Goal: Information Seeking & Learning: Compare options

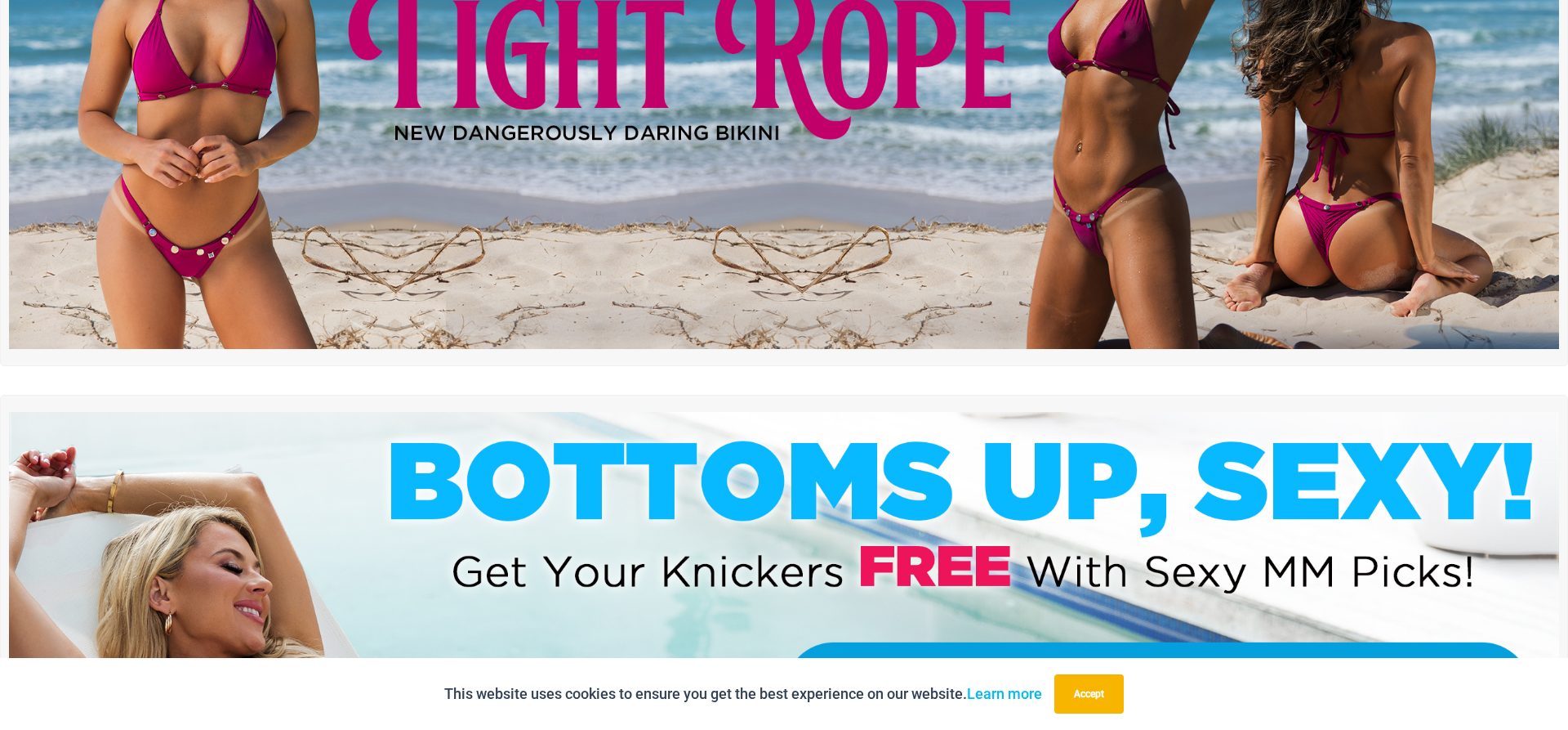
scroll to position [319, 0]
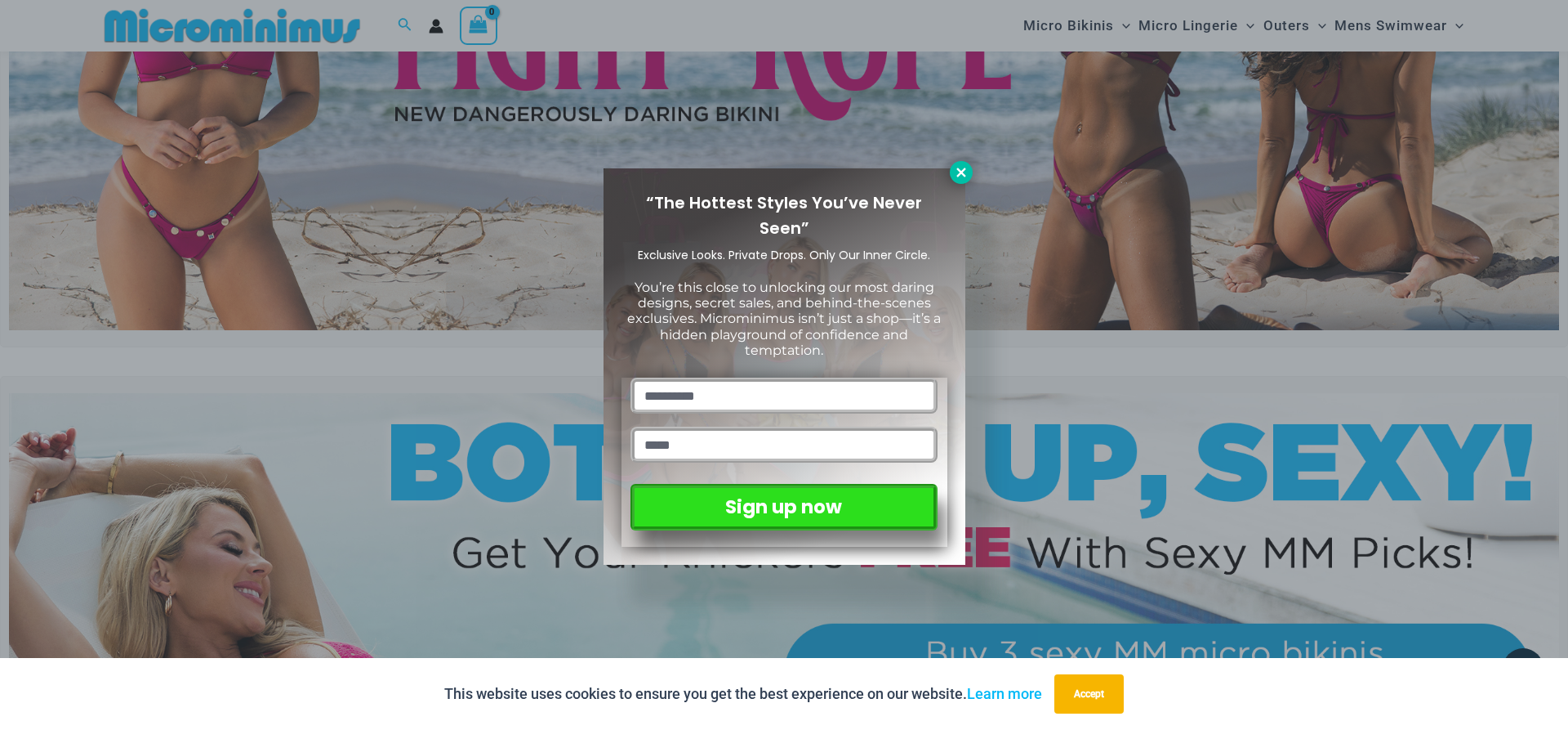
click at [967, 170] on icon at bounding box center [961, 172] width 15 height 15
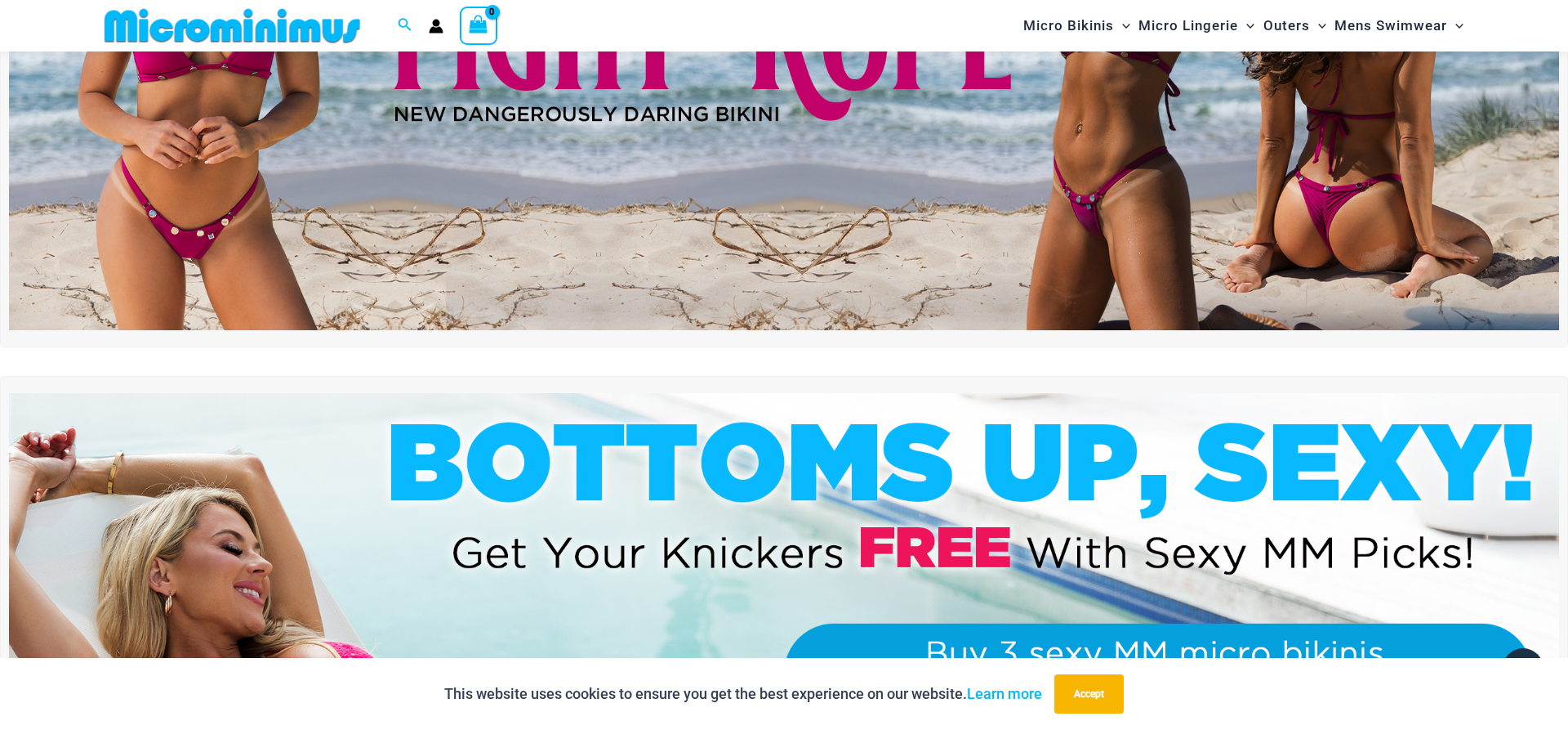
click at [1009, 199] on img at bounding box center [784, 67] width 1550 height 527
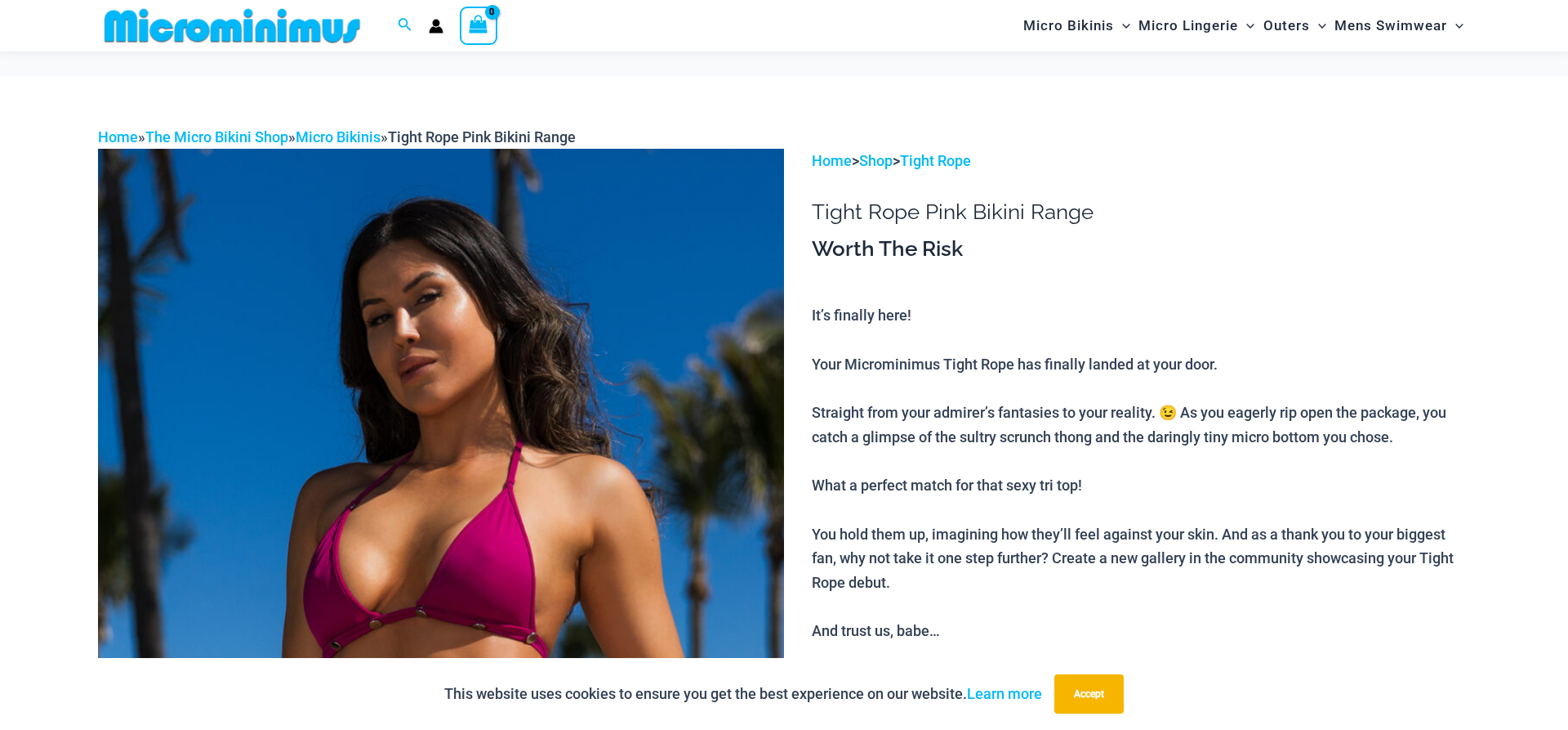
scroll to position [902, 0]
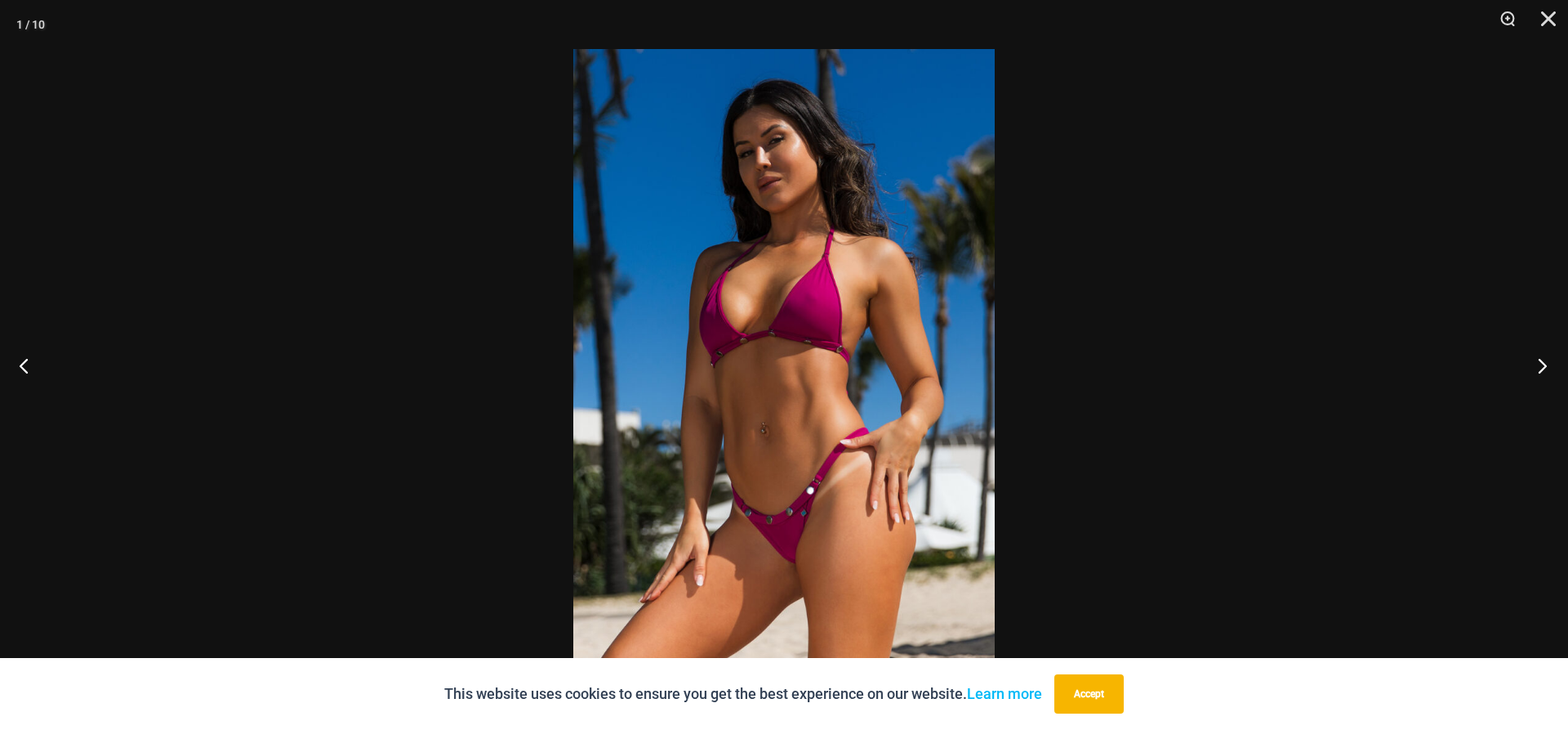
click at [1540, 366] on button "Next" at bounding box center [1537, 365] width 61 height 82
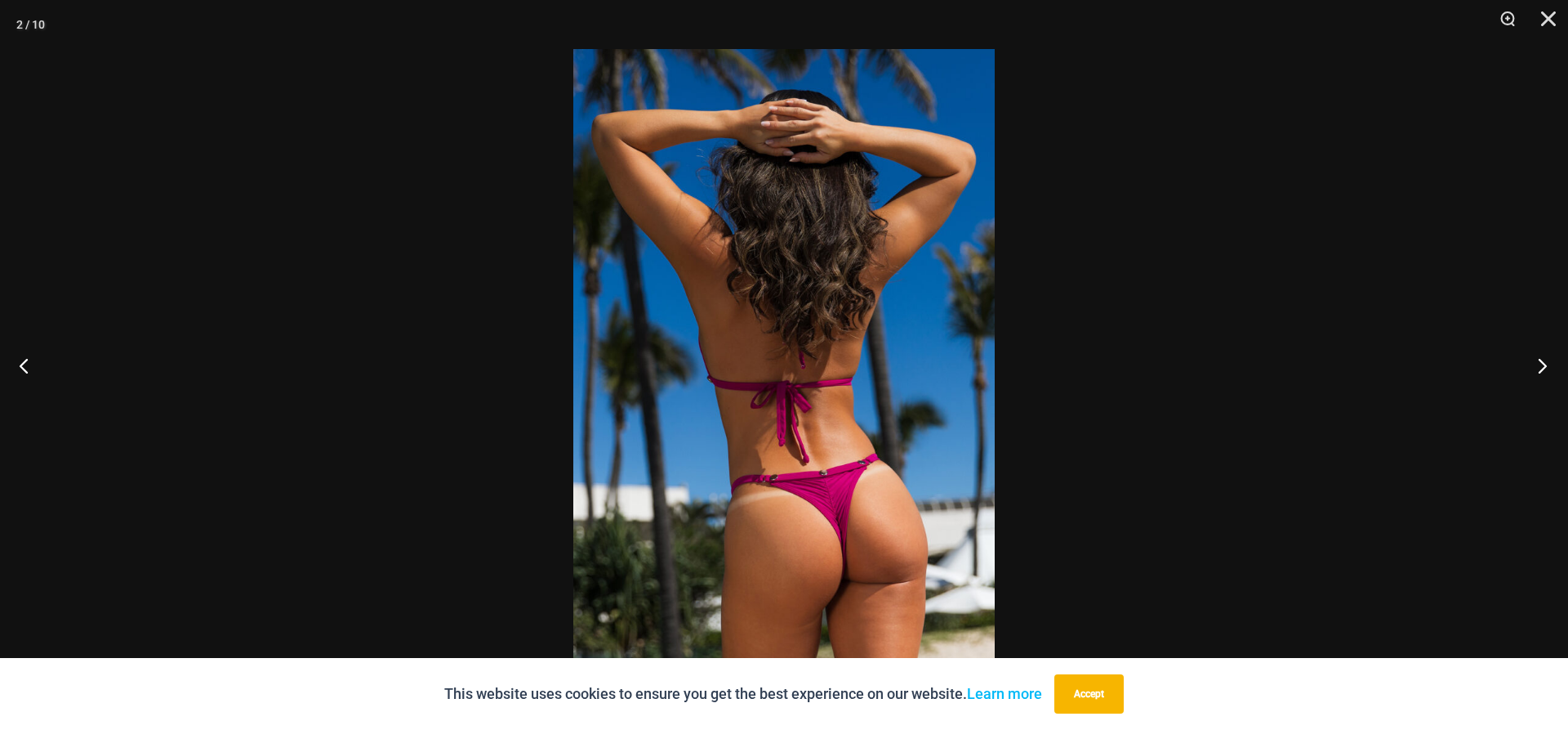
click at [1540, 366] on button "Next" at bounding box center [1537, 365] width 61 height 82
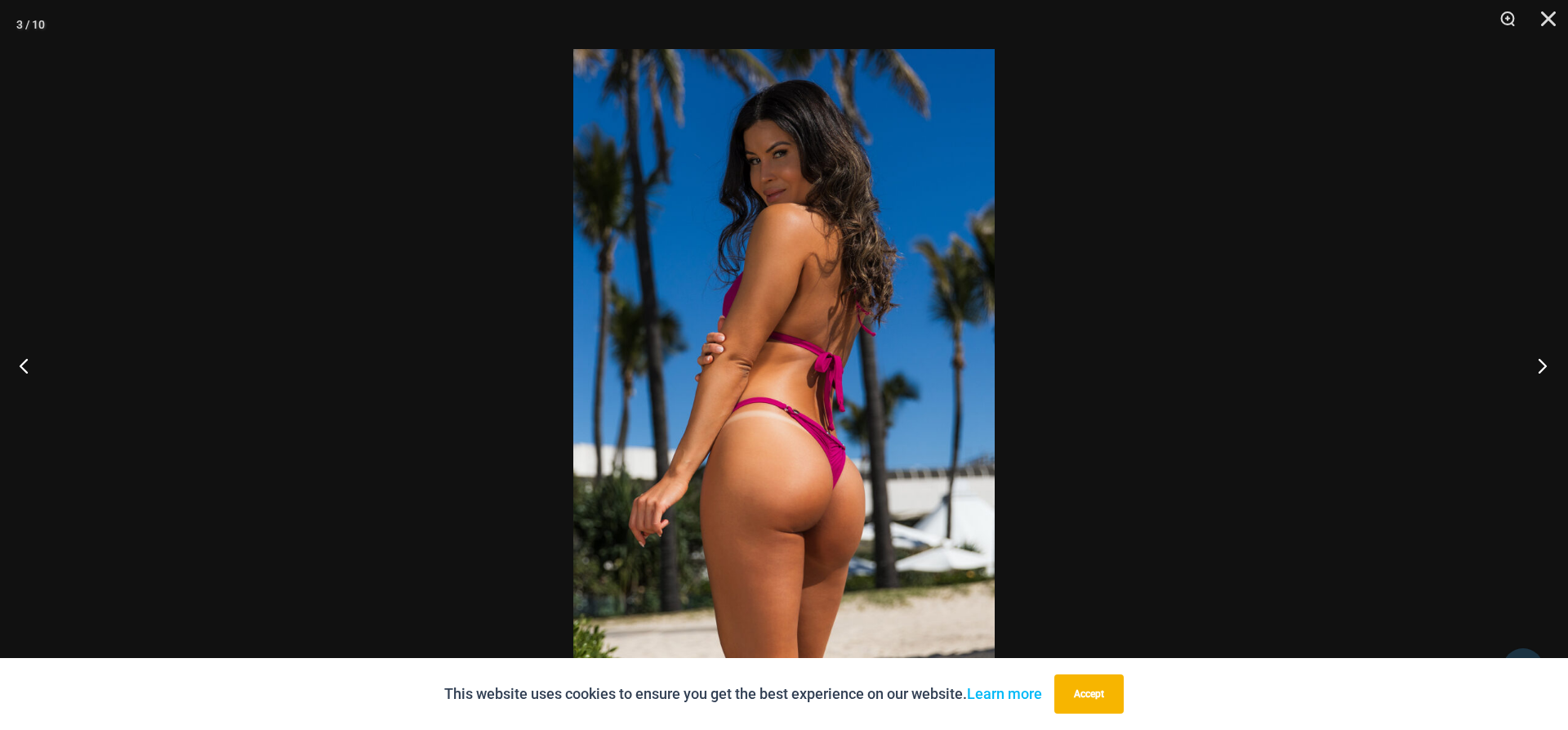
click at [1540, 366] on button "Next" at bounding box center [1537, 365] width 61 height 82
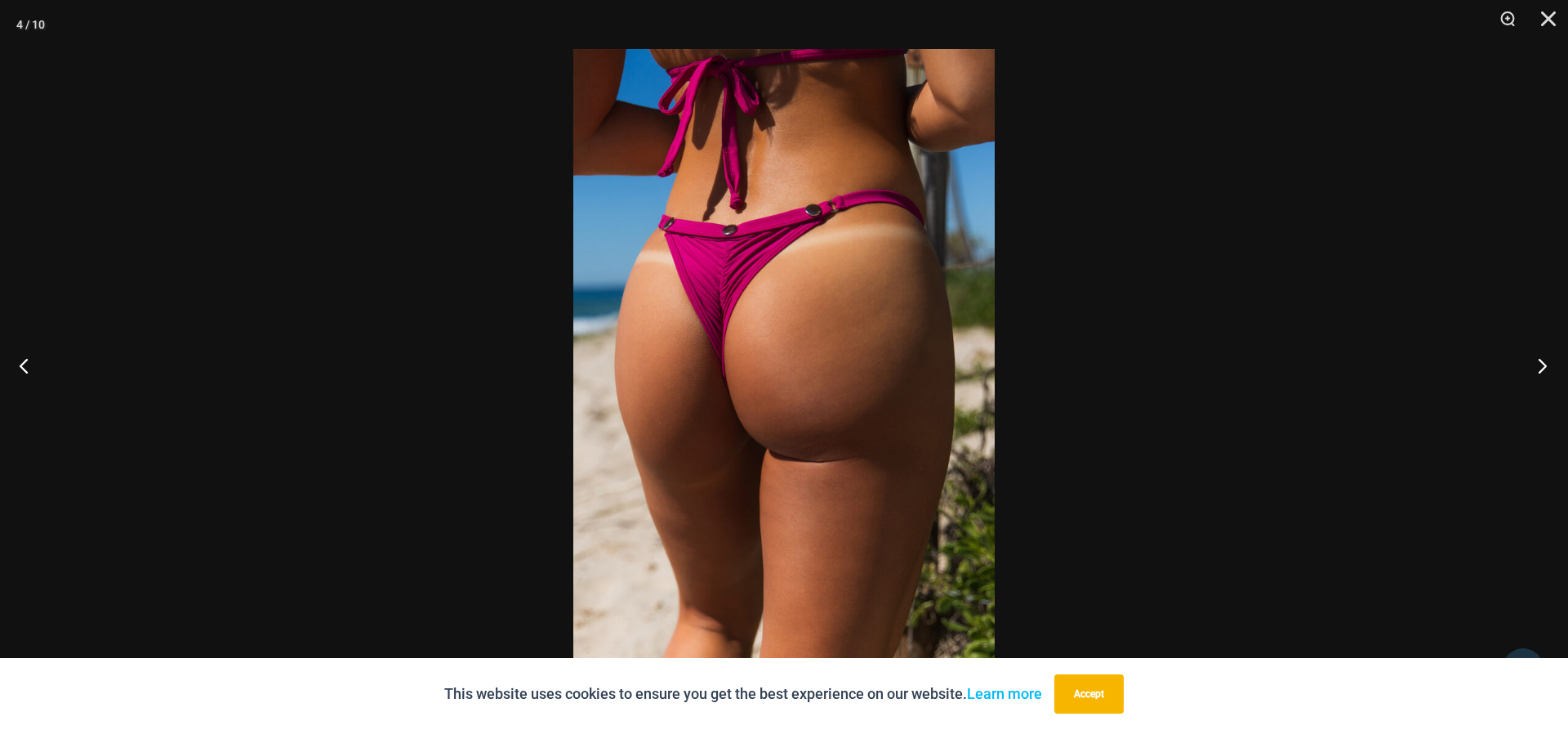
click at [1540, 366] on button "Next" at bounding box center [1537, 365] width 61 height 82
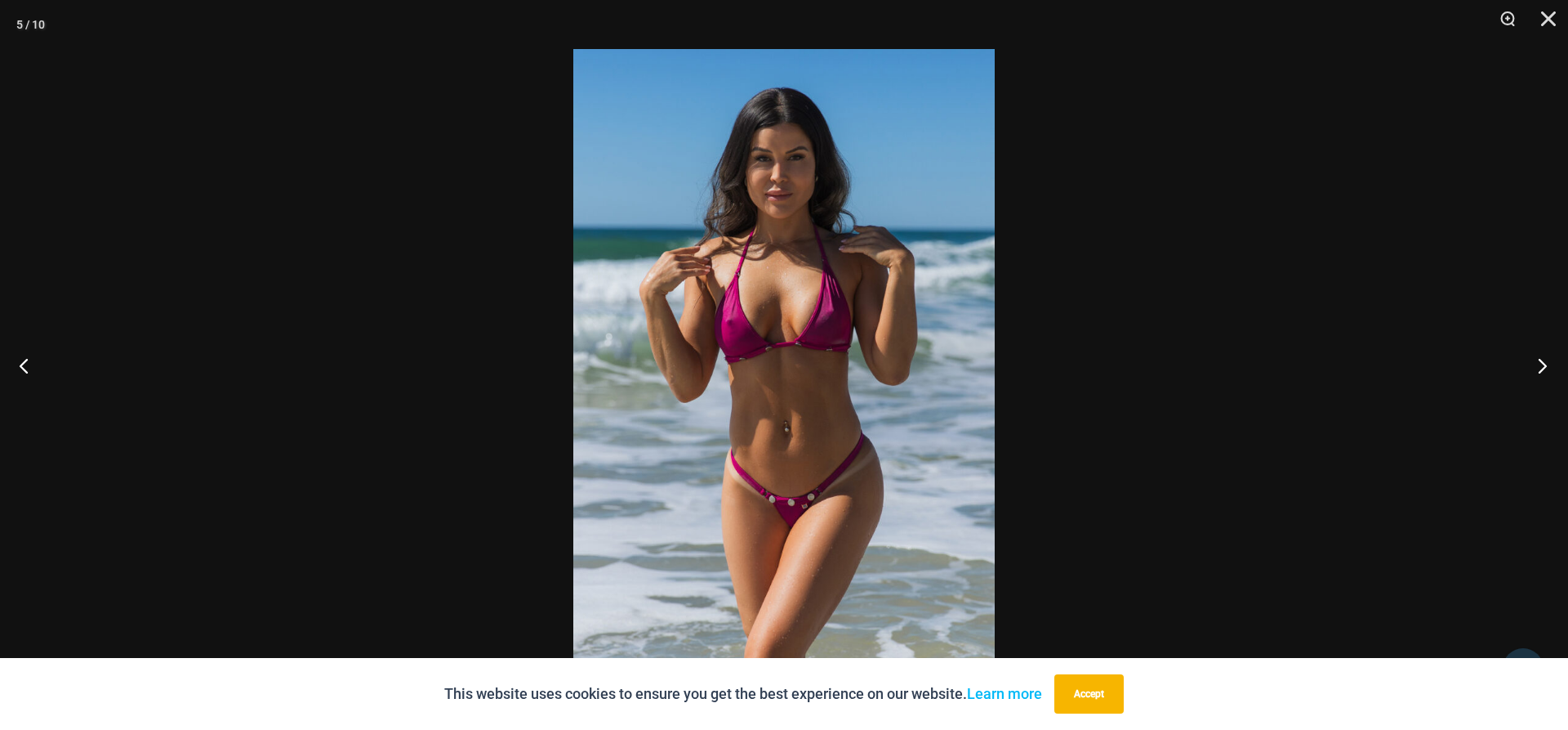
click at [1540, 366] on button "Next" at bounding box center [1537, 365] width 61 height 82
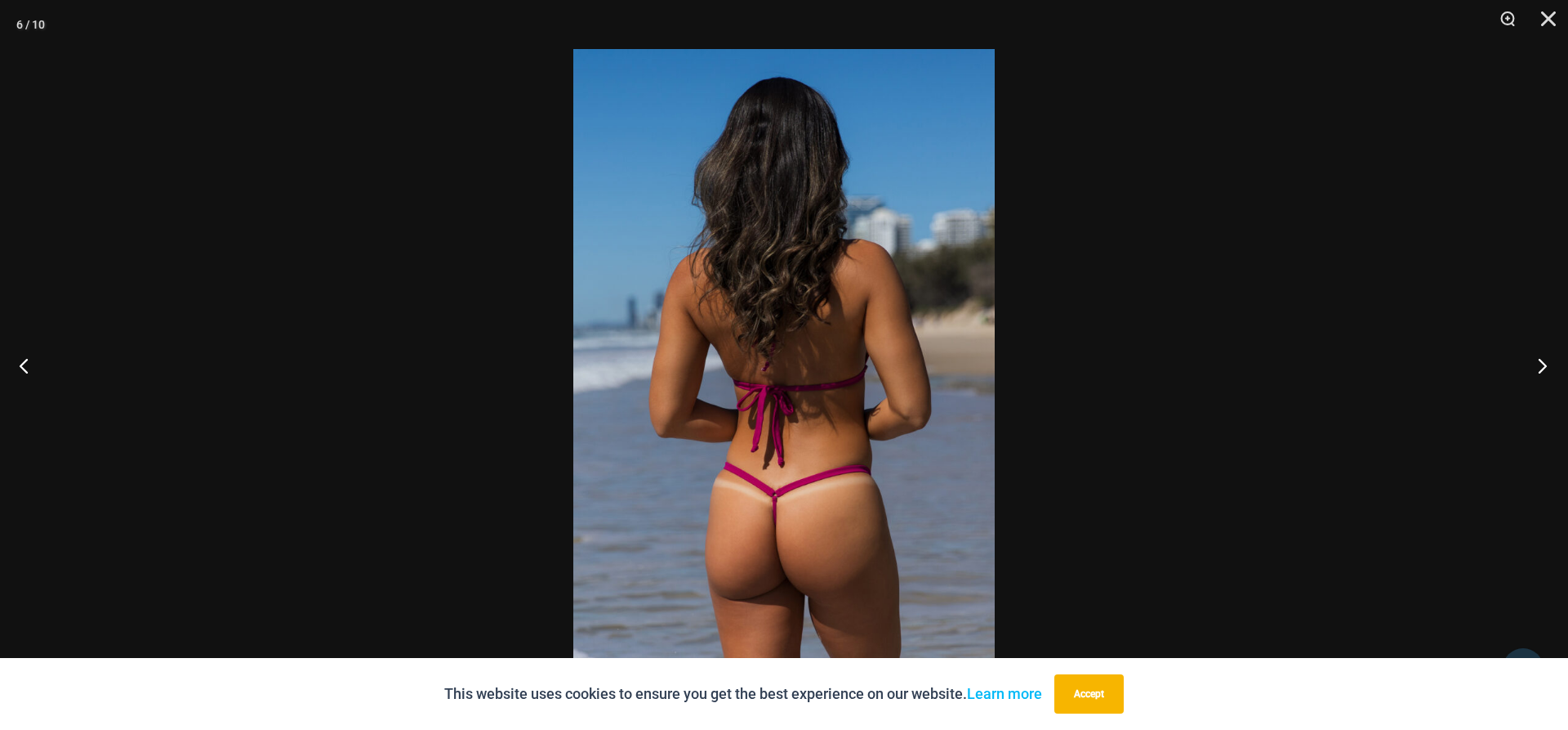
click at [1540, 366] on button "Next" at bounding box center [1537, 365] width 61 height 82
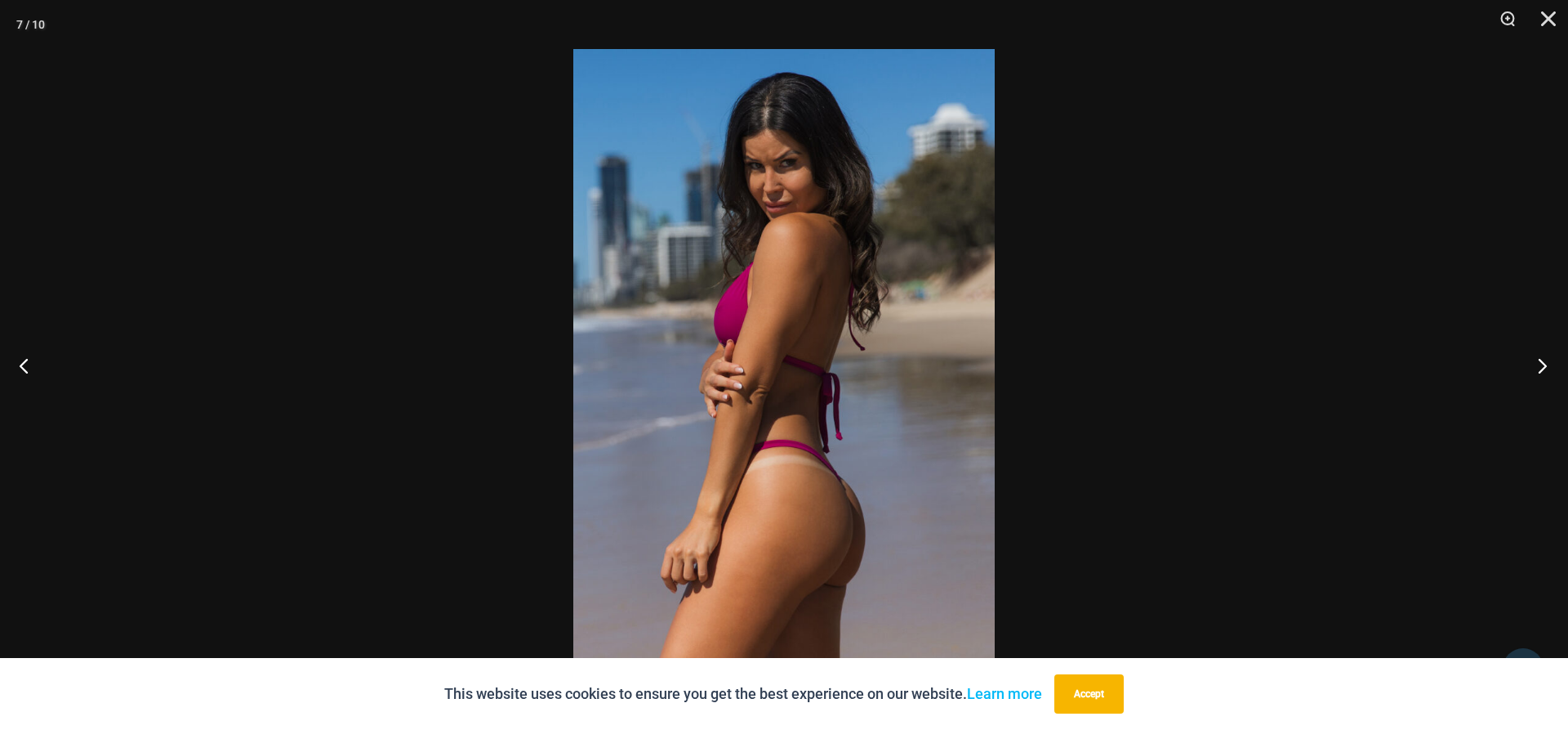
click at [1540, 366] on button "Next" at bounding box center [1537, 365] width 61 height 82
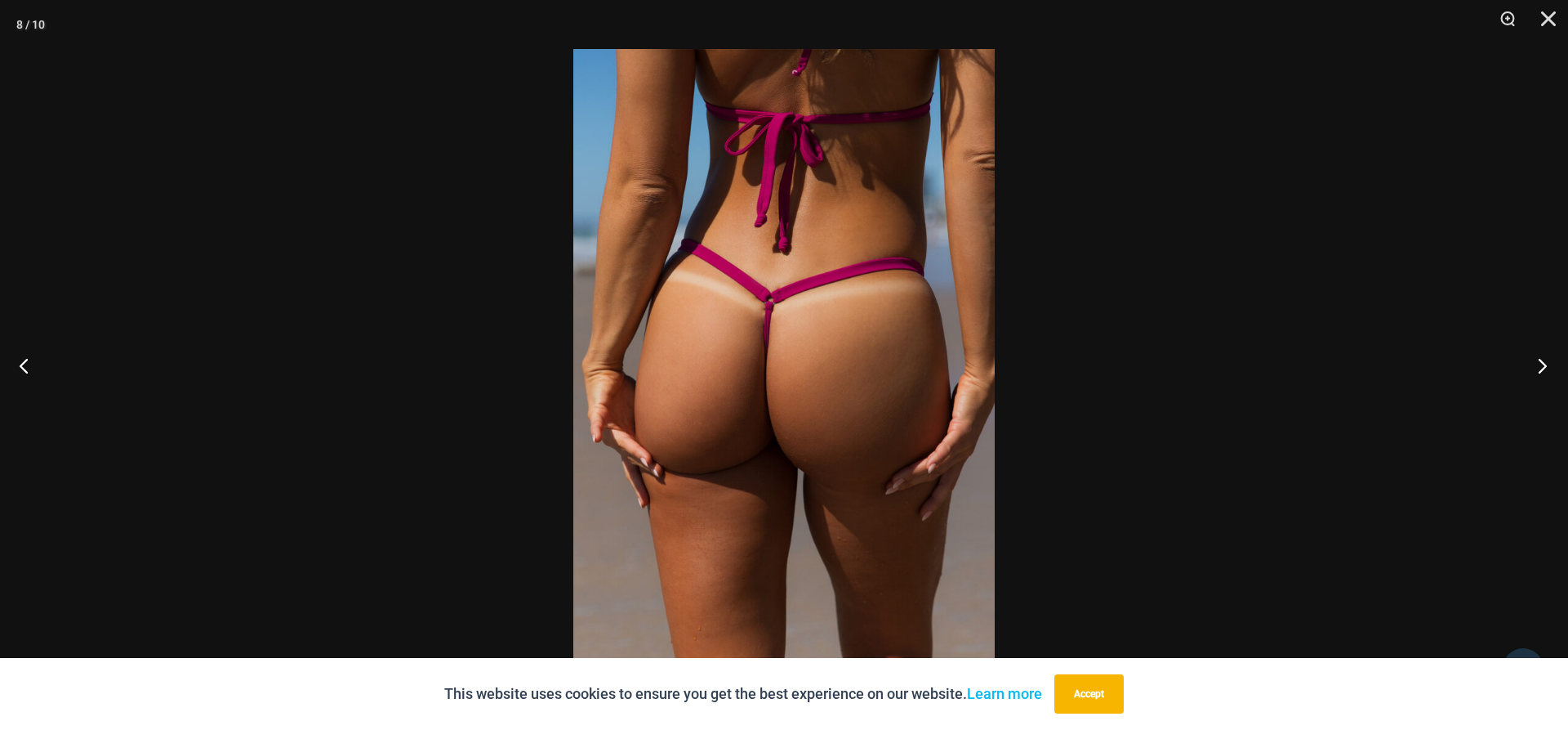
click at [1540, 366] on button "Next" at bounding box center [1537, 365] width 61 height 82
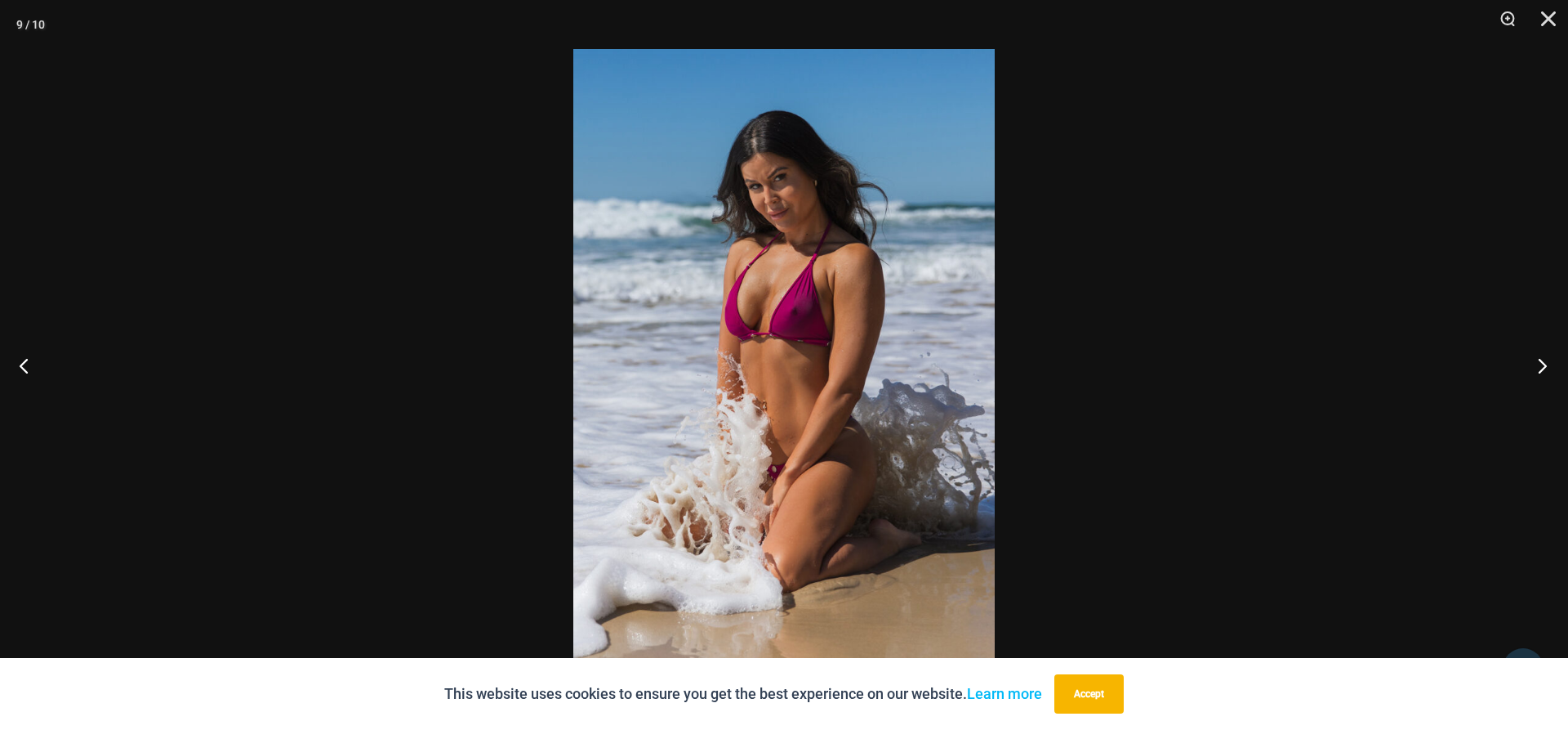
click at [1540, 366] on button "Next" at bounding box center [1537, 365] width 61 height 82
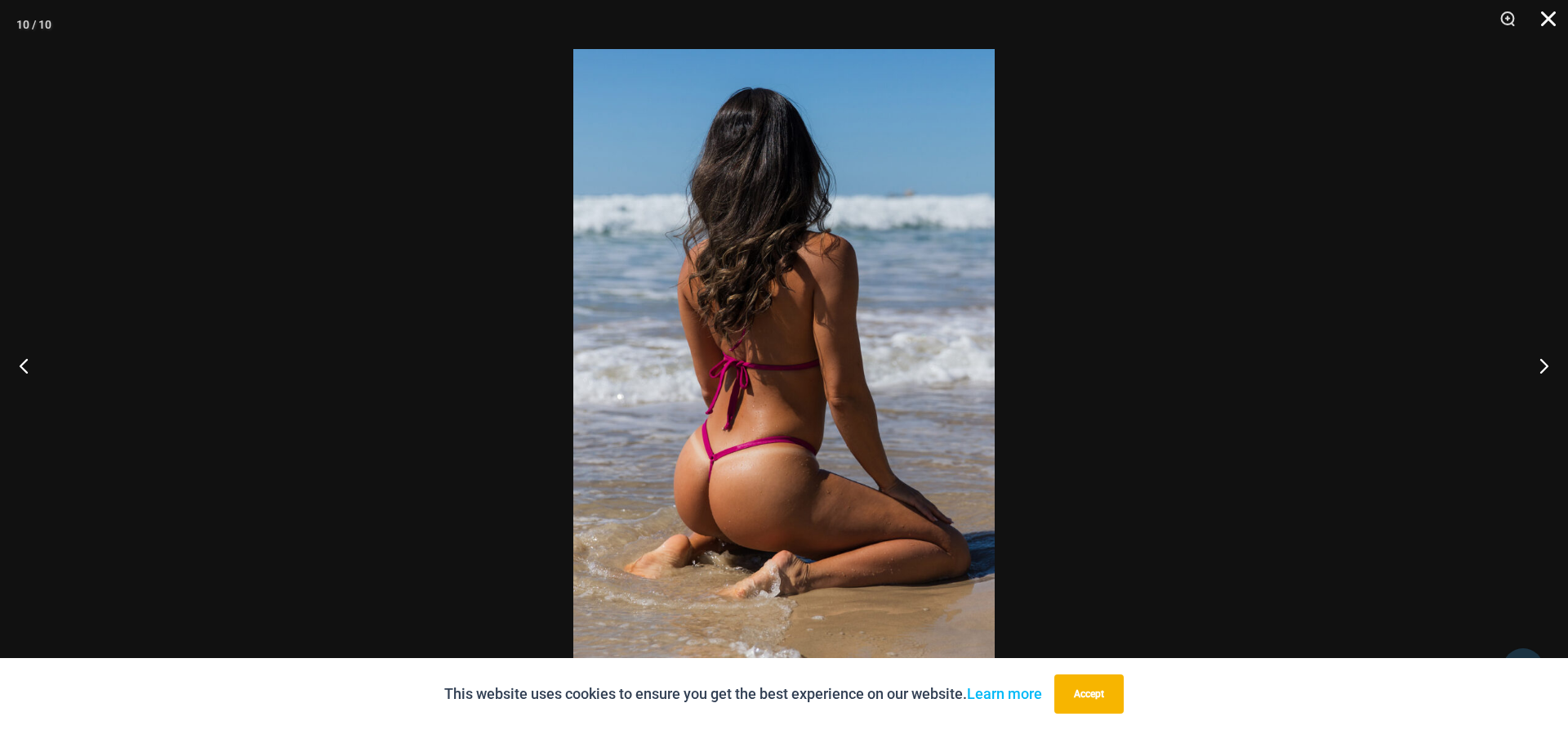
click at [1547, 21] on button "Close" at bounding box center [1542, 25] width 40 height 49
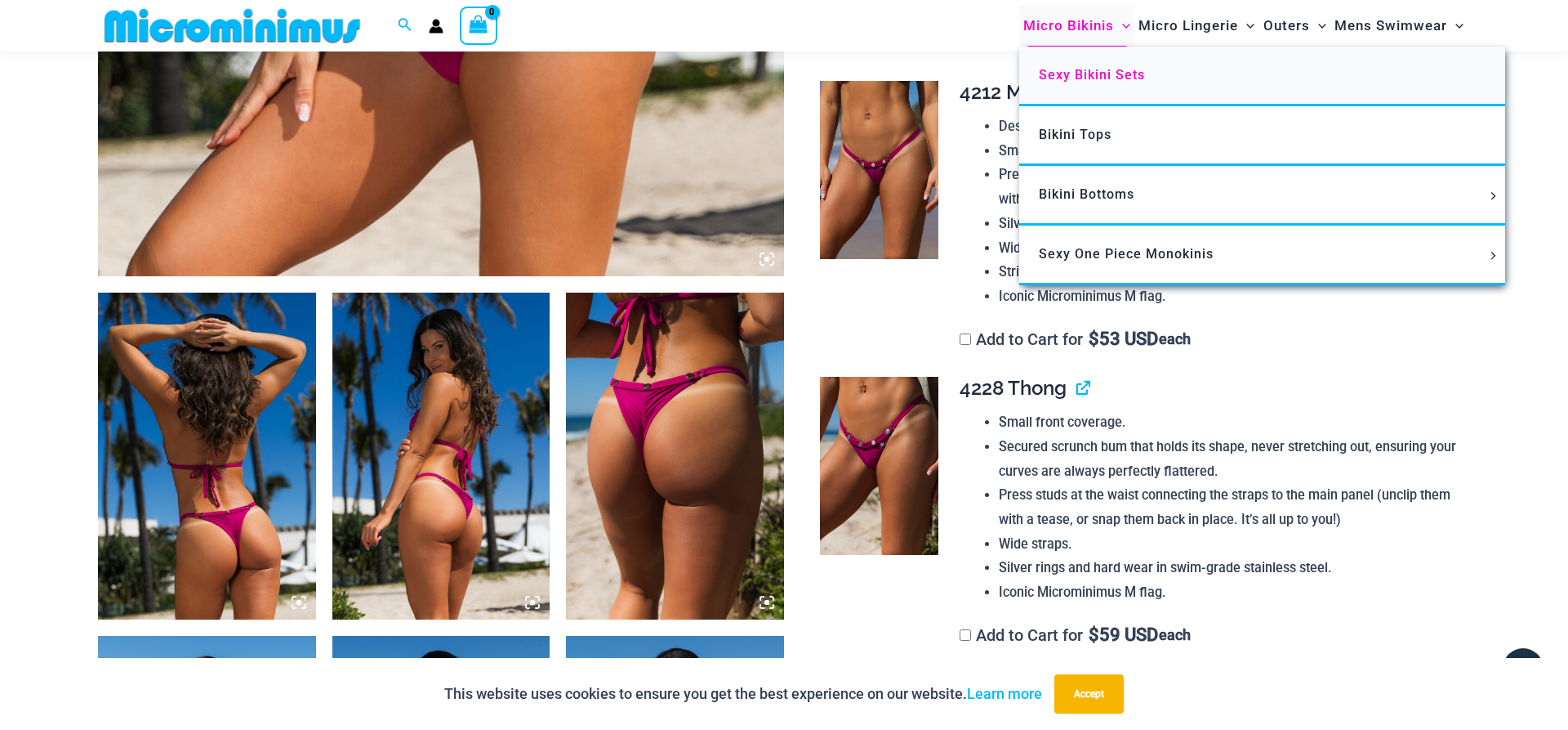
click at [1116, 73] on span "Sexy Bikini Sets" at bounding box center [1092, 75] width 107 height 16
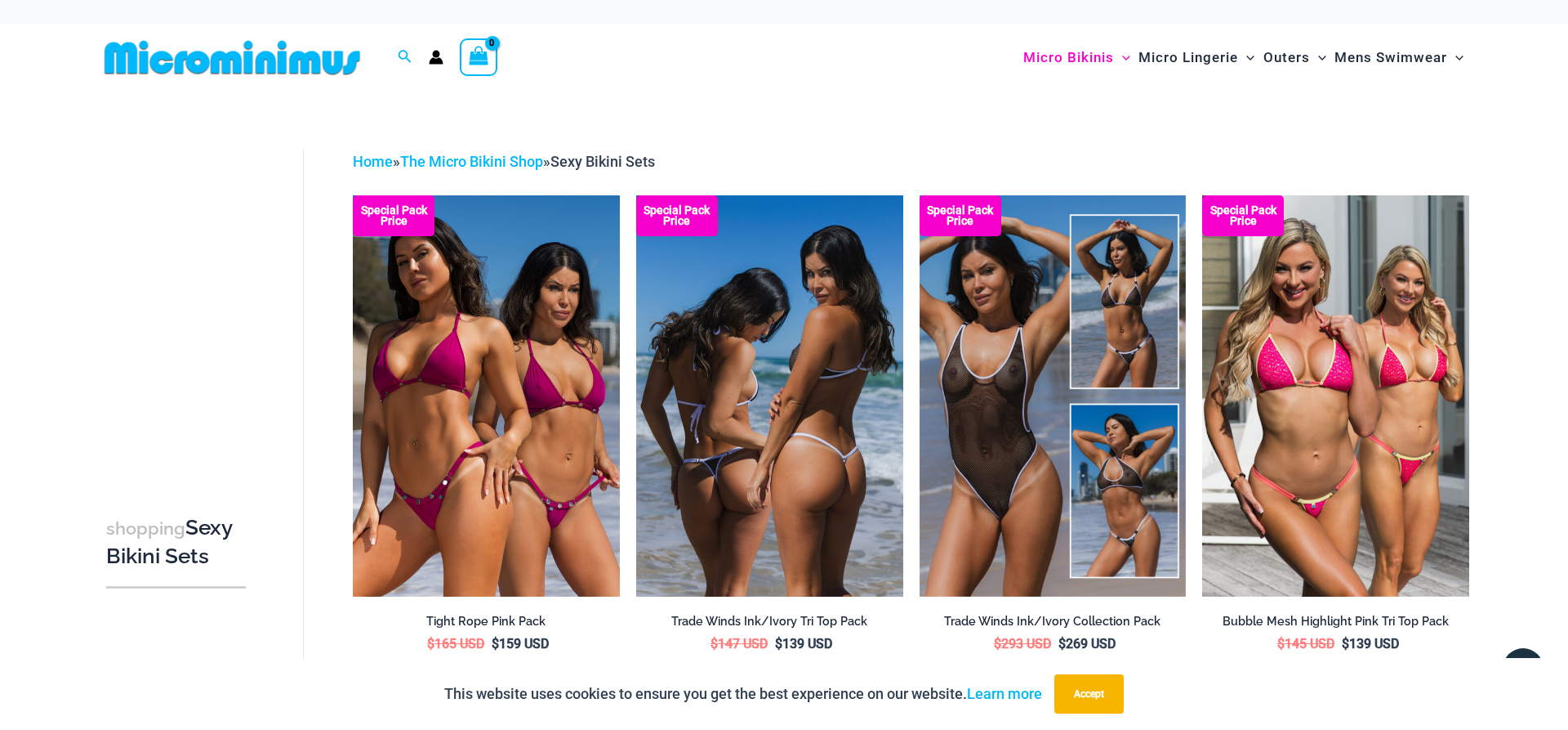
click at [811, 431] on img at bounding box center [769, 395] width 267 height 400
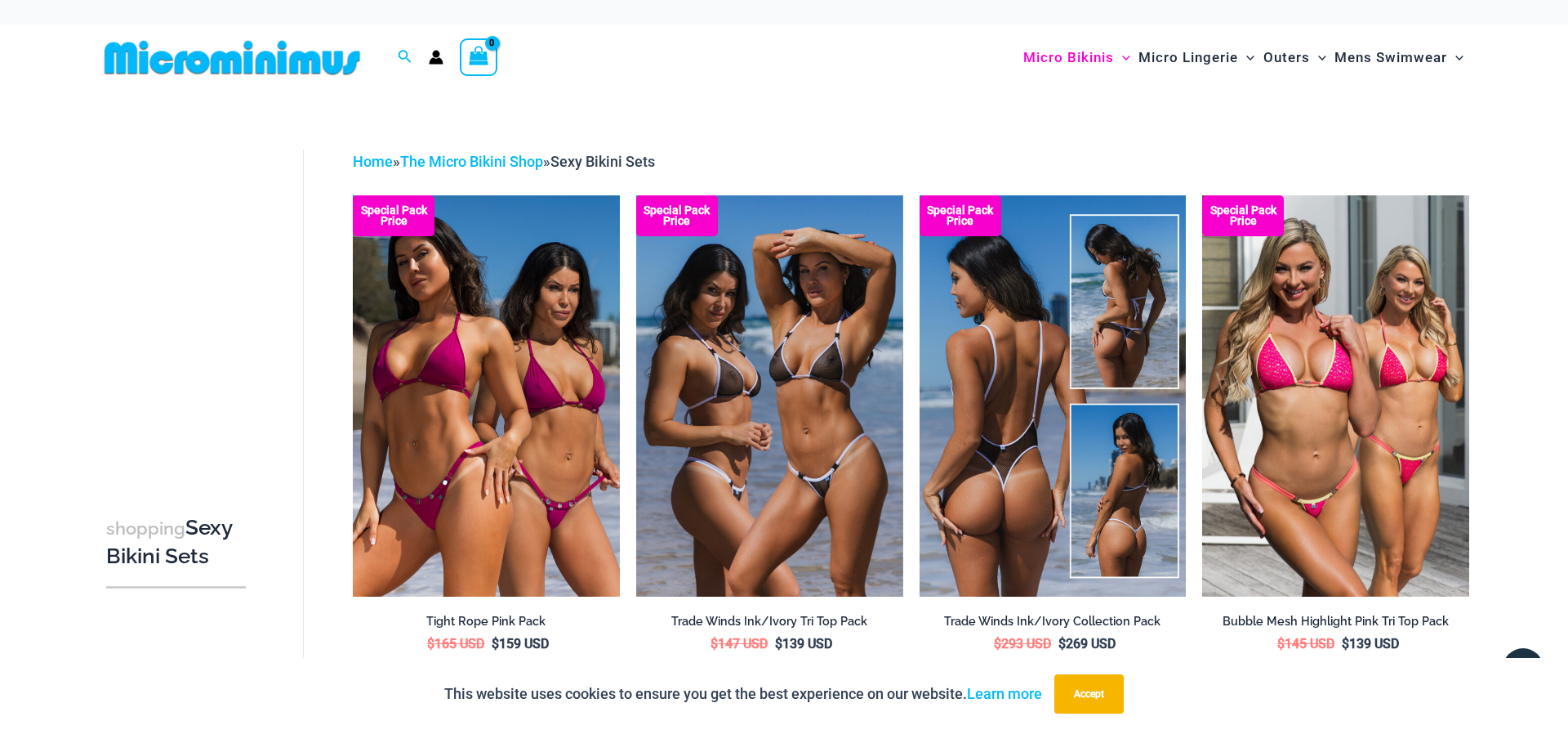
click at [969, 296] on img at bounding box center [1053, 395] width 267 height 400
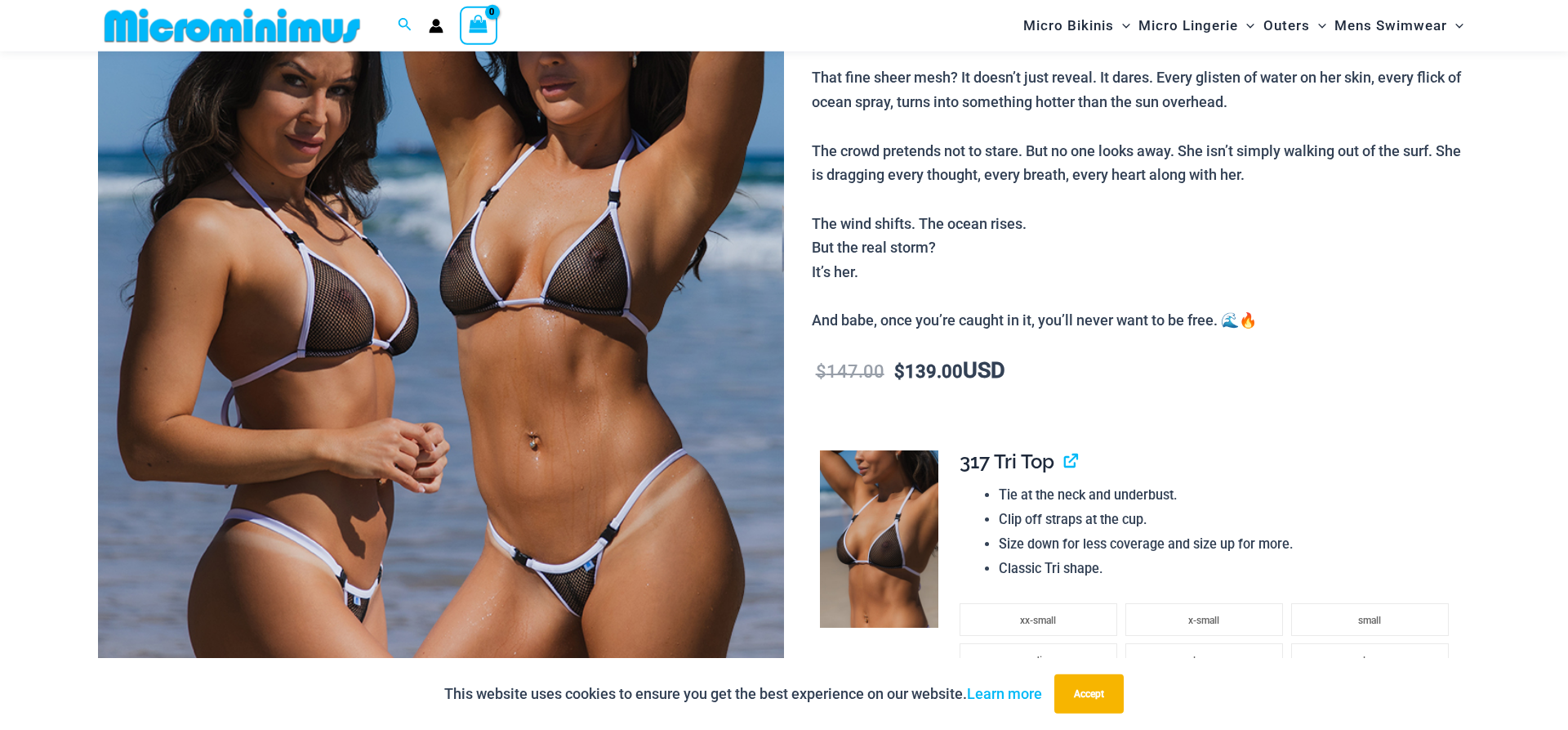
scroll to position [324, 0]
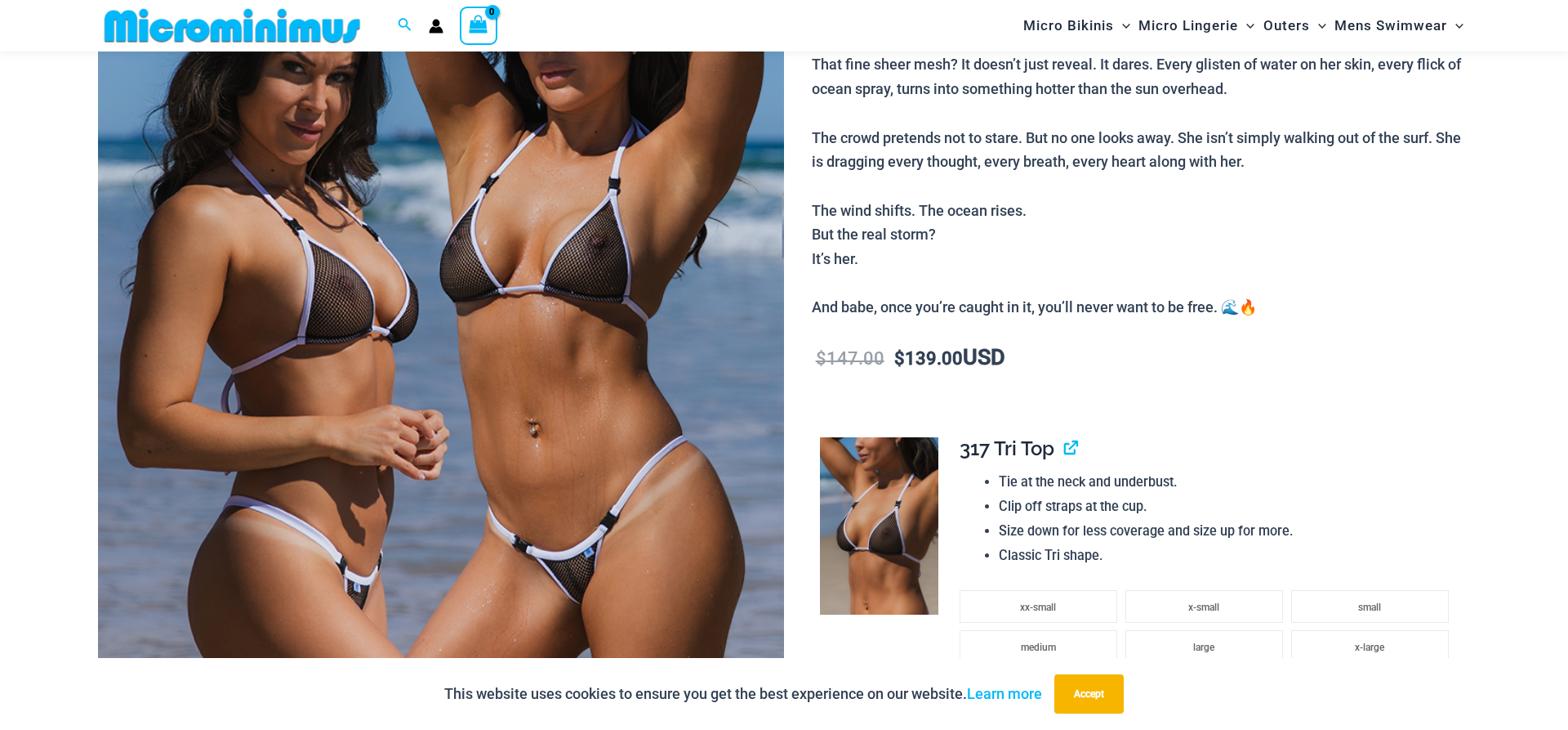
click at [567, 452] on img at bounding box center [440, 340] width 686 height 1029
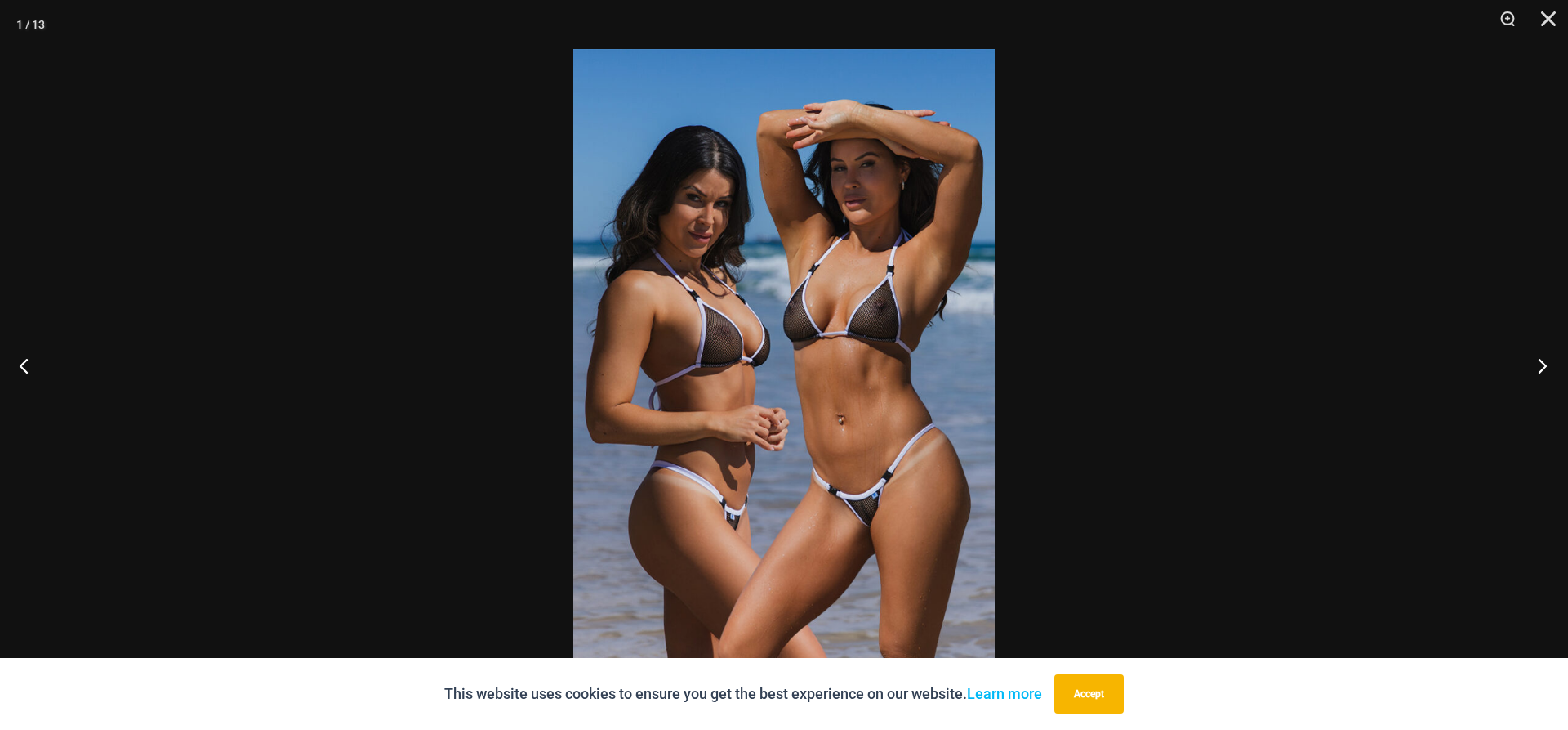
click at [1552, 372] on button "Next" at bounding box center [1537, 365] width 61 height 82
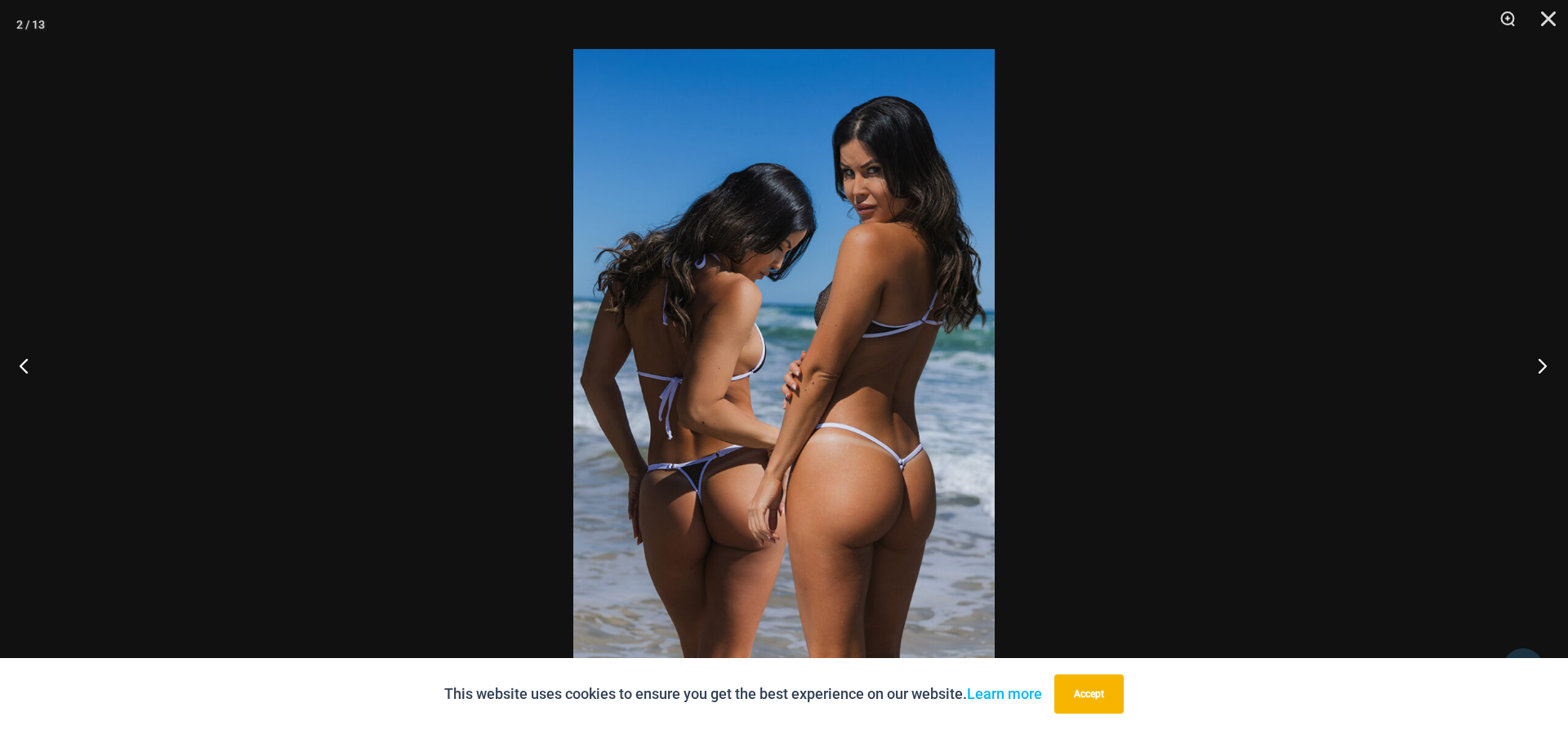
click at [1552, 372] on button "Next" at bounding box center [1537, 365] width 61 height 82
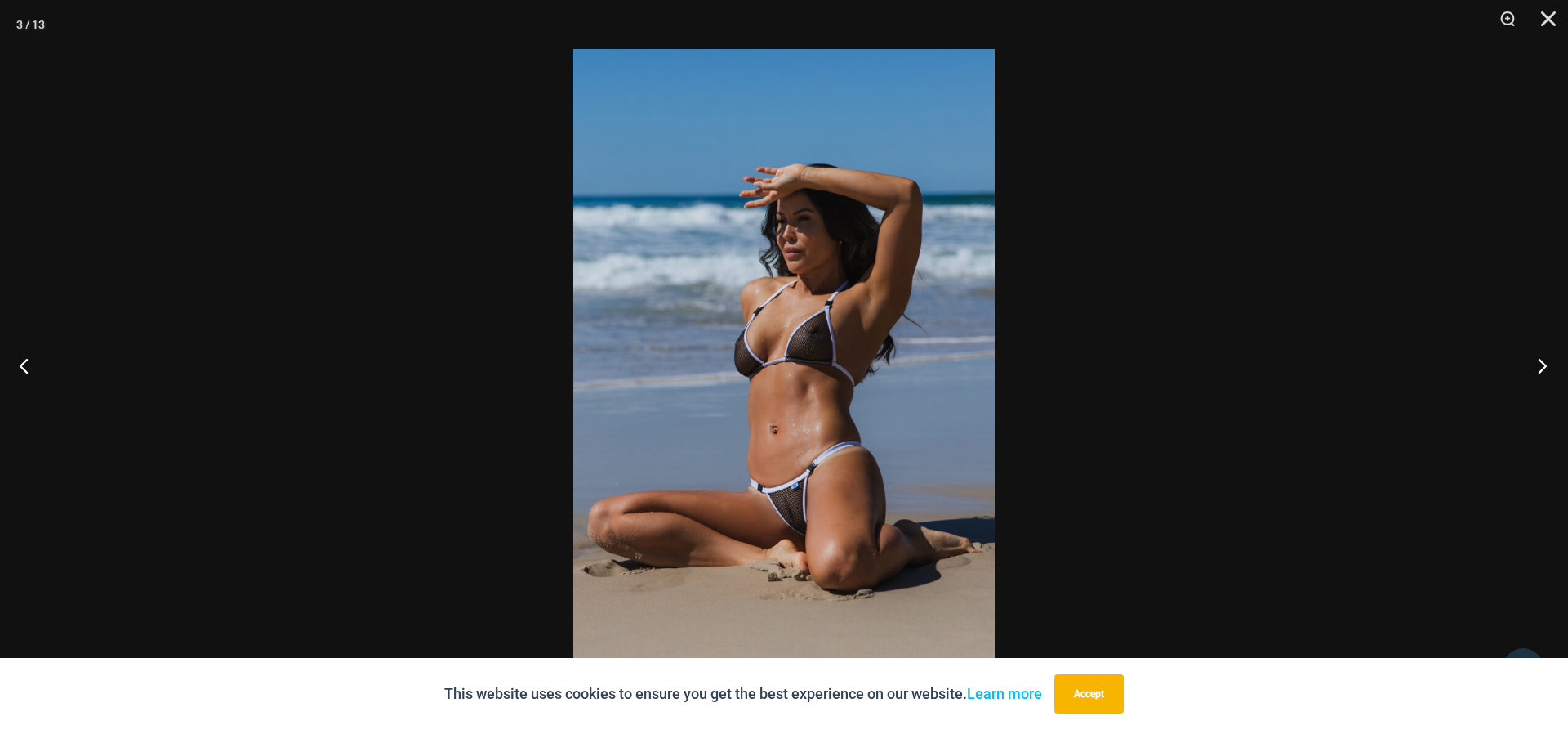
click at [1552, 372] on button "Next" at bounding box center [1537, 365] width 61 height 82
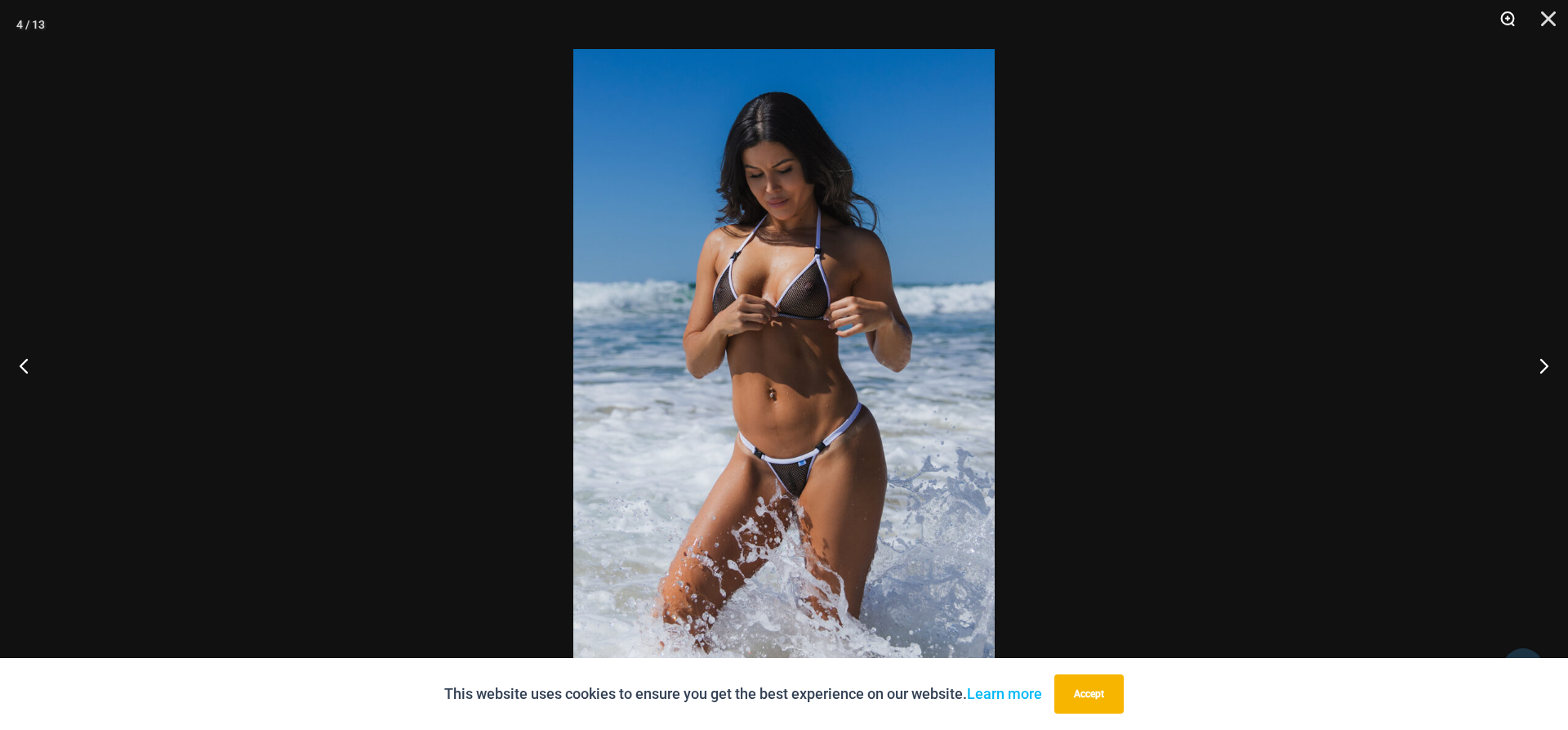
click at [1507, 31] on button "Zoom" at bounding box center [1502, 25] width 40 height 49
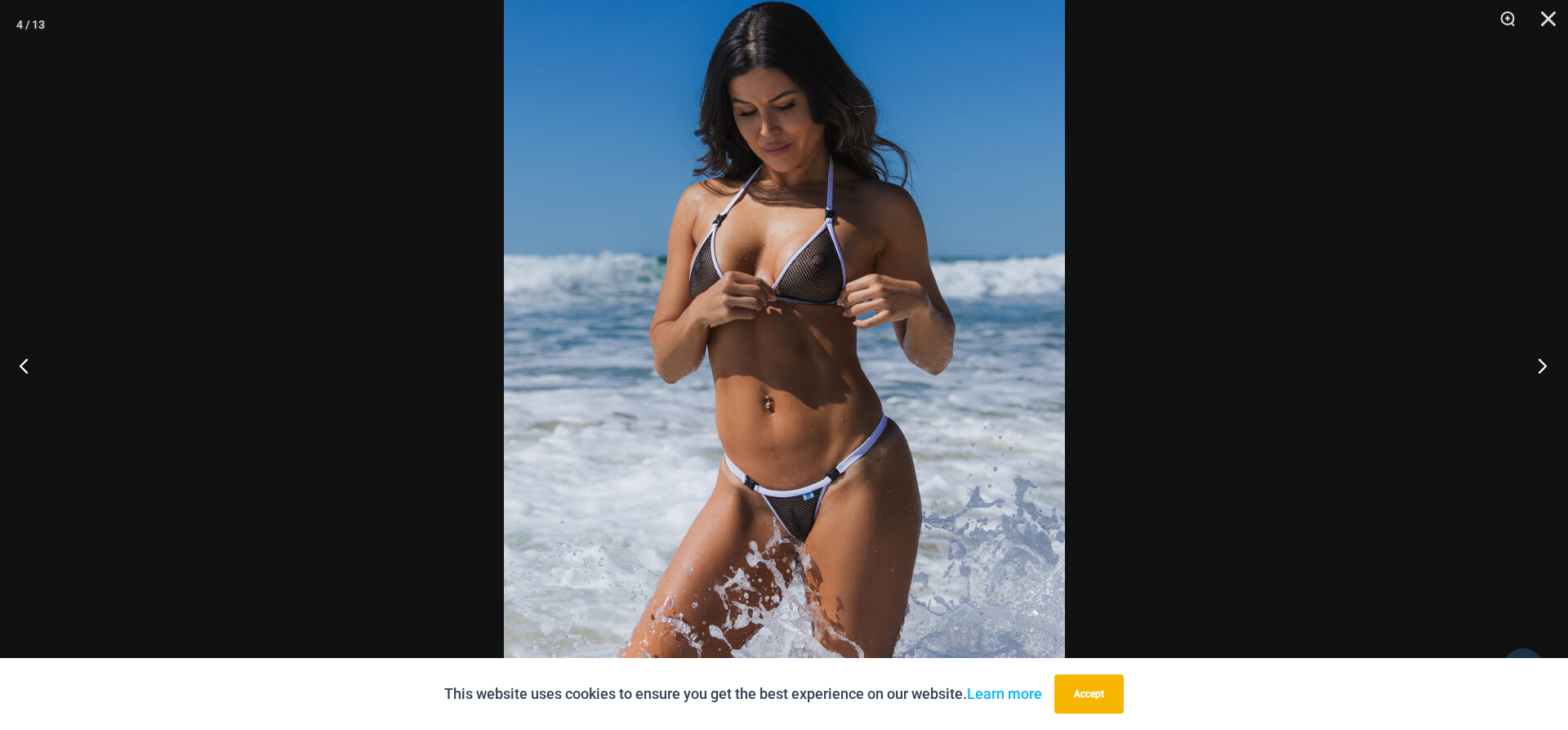
click at [1542, 368] on button "Next" at bounding box center [1537, 365] width 61 height 82
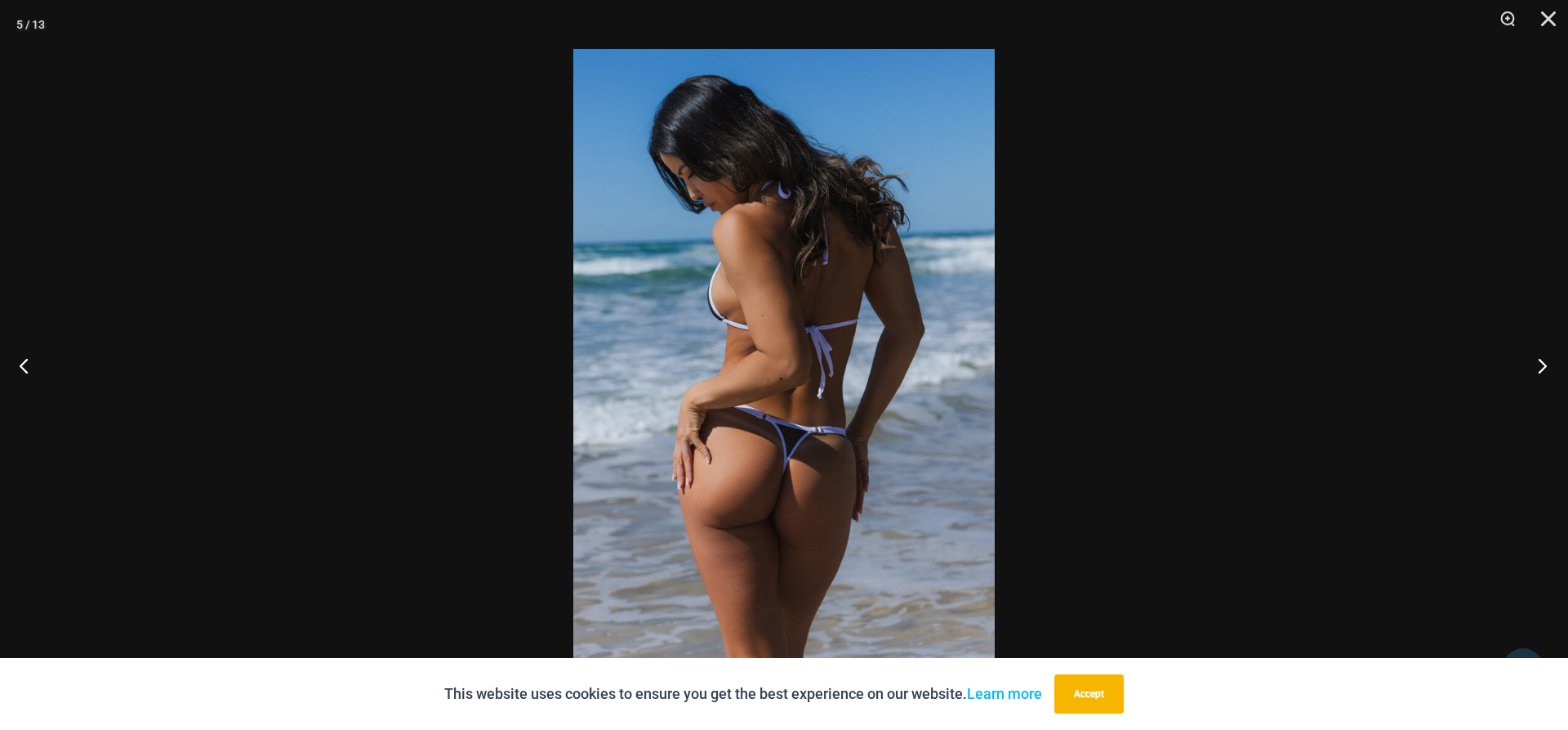
click at [1542, 368] on button "Next" at bounding box center [1537, 365] width 61 height 82
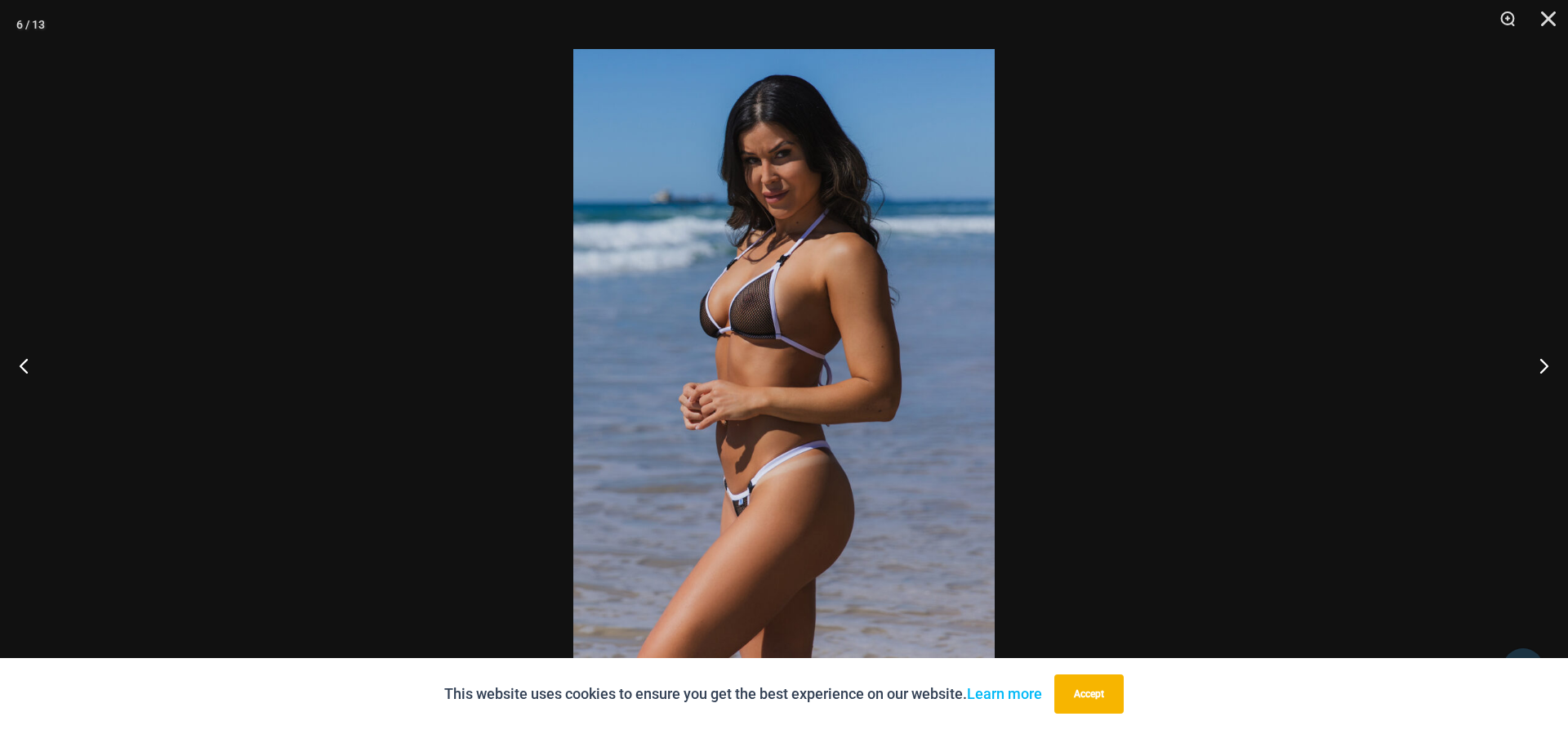
click at [908, 357] on img at bounding box center [784, 365] width 422 height 631
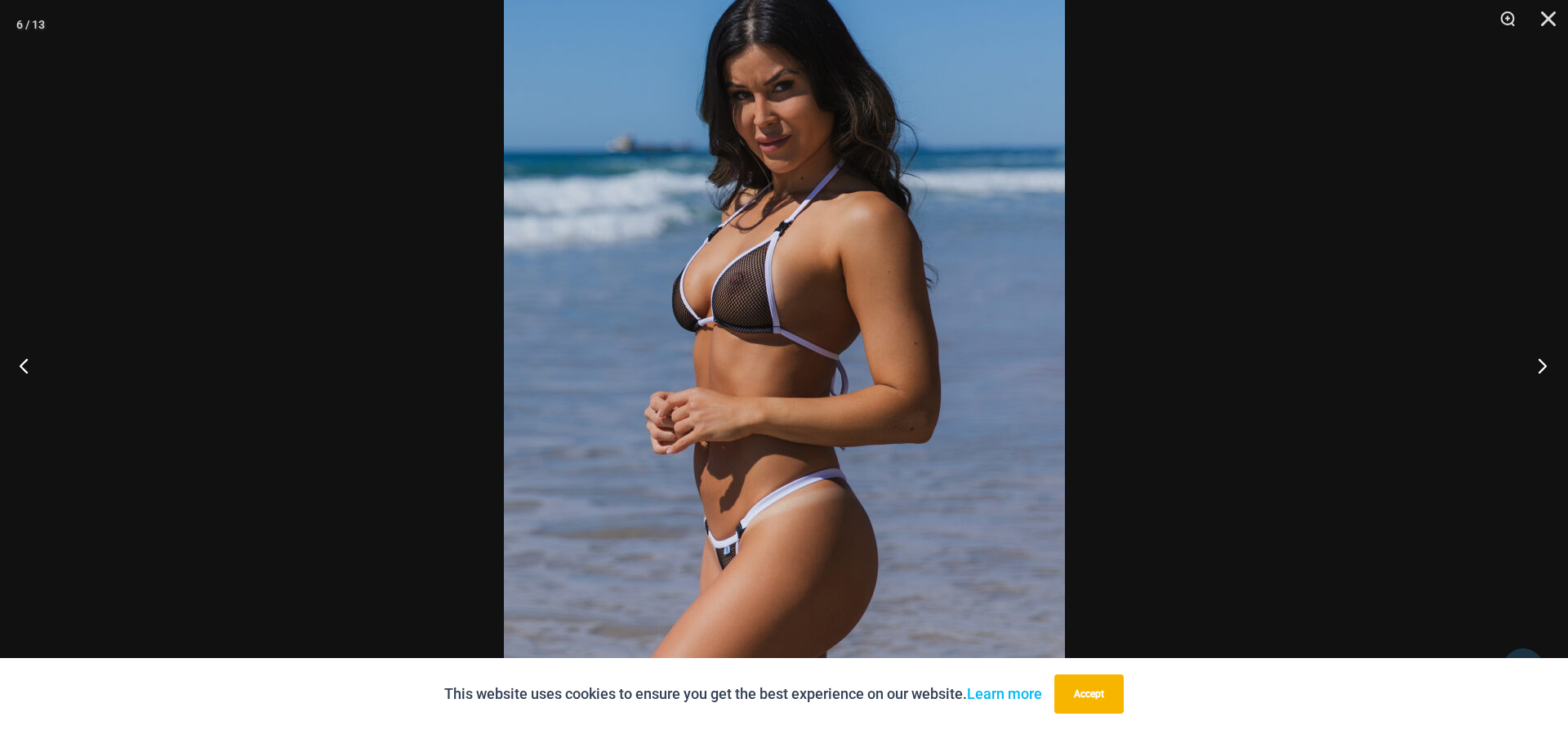
click at [1544, 362] on button "Next" at bounding box center [1537, 365] width 61 height 82
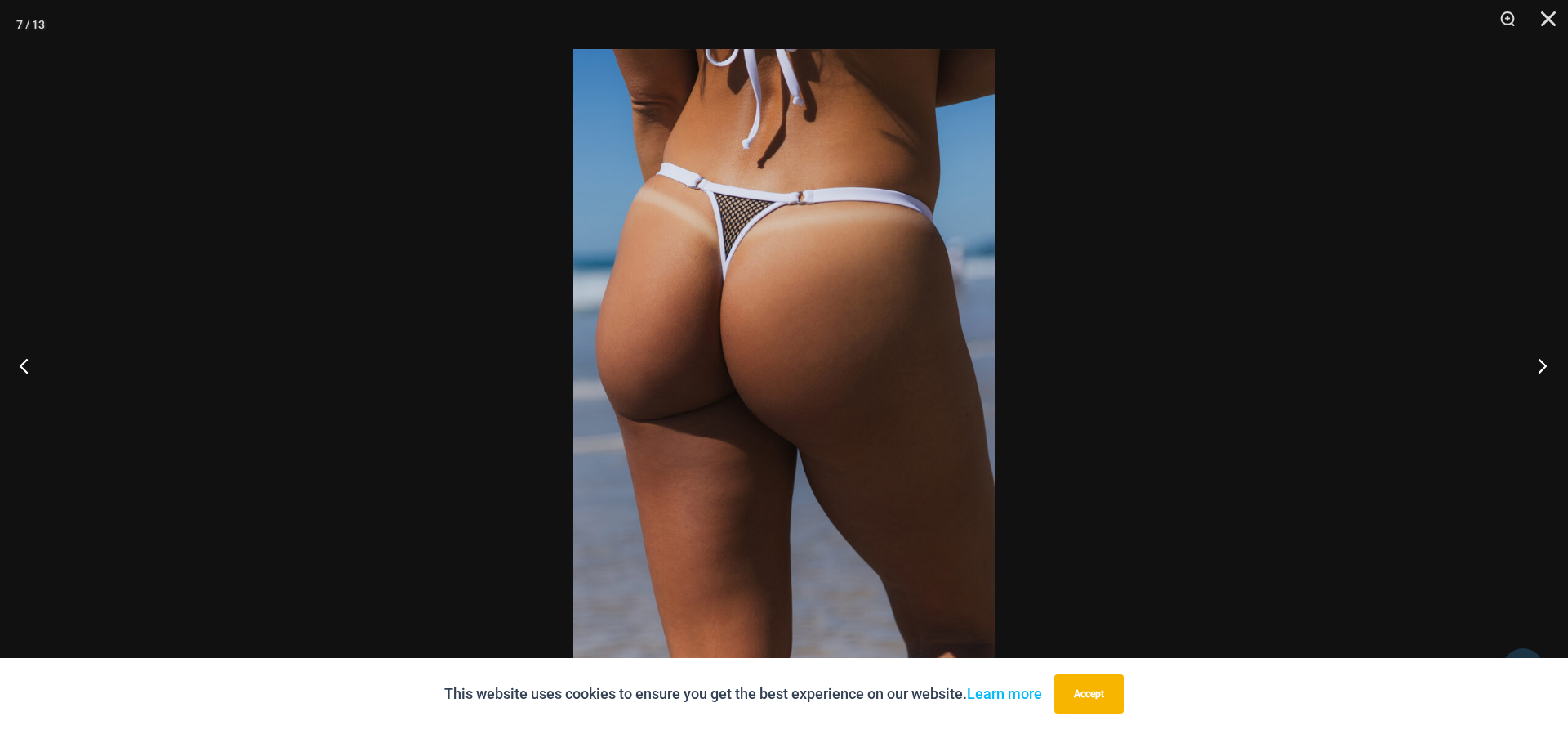
click at [1544, 362] on button "Next" at bounding box center [1537, 365] width 61 height 82
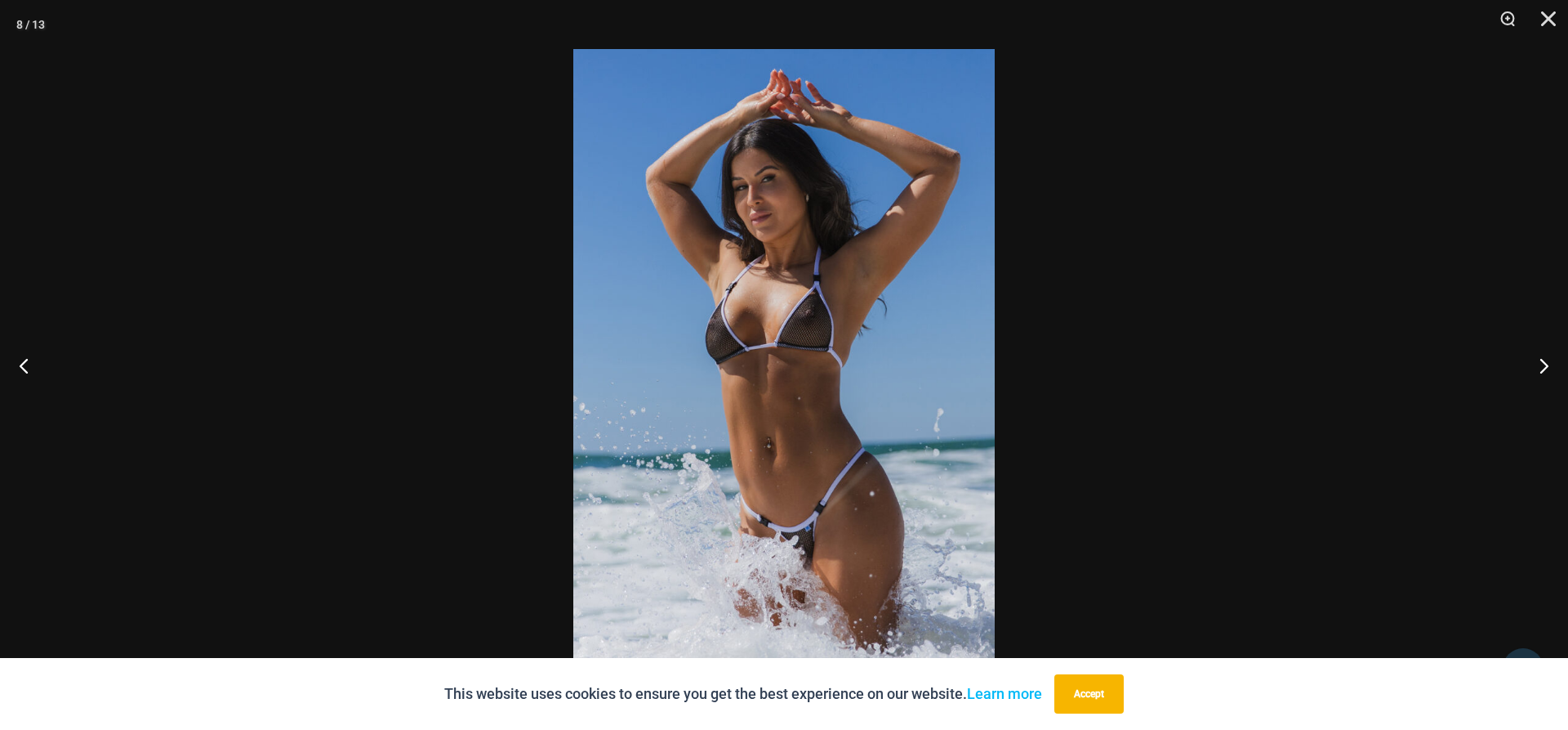
click at [798, 284] on img at bounding box center [784, 365] width 422 height 631
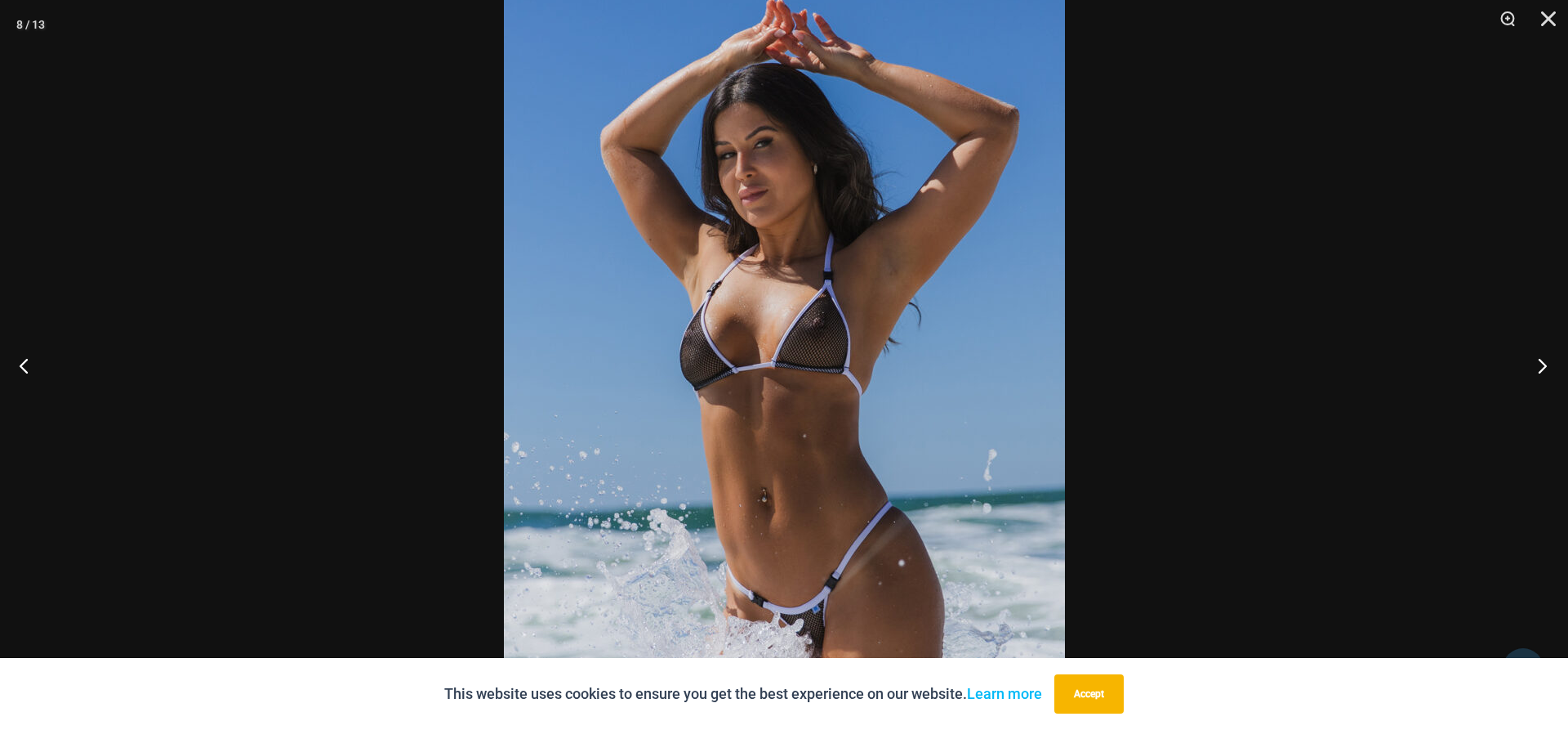
click at [1536, 363] on button "Next" at bounding box center [1537, 365] width 61 height 82
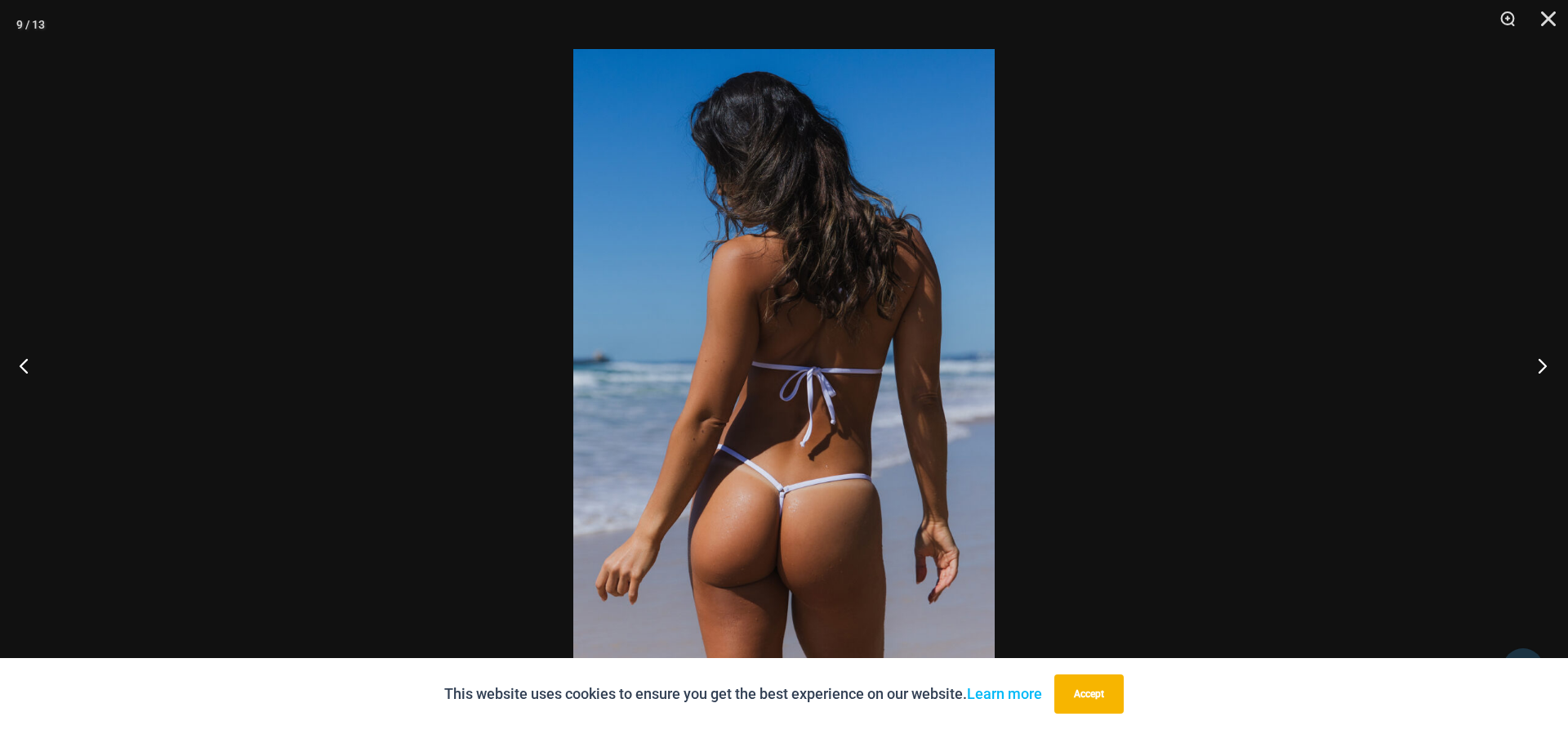
click at [1536, 363] on button "Next" at bounding box center [1537, 365] width 61 height 82
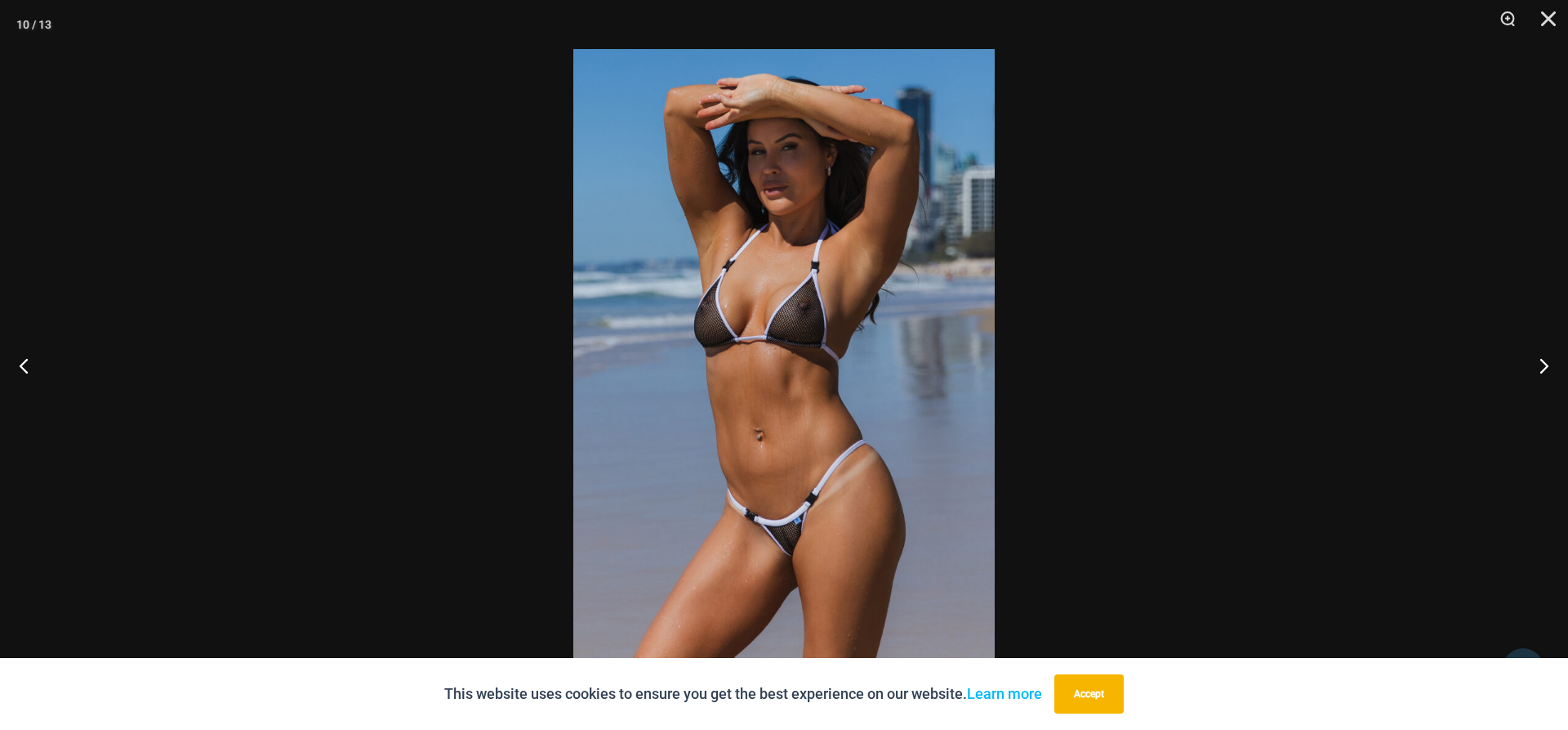
click at [959, 335] on img at bounding box center [784, 365] width 422 height 631
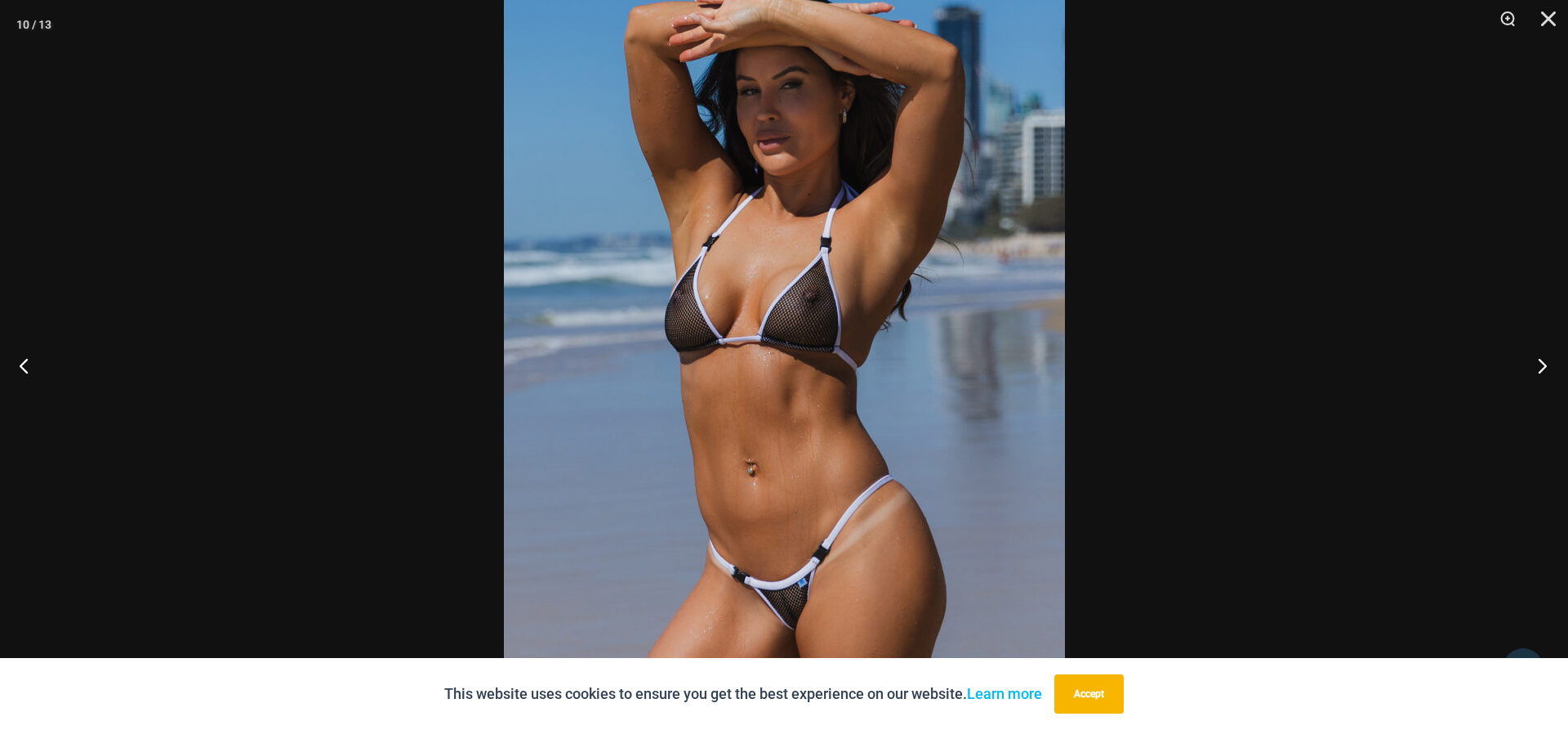
click at [1549, 367] on button "Next" at bounding box center [1537, 365] width 61 height 82
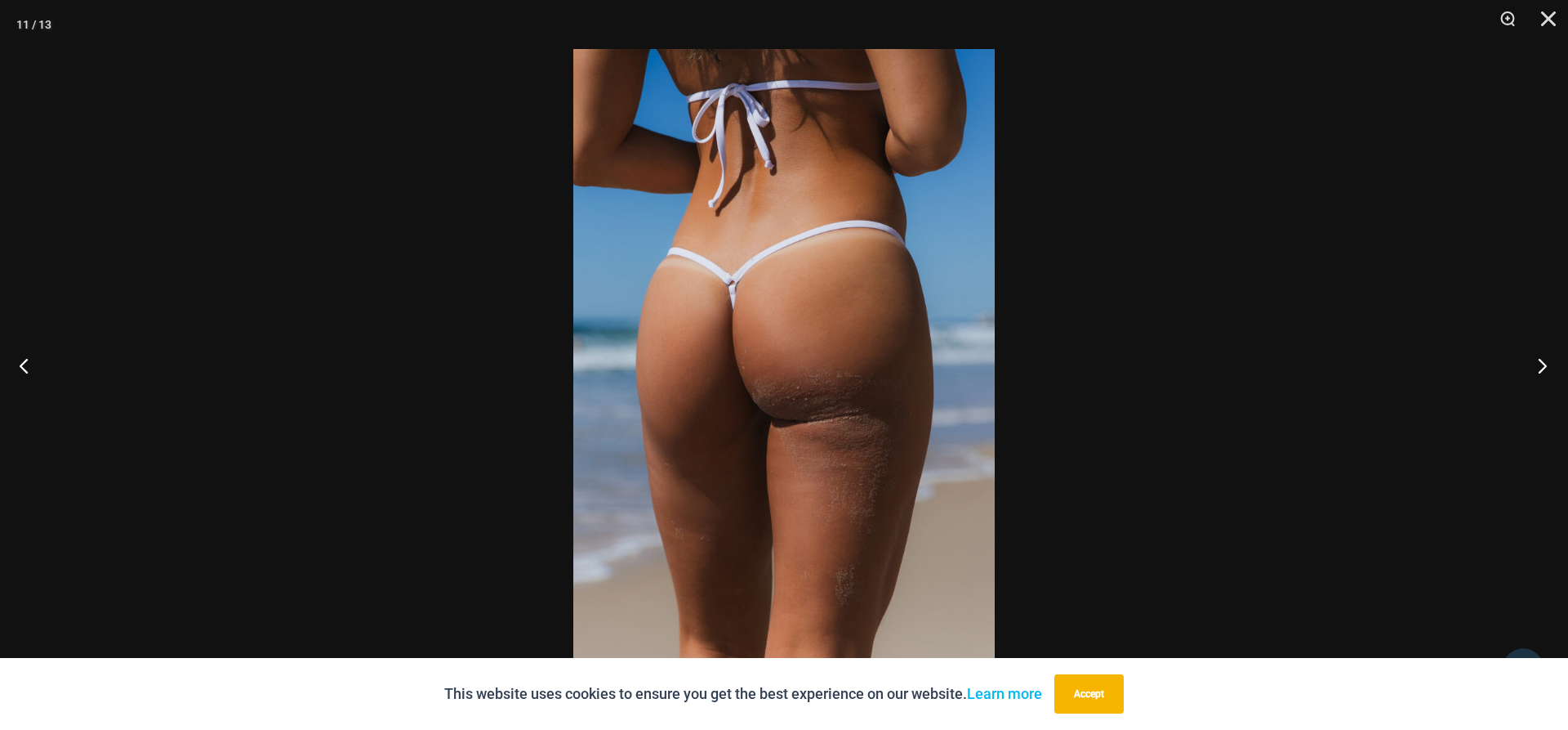
click at [1545, 370] on button "Next" at bounding box center [1537, 365] width 61 height 82
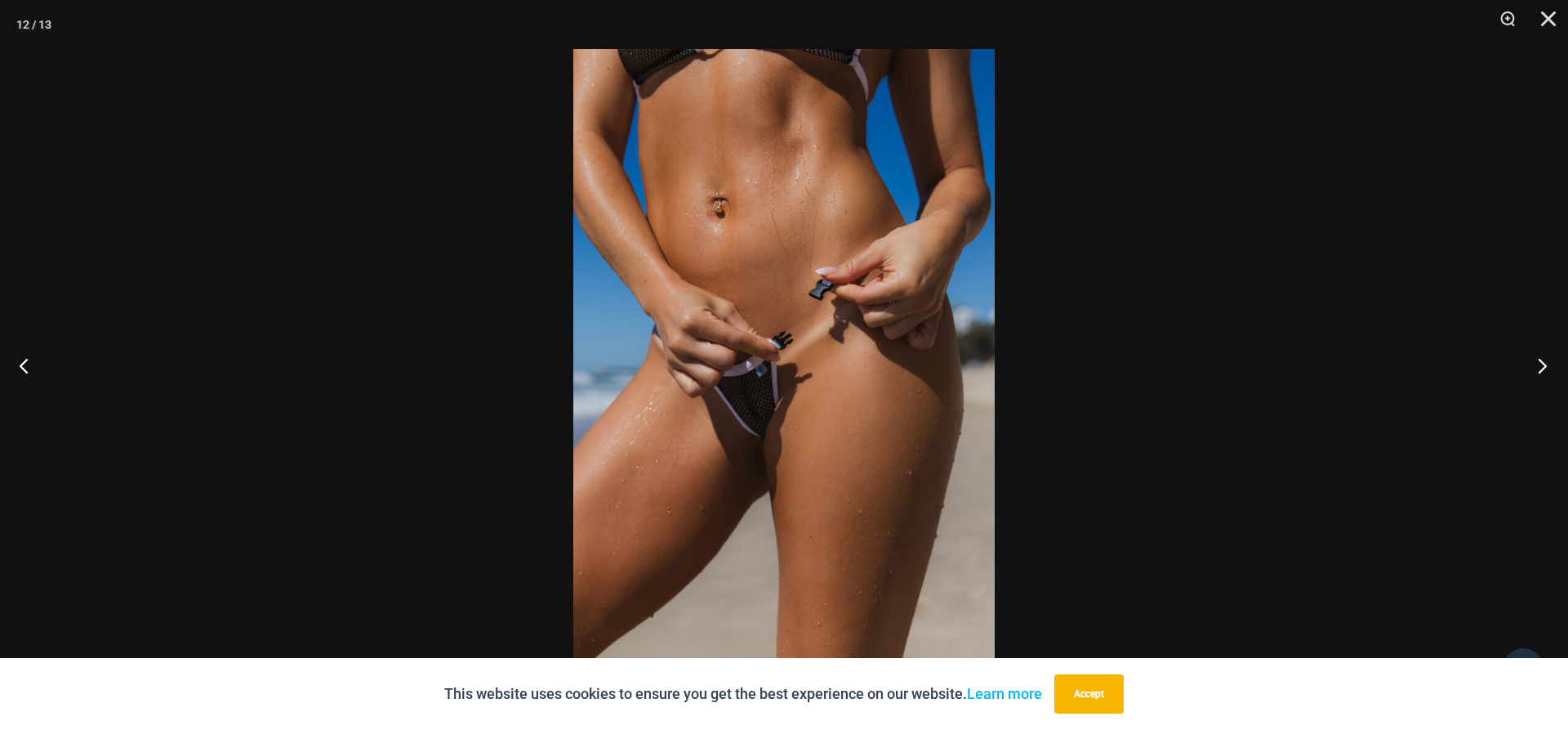
click at [1545, 370] on button "Next" at bounding box center [1537, 365] width 61 height 82
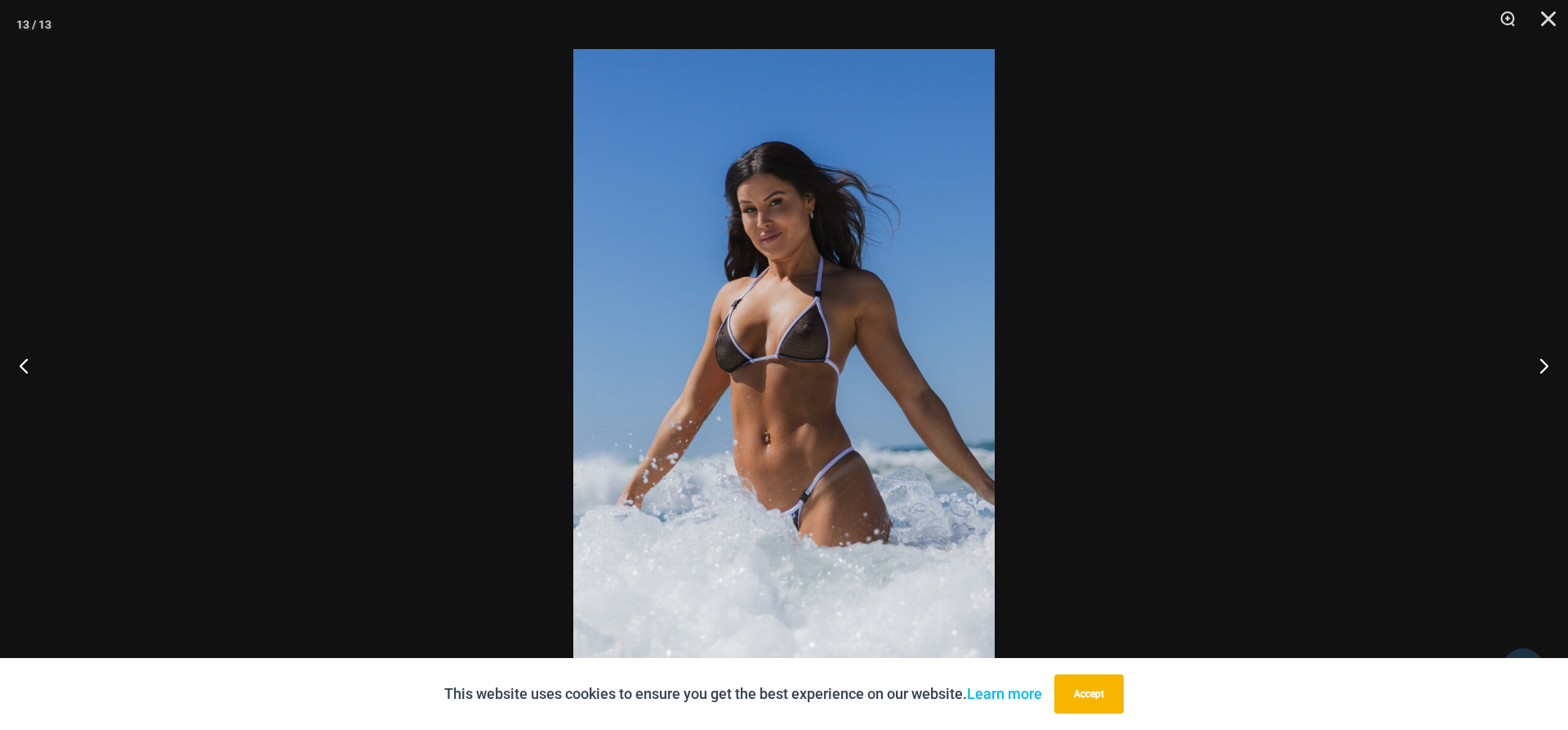
click at [938, 331] on img at bounding box center [784, 365] width 422 height 631
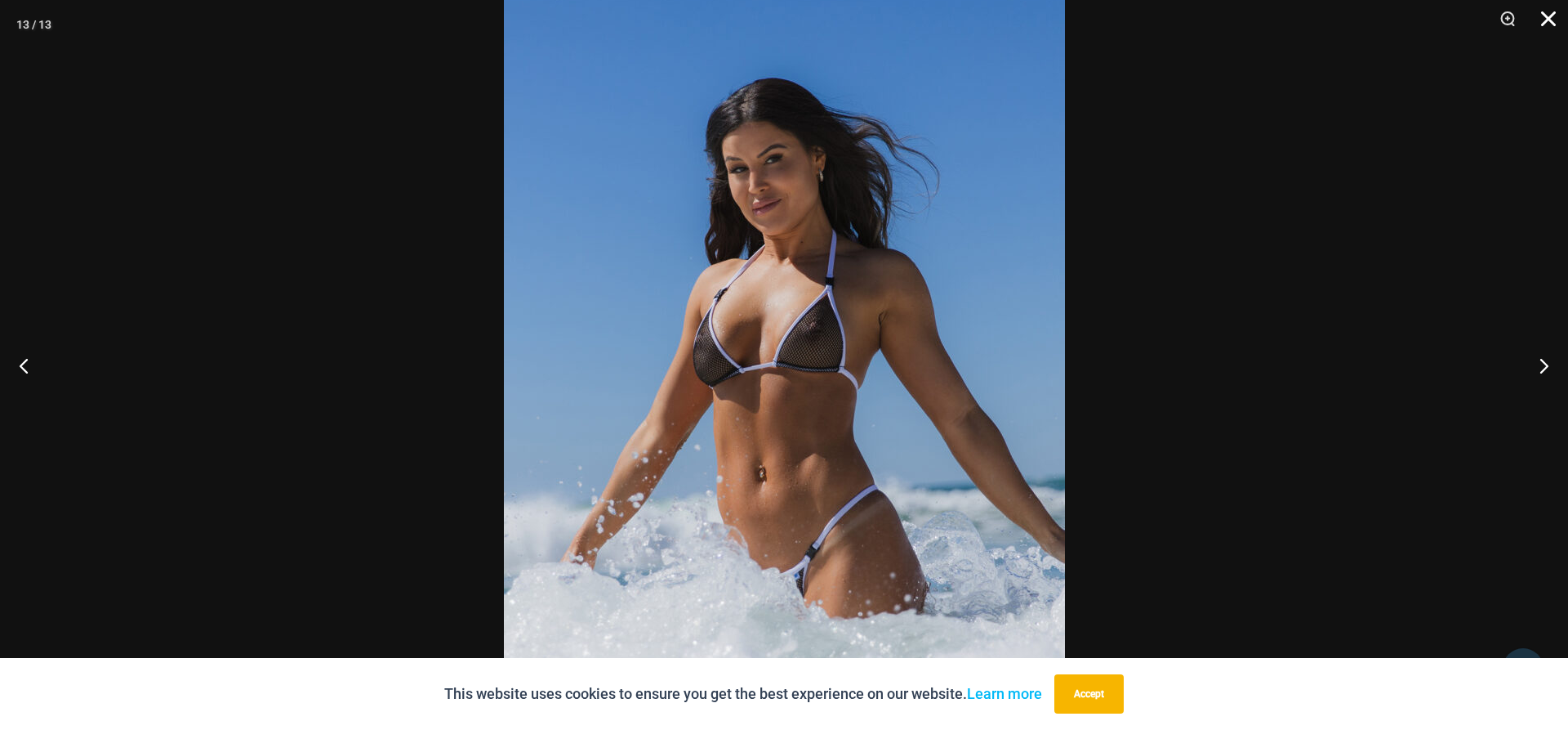
click at [1555, 26] on button "Close" at bounding box center [1542, 25] width 40 height 49
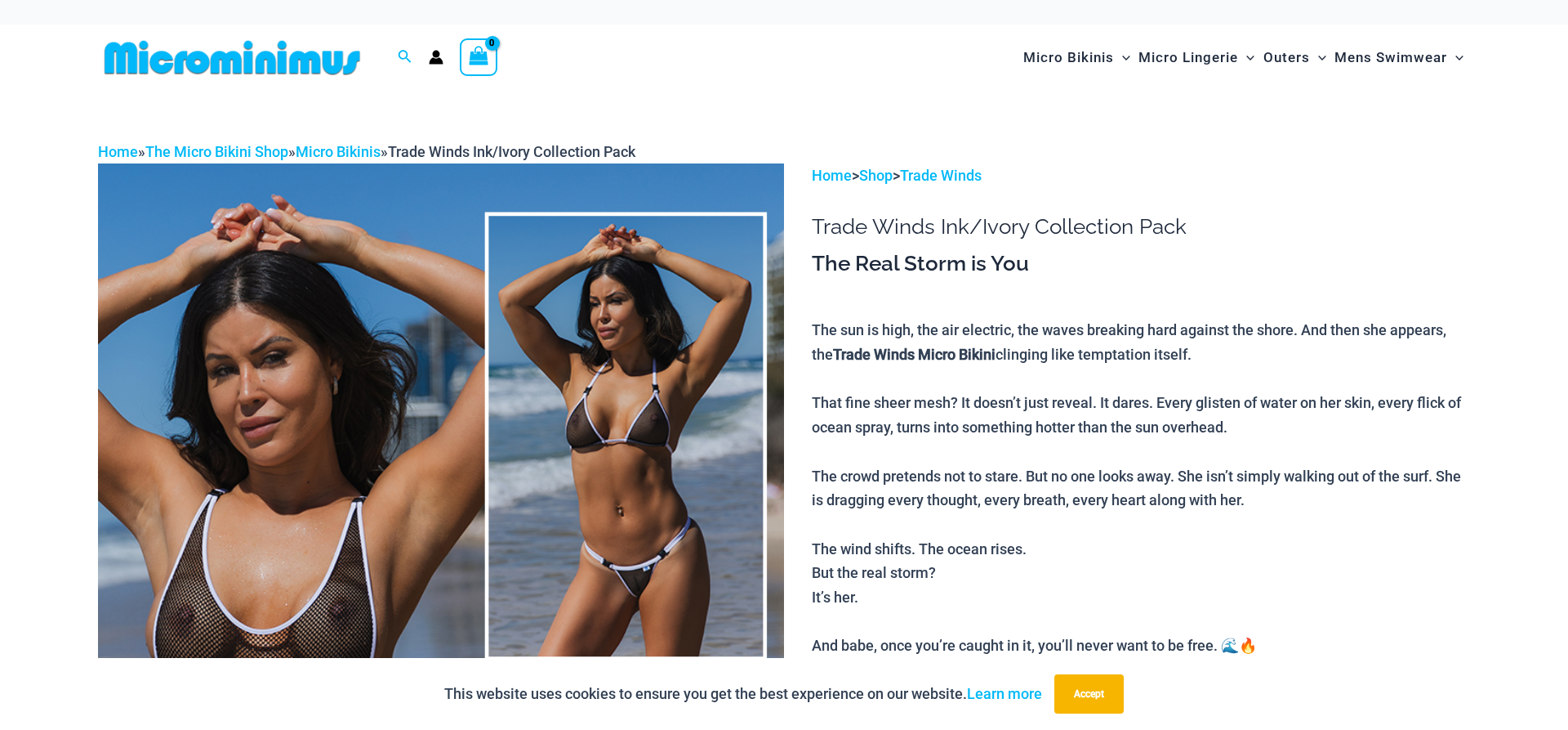
click at [501, 321] on img at bounding box center [440, 678] width 686 height 1029
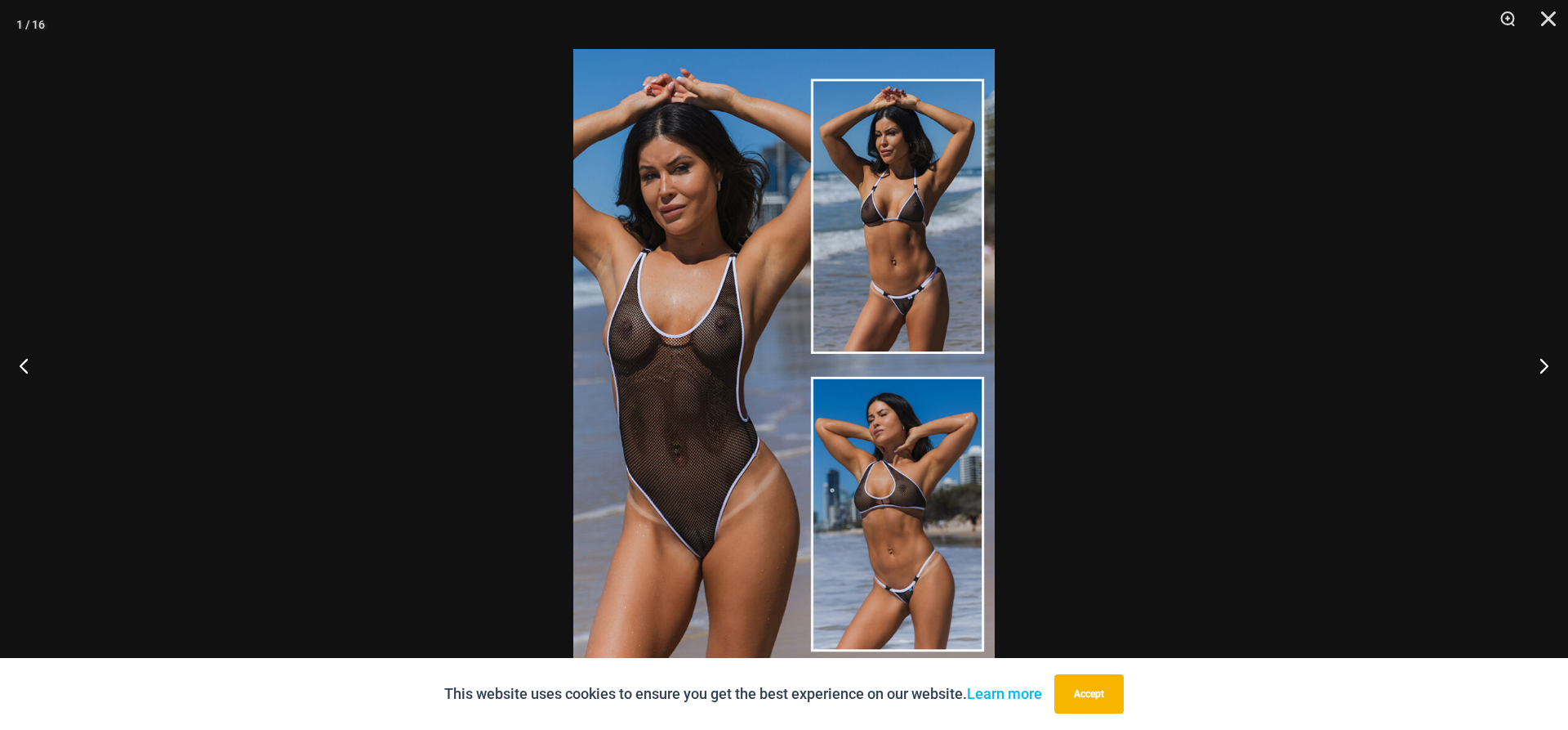
click at [830, 286] on img at bounding box center [784, 365] width 422 height 631
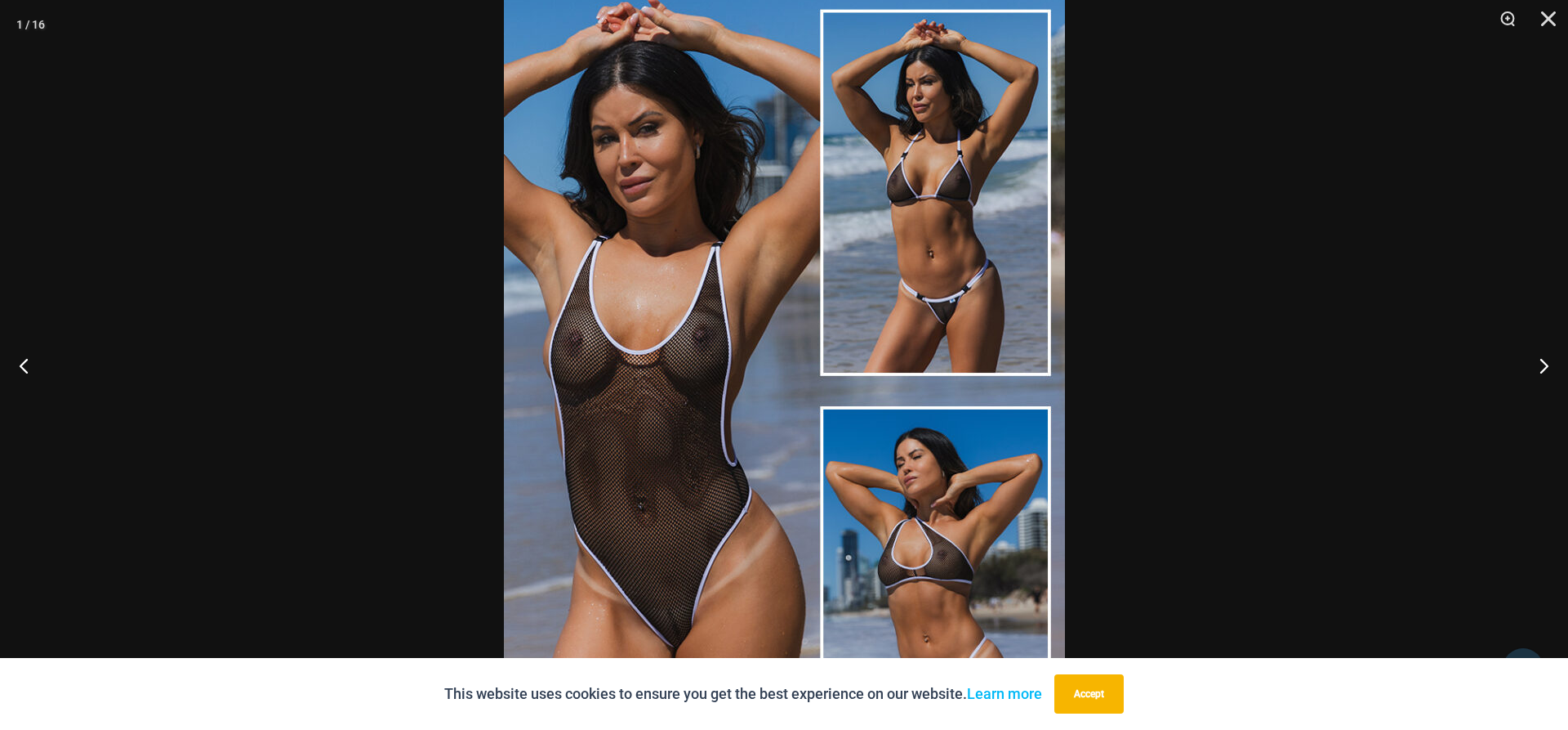
click at [976, 460] on img at bounding box center [784, 390] width 561 height 842
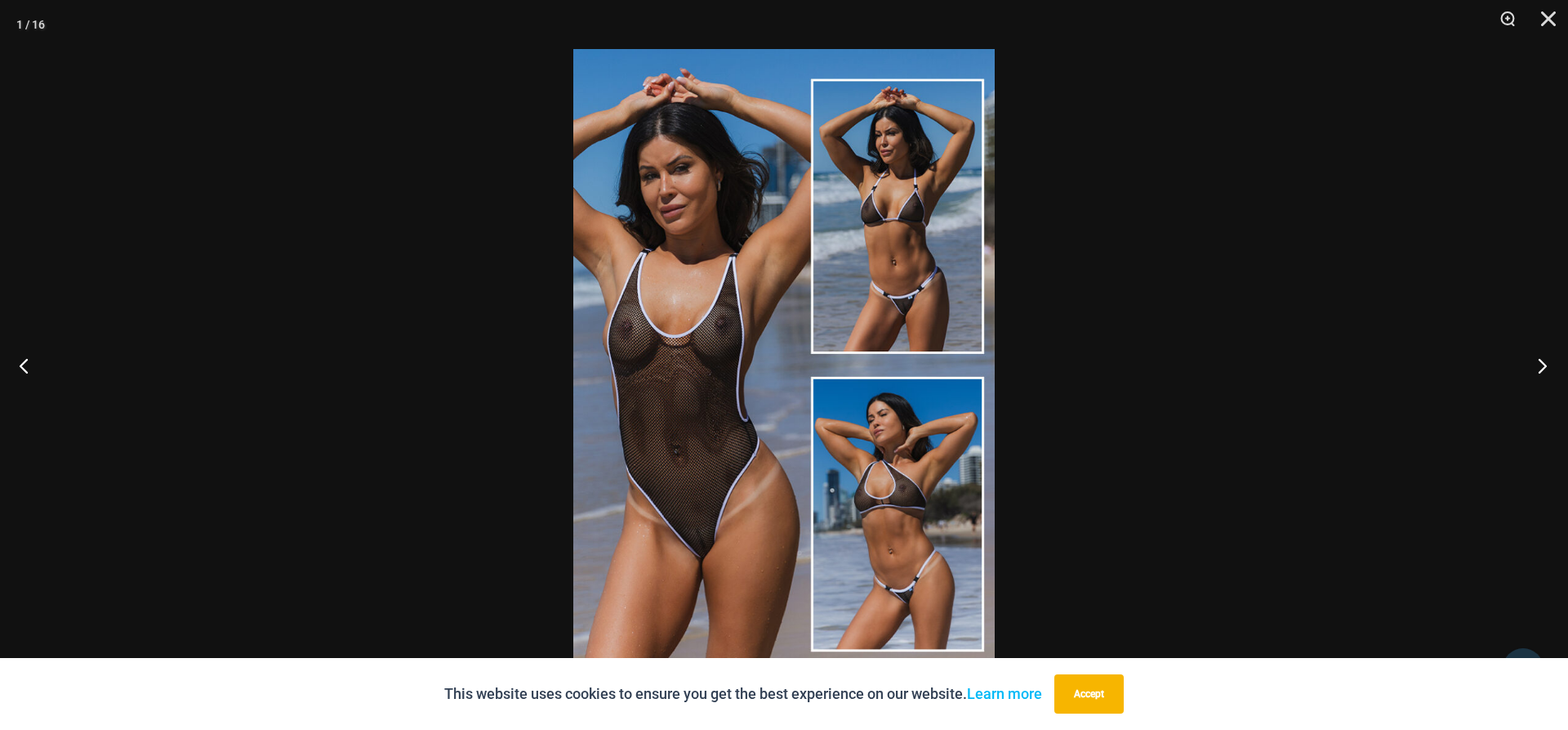
click at [1531, 366] on button "Next" at bounding box center [1537, 365] width 61 height 82
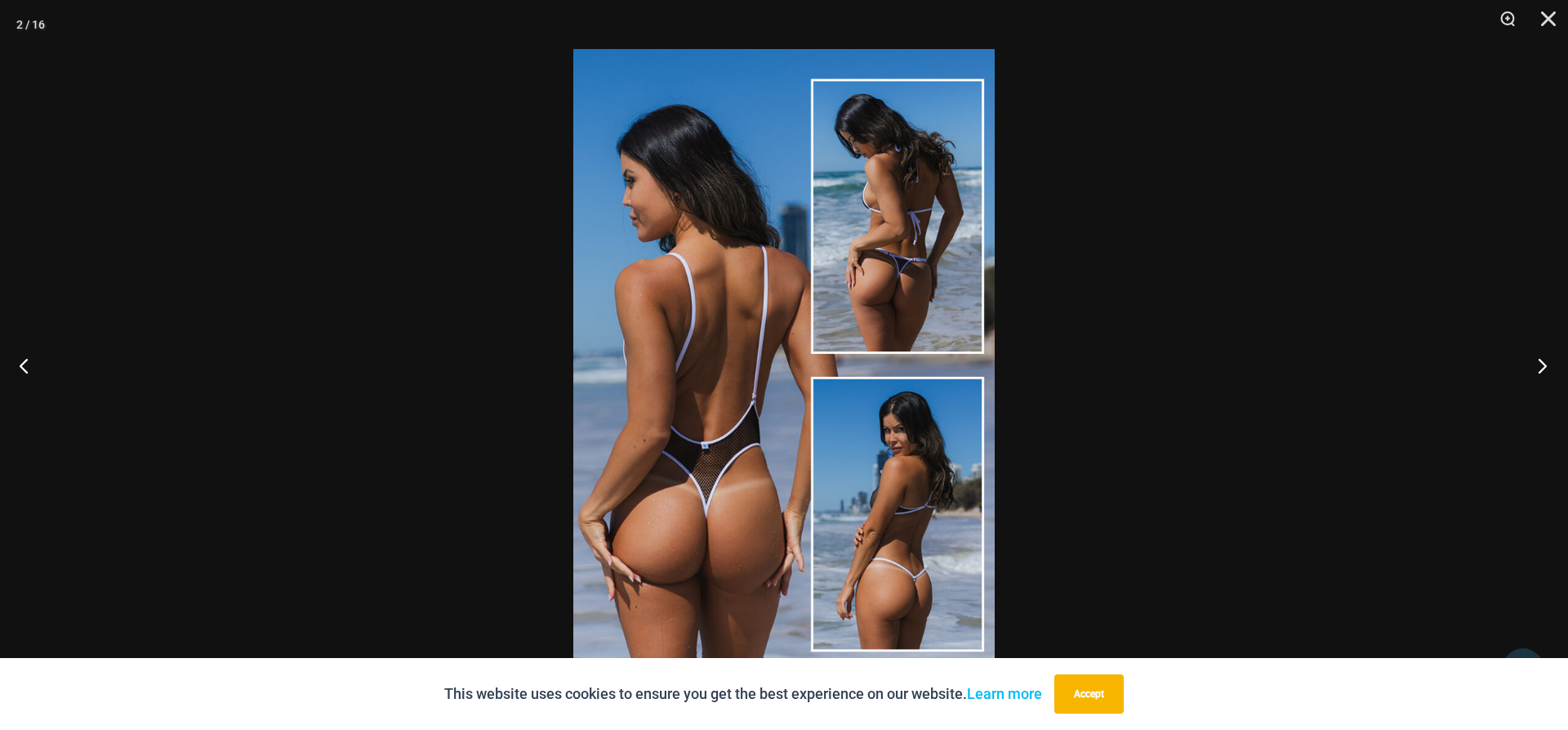
click at [1531, 366] on button "Next" at bounding box center [1537, 365] width 61 height 82
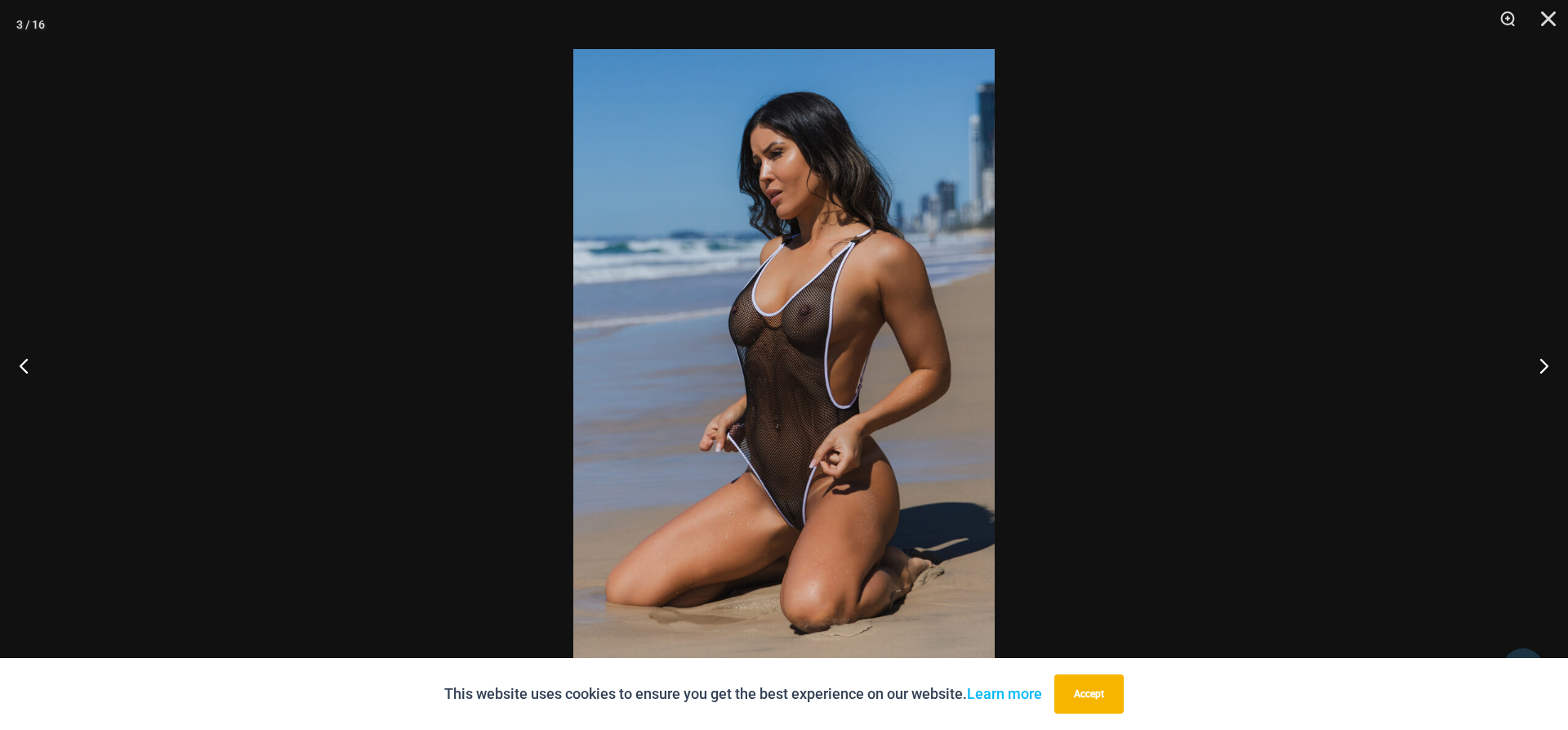
click at [910, 353] on img at bounding box center [784, 365] width 422 height 631
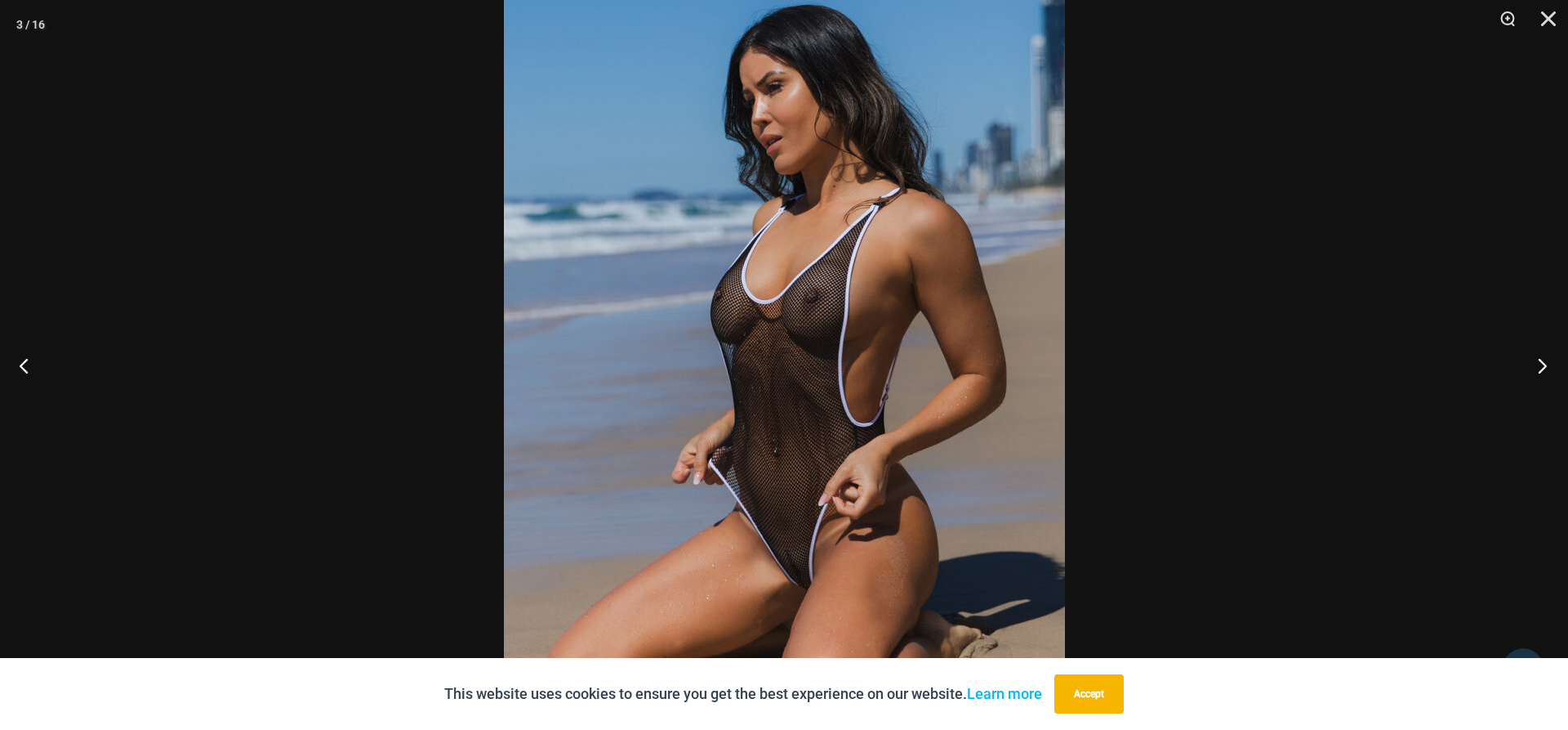
click at [1546, 368] on button "Next" at bounding box center [1537, 365] width 61 height 82
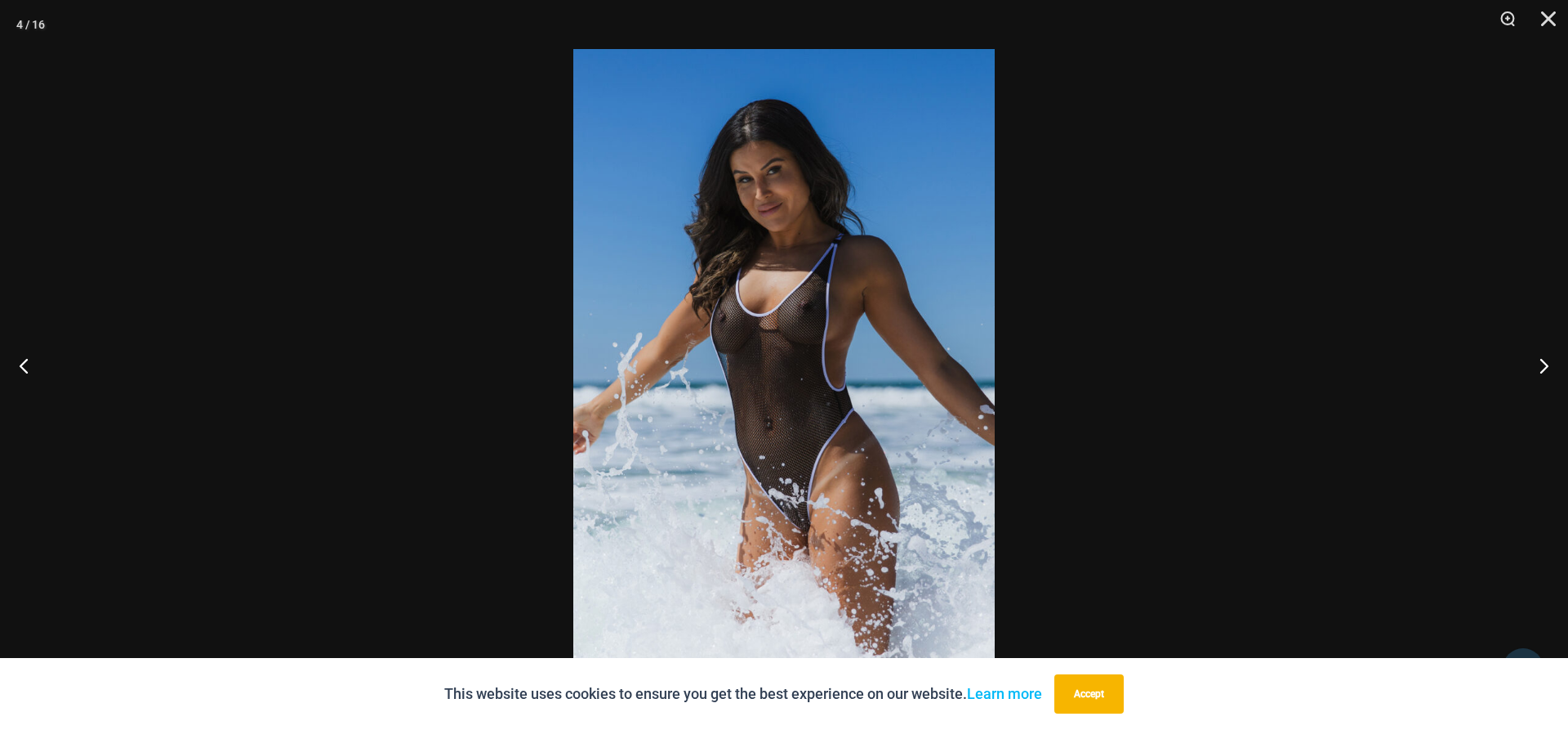
click at [1009, 383] on div at bounding box center [784, 365] width 1568 height 730
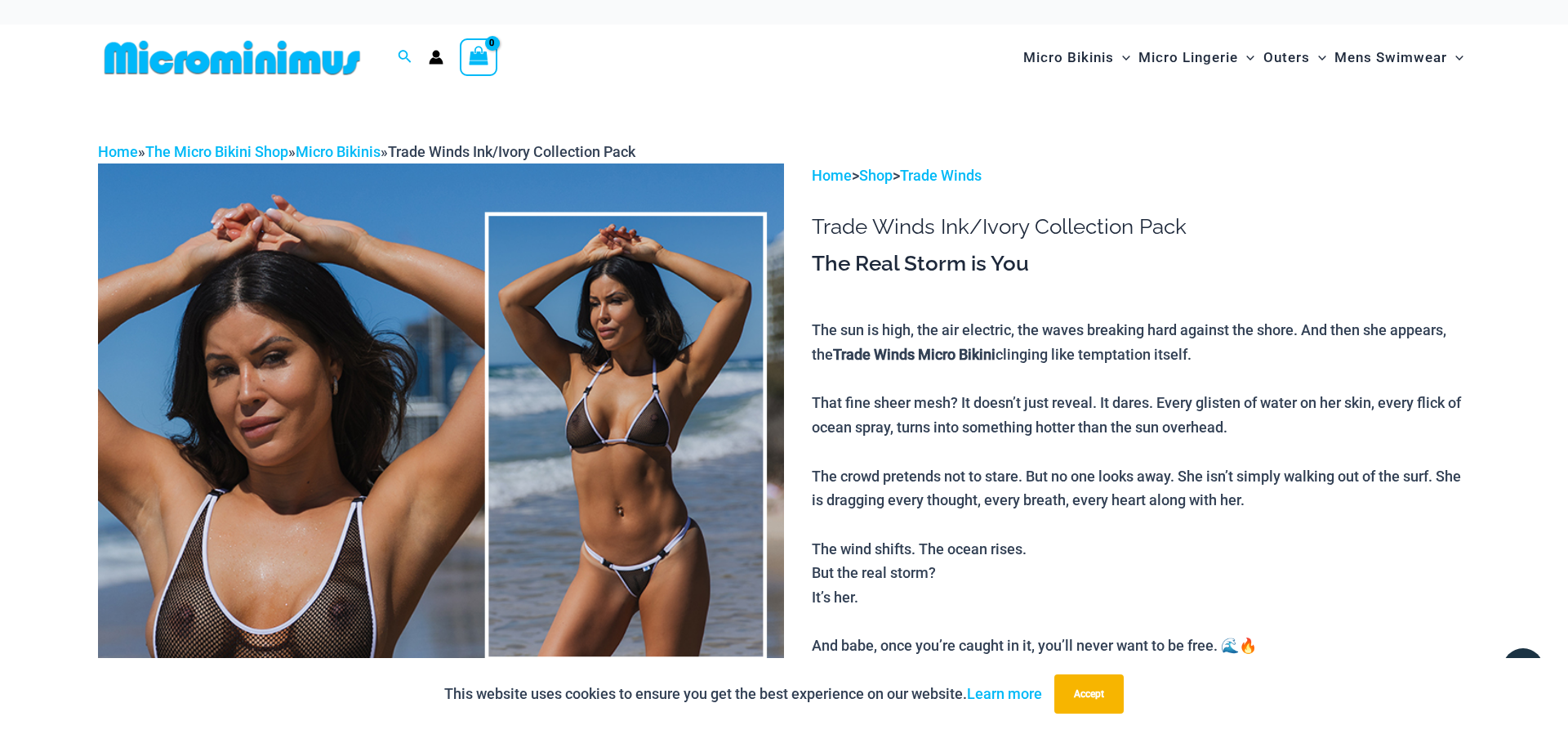
click at [770, 411] on img at bounding box center [440, 678] width 686 height 1029
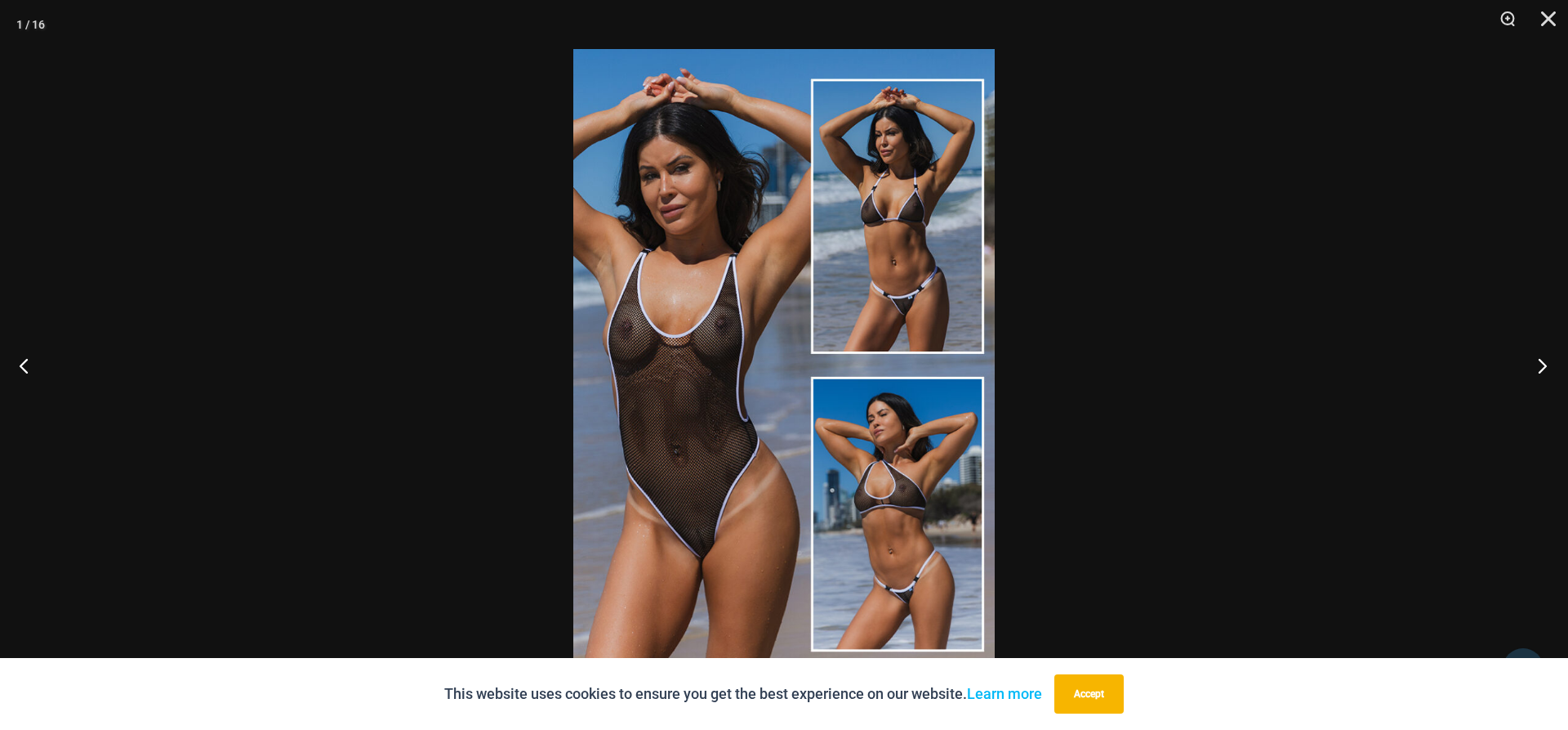
click at [1546, 371] on button "Next" at bounding box center [1537, 365] width 61 height 82
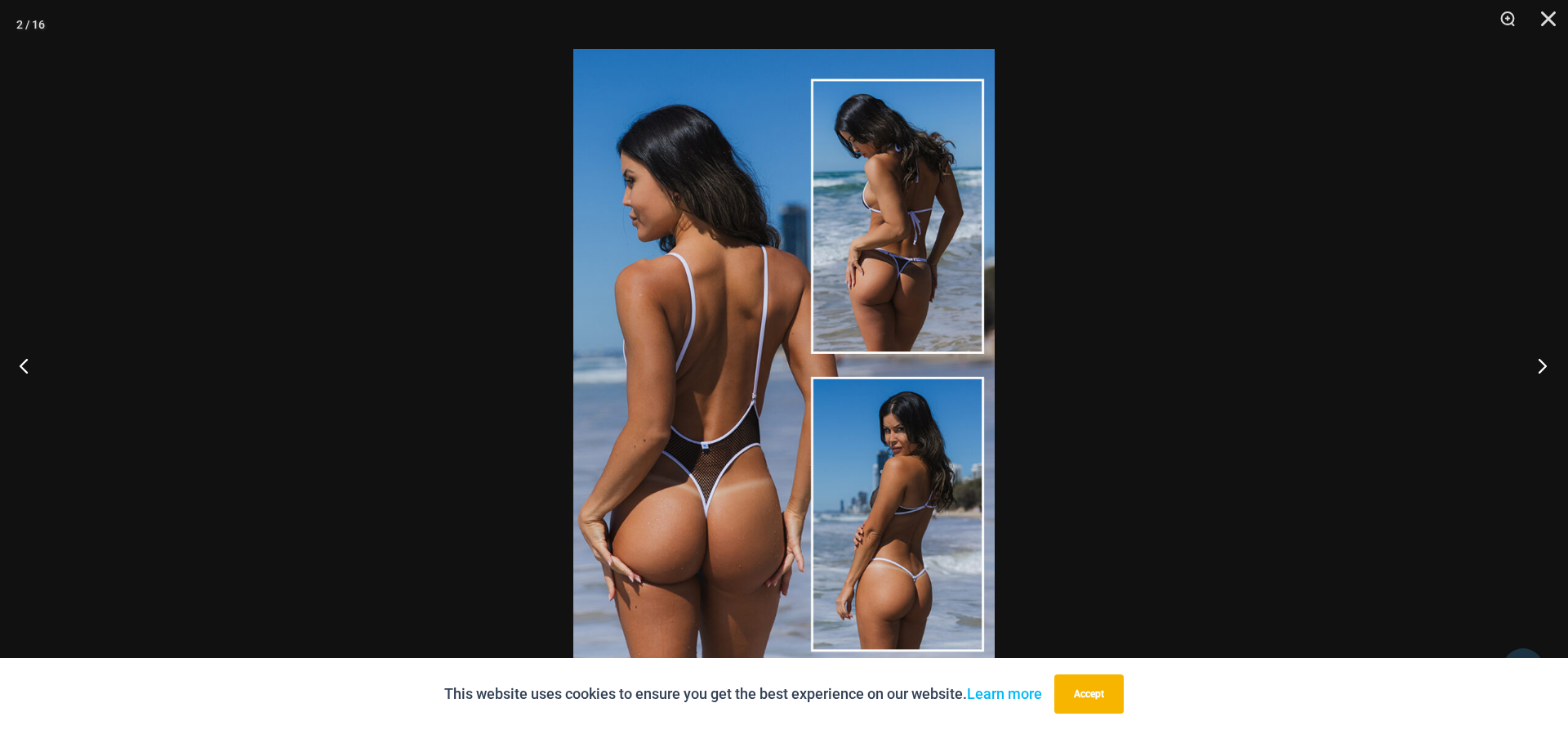
click at [1546, 371] on button "Next" at bounding box center [1537, 365] width 61 height 82
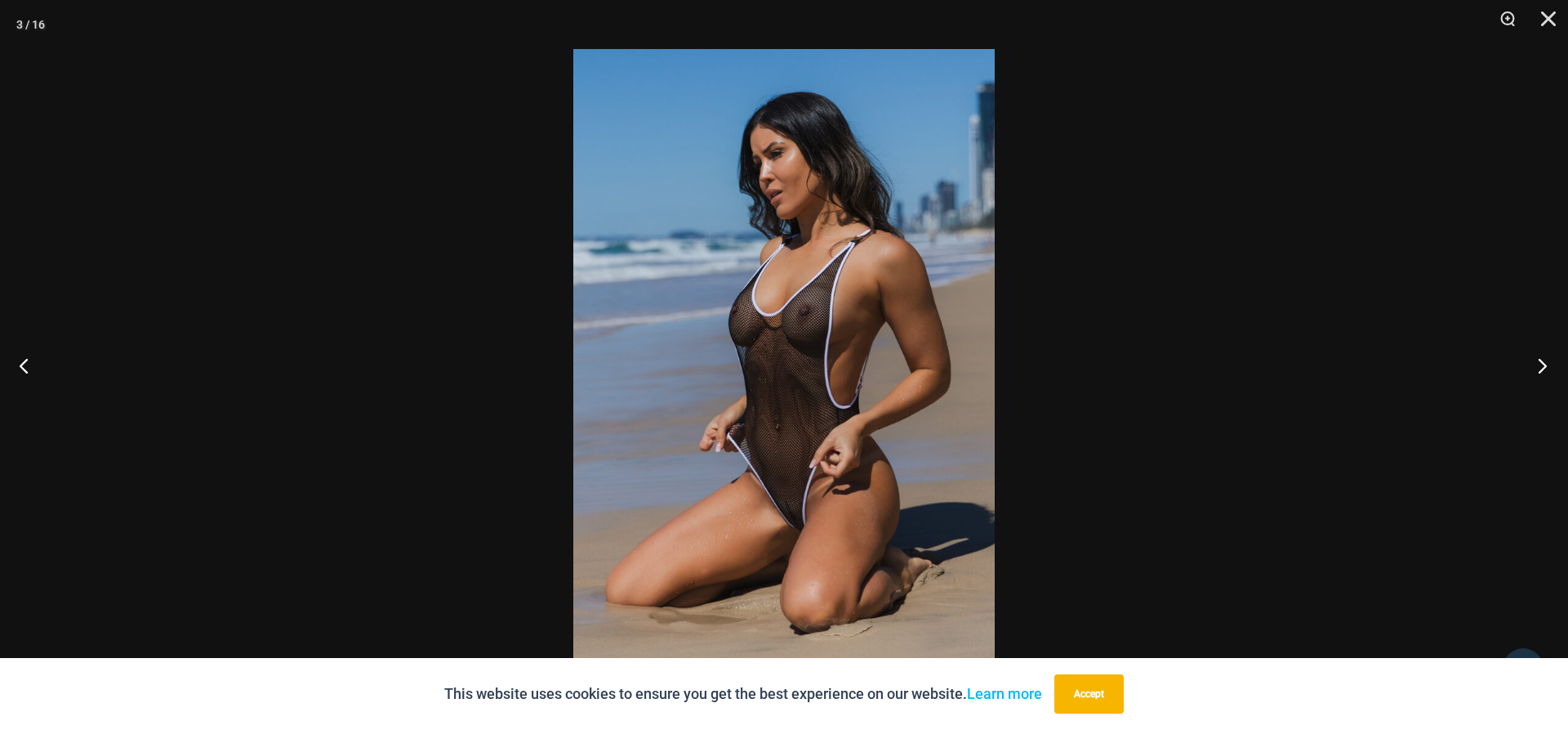
click at [1546, 371] on button "Next" at bounding box center [1537, 365] width 61 height 82
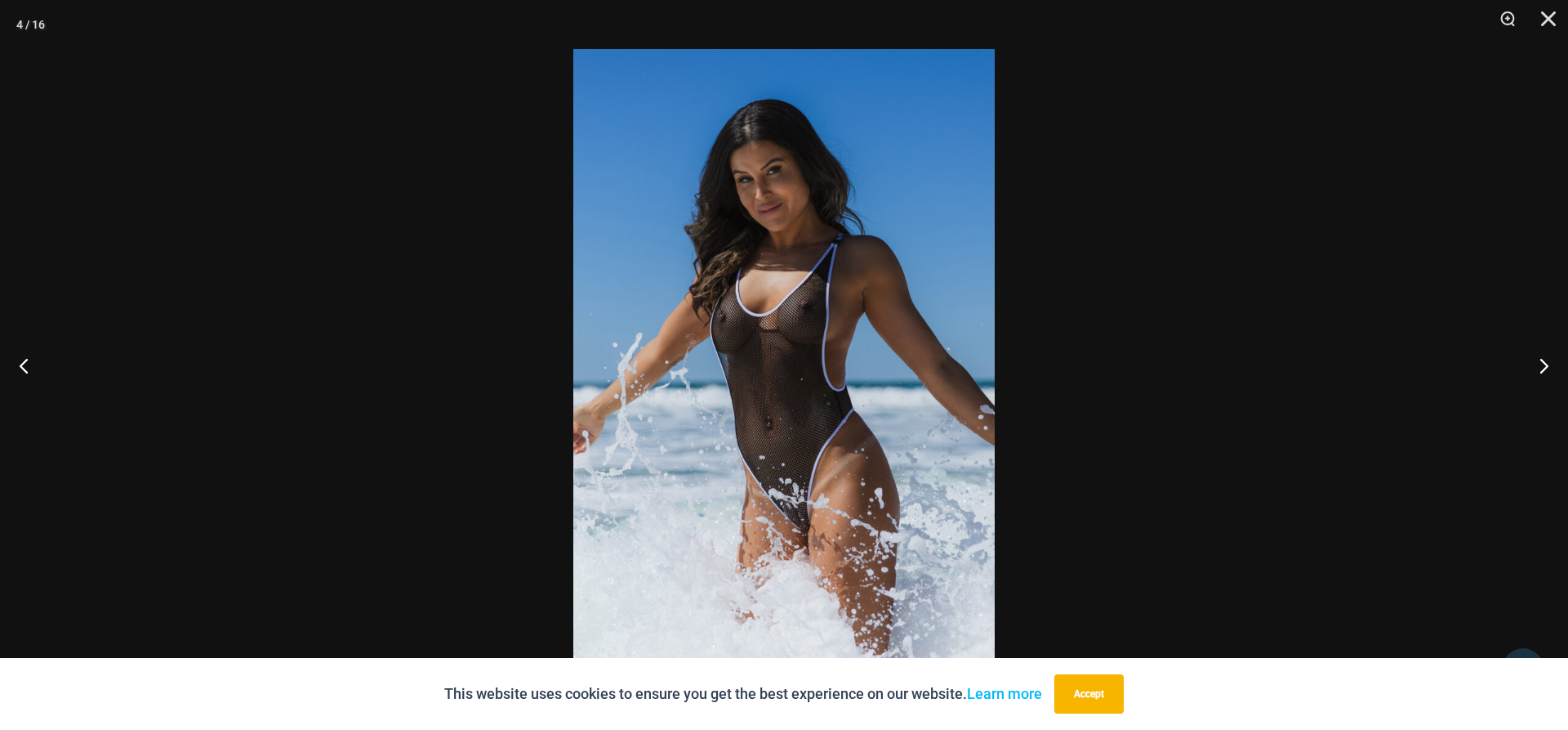
click at [877, 367] on img at bounding box center [784, 365] width 422 height 631
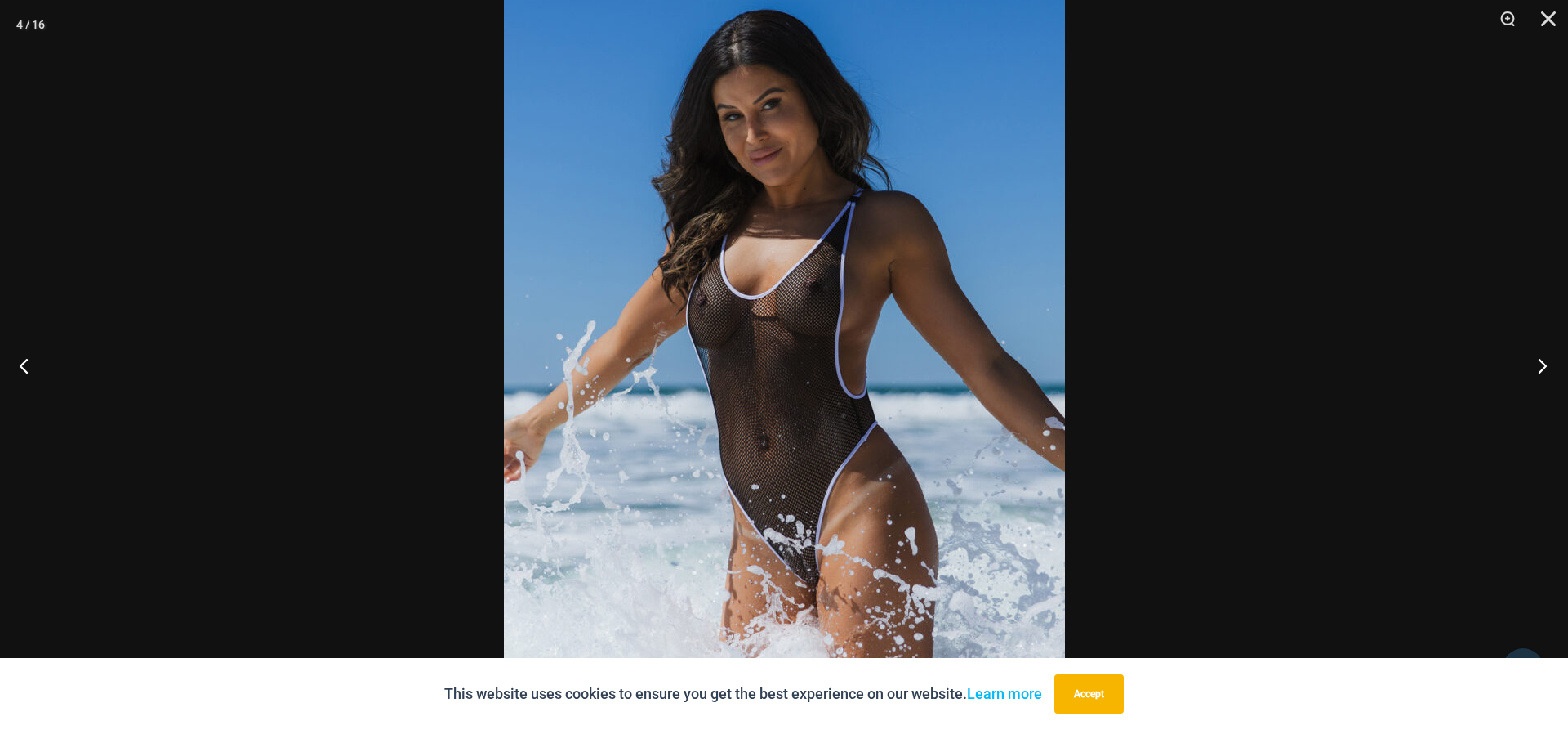
click at [1539, 366] on button "Next" at bounding box center [1537, 365] width 61 height 82
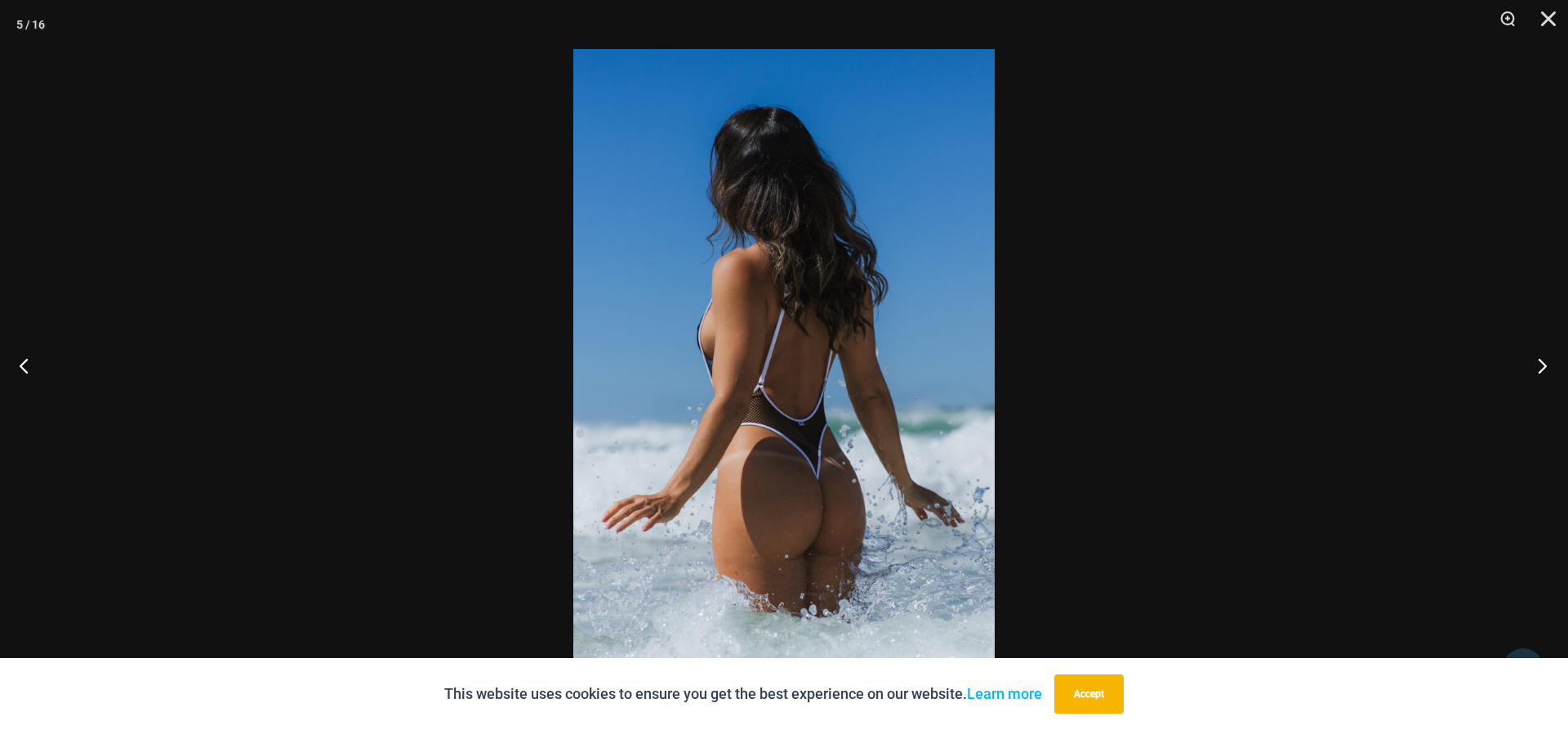
click at [1539, 366] on button "Next" at bounding box center [1537, 365] width 61 height 82
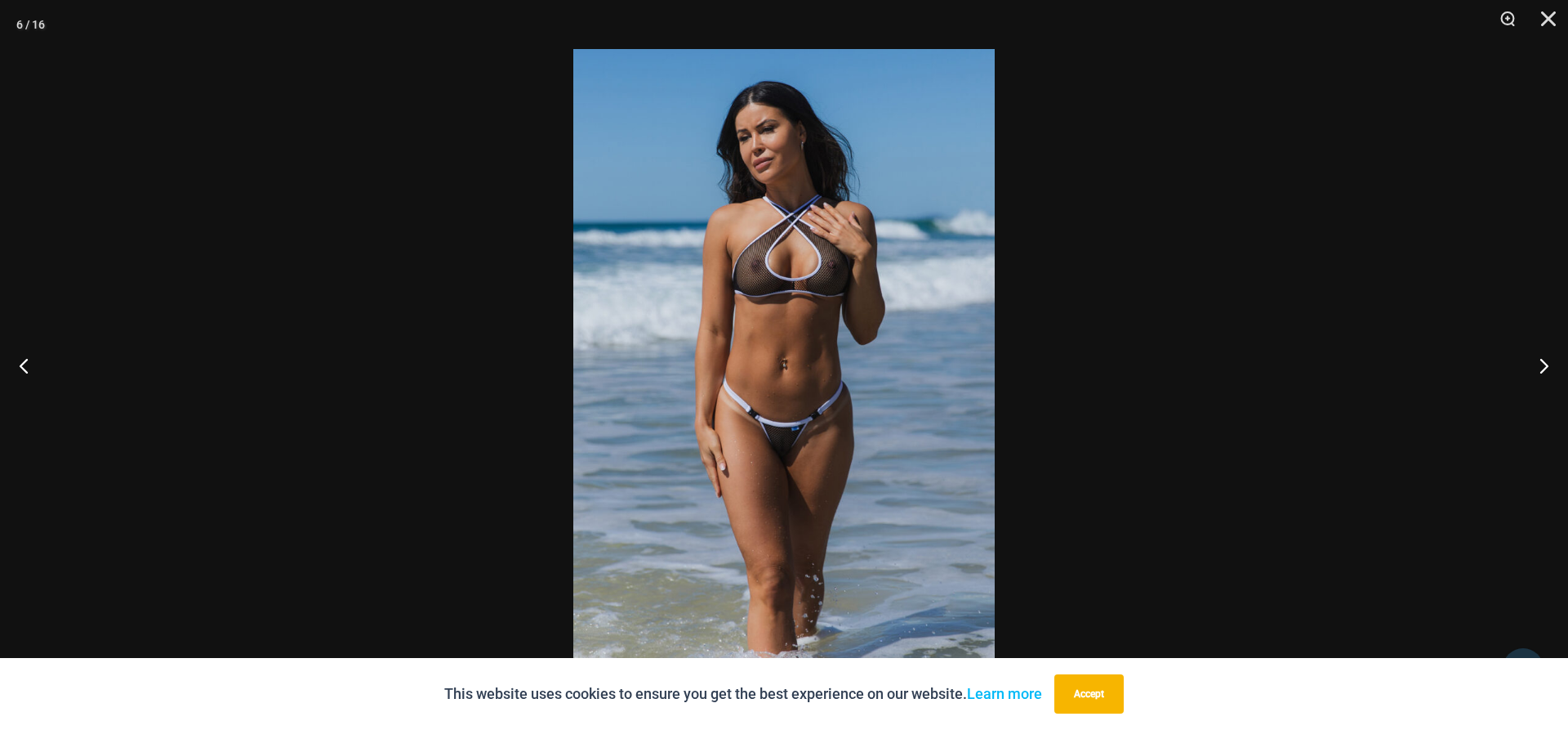
click at [896, 369] on img at bounding box center [784, 365] width 422 height 631
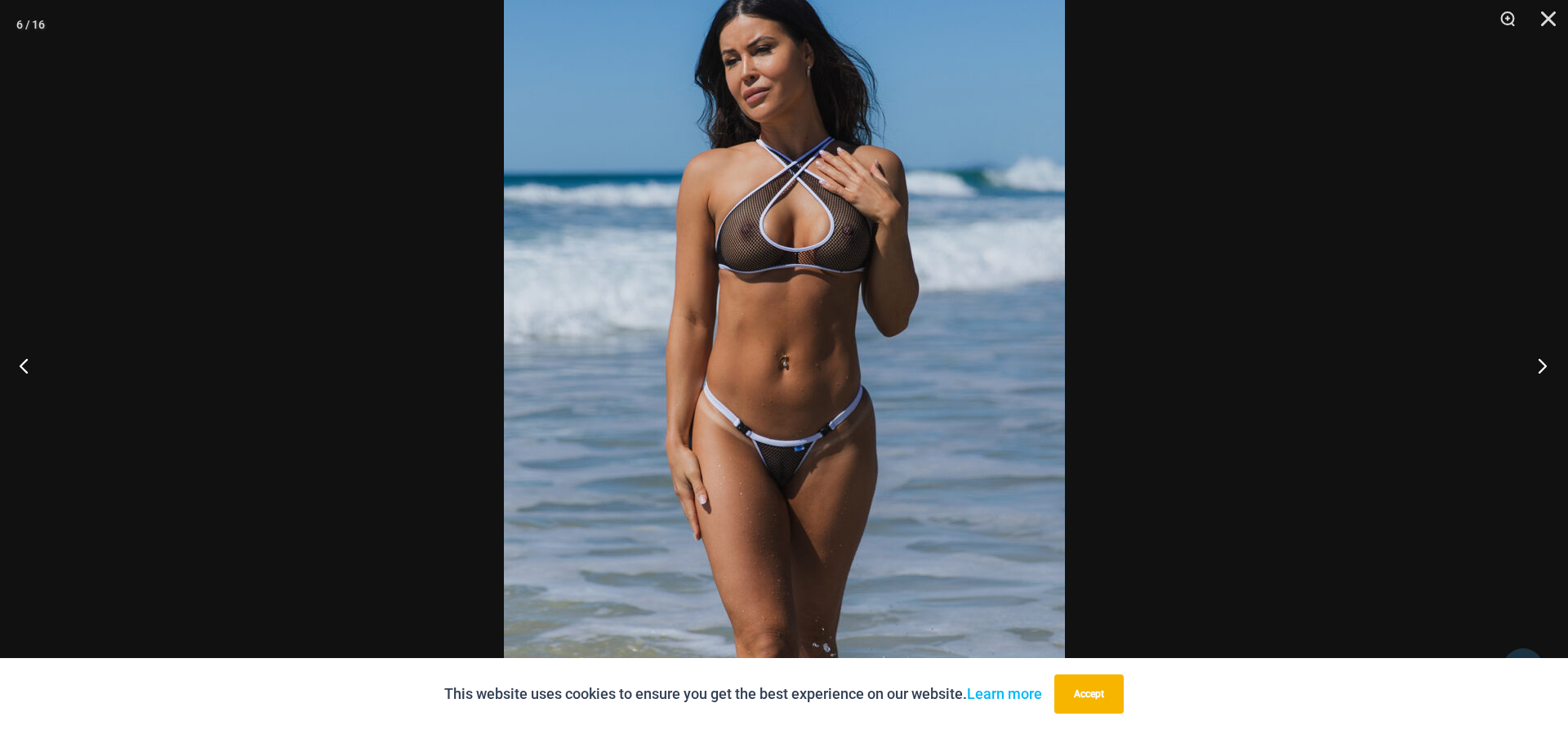
click at [1538, 365] on button "Next" at bounding box center [1537, 365] width 61 height 82
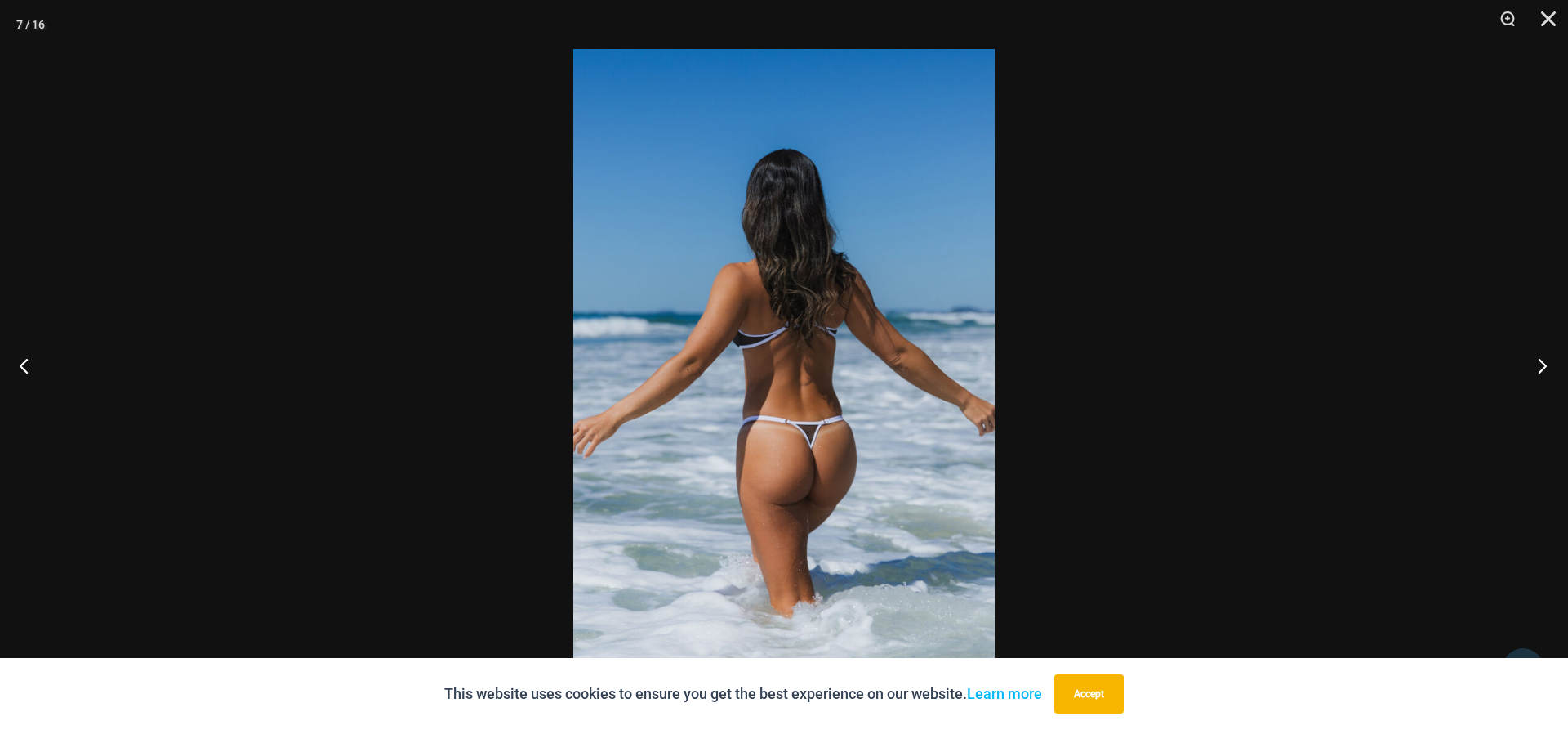
click at [1538, 365] on button "Next" at bounding box center [1537, 365] width 61 height 82
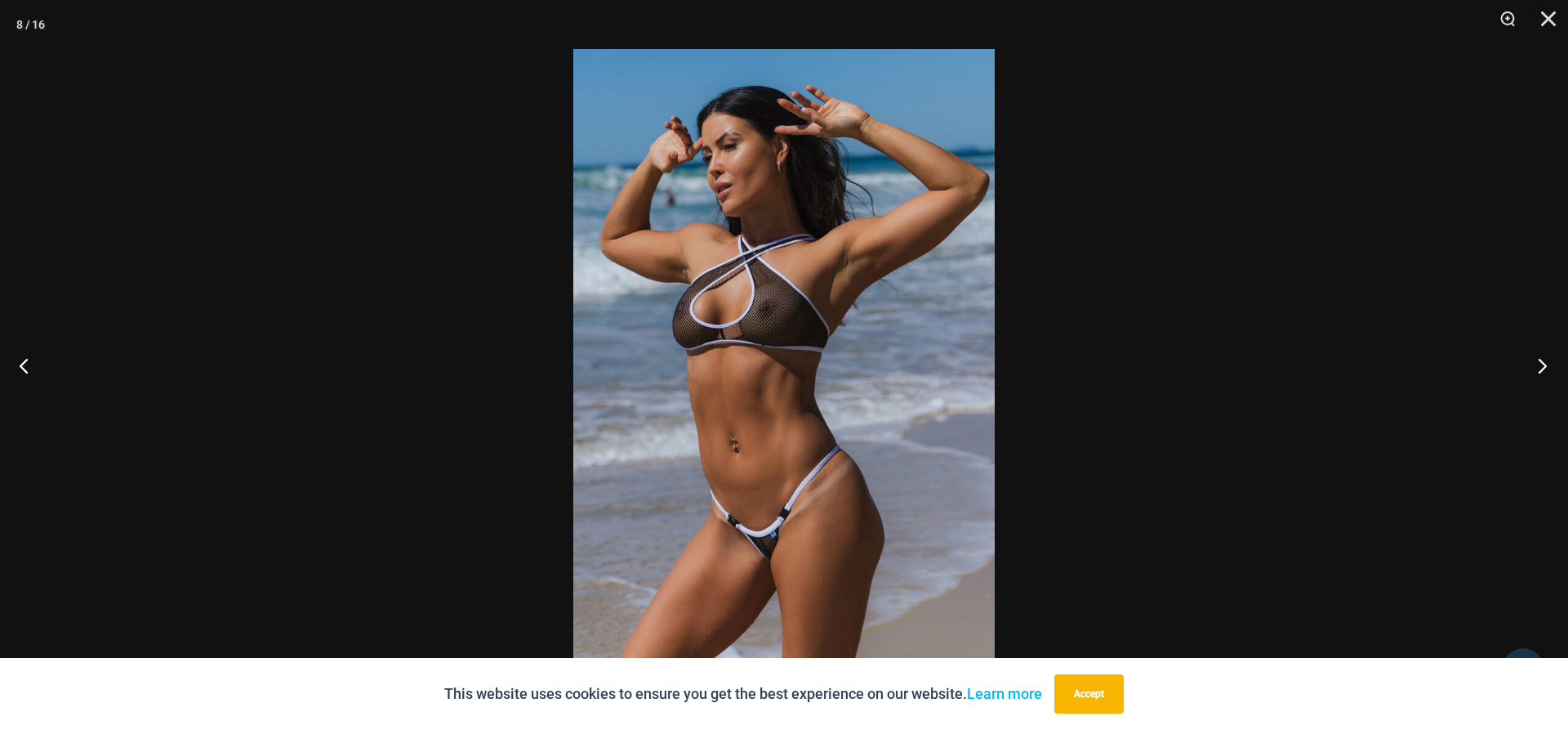
click at [1538, 365] on button "Next" at bounding box center [1537, 365] width 61 height 82
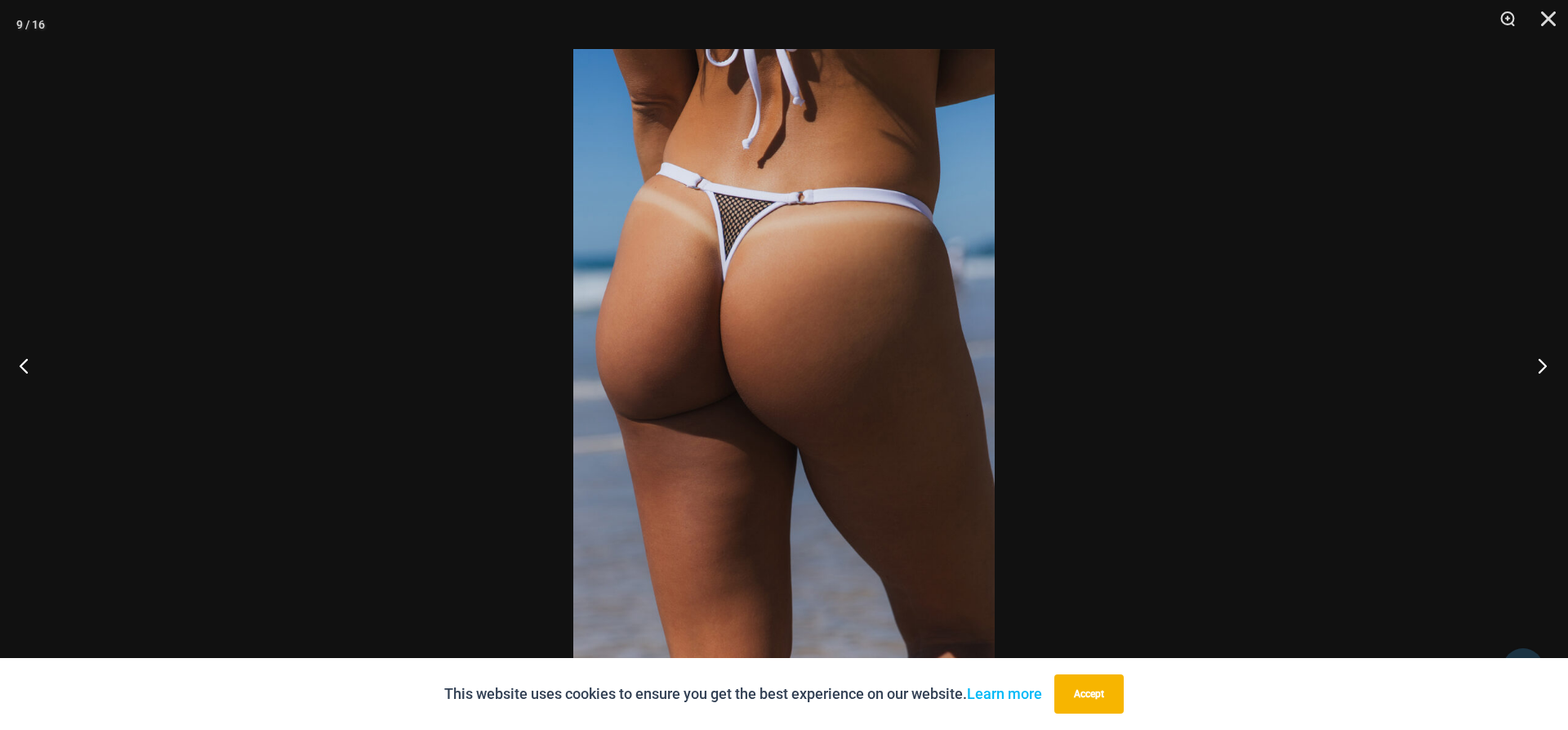
click at [1538, 365] on button "Next" at bounding box center [1537, 365] width 61 height 82
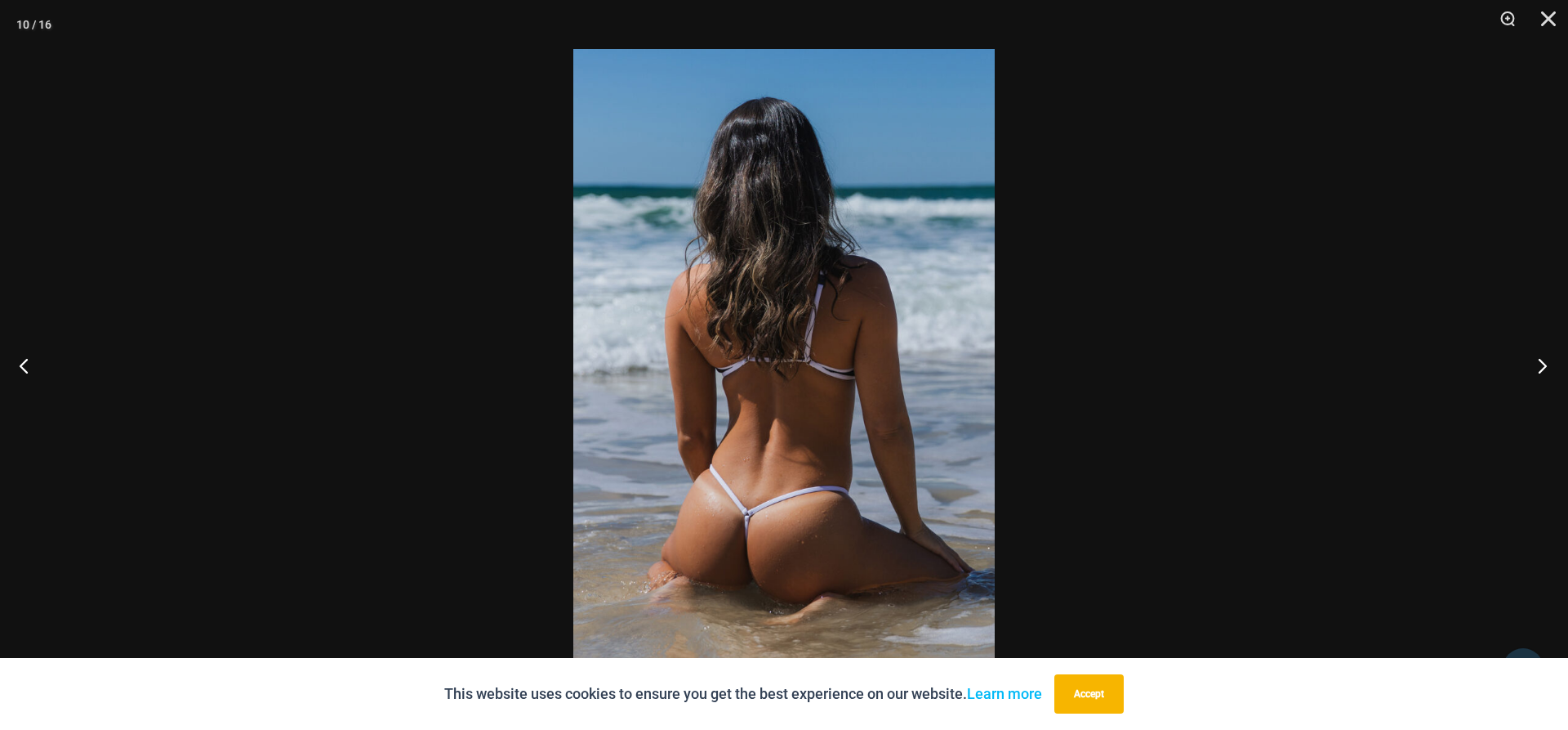
click at [1538, 365] on button "Next" at bounding box center [1537, 365] width 61 height 82
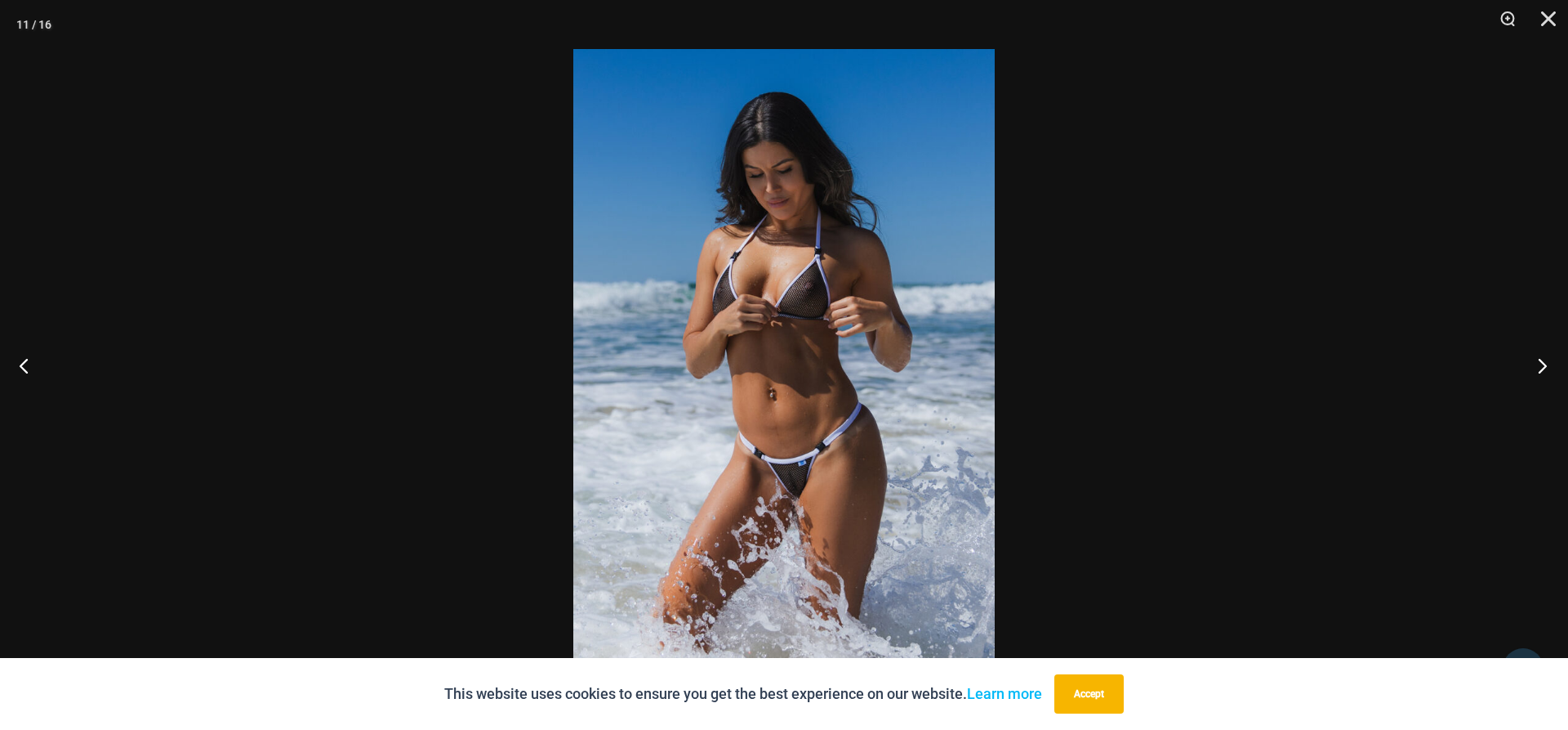
click at [1538, 365] on button "Next" at bounding box center [1537, 365] width 61 height 82
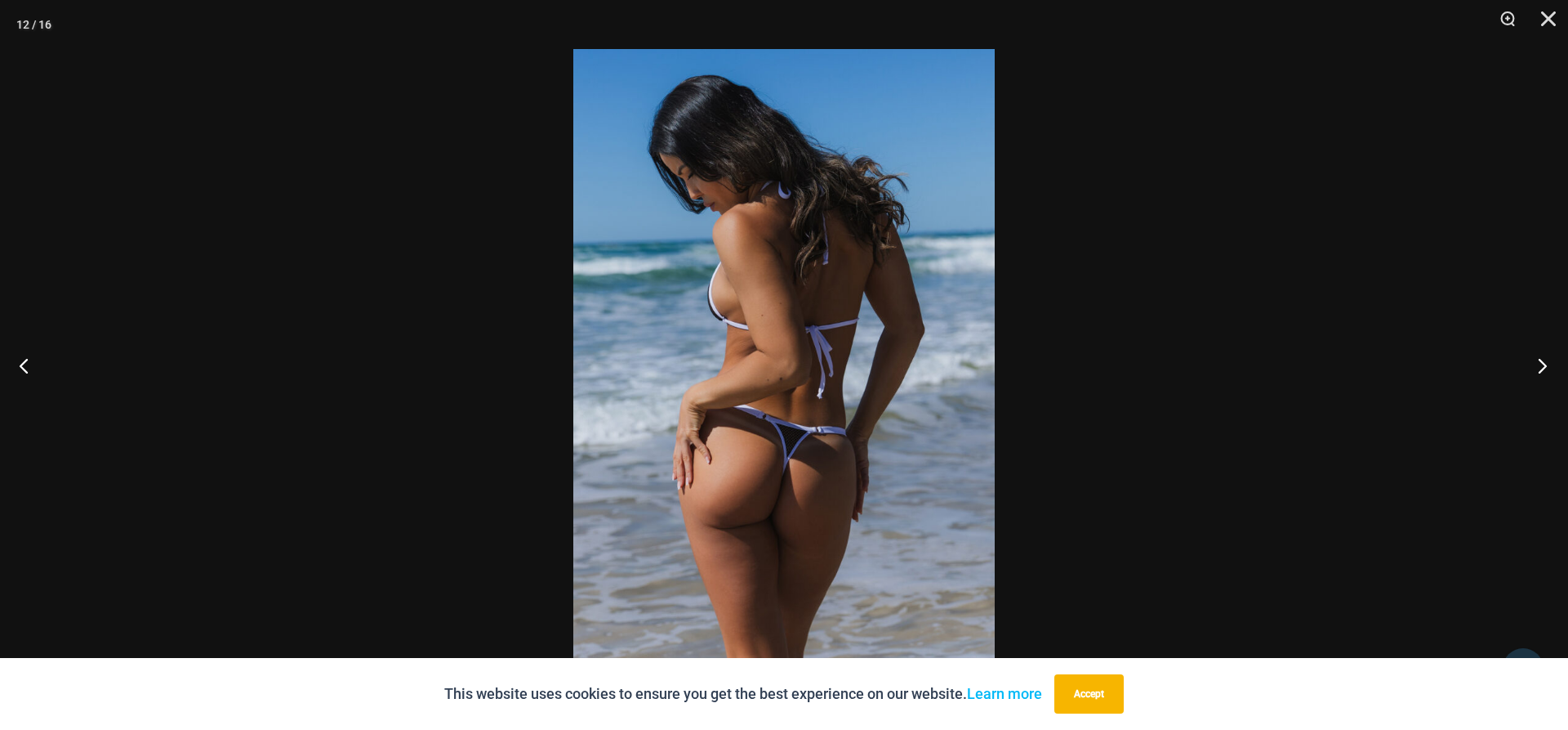
click at [1538, 365] on button "Next" at bounding box center [1537, 365] width 61 height 82
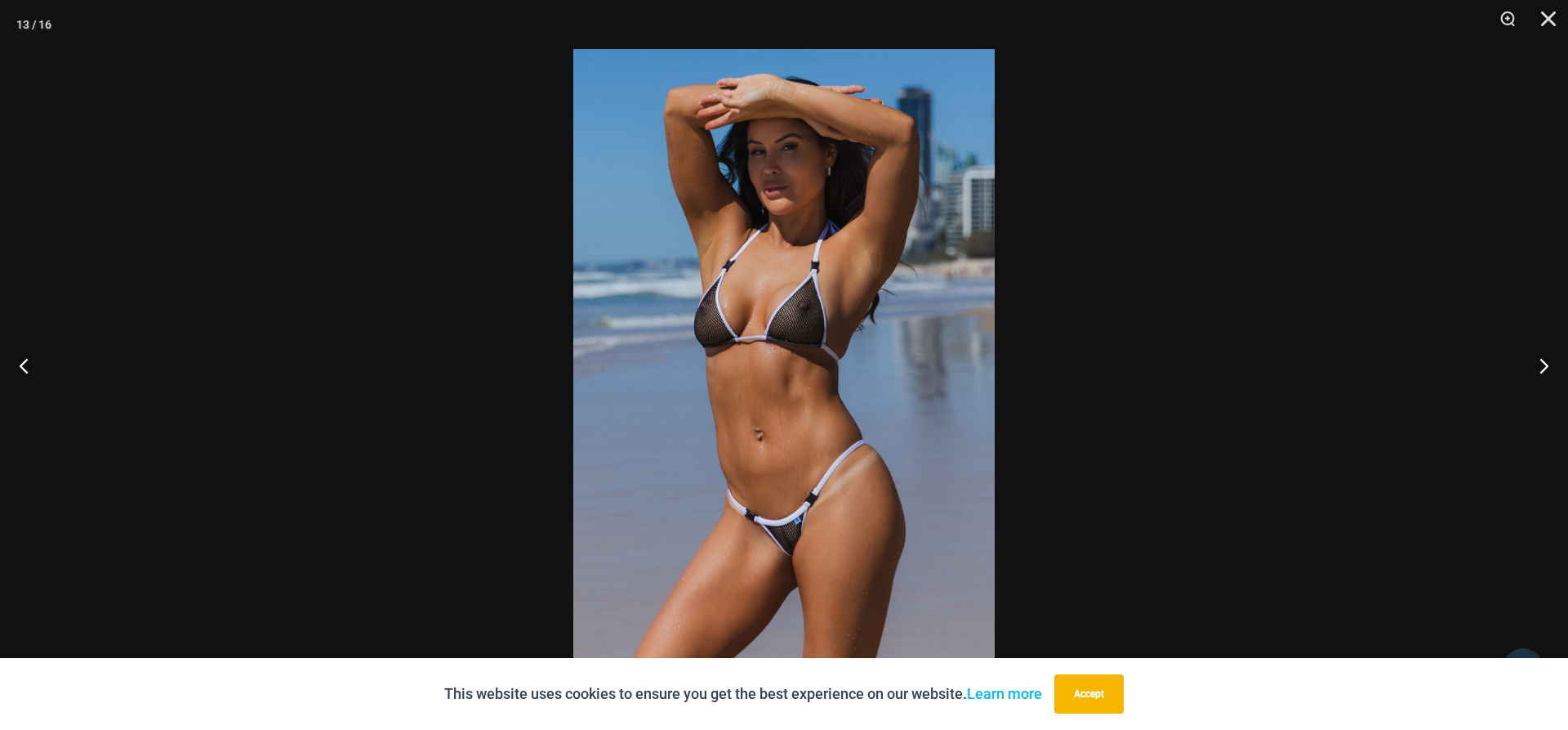
click at [928, 338] on img at bounding box center [784, 365] width 422 height 631
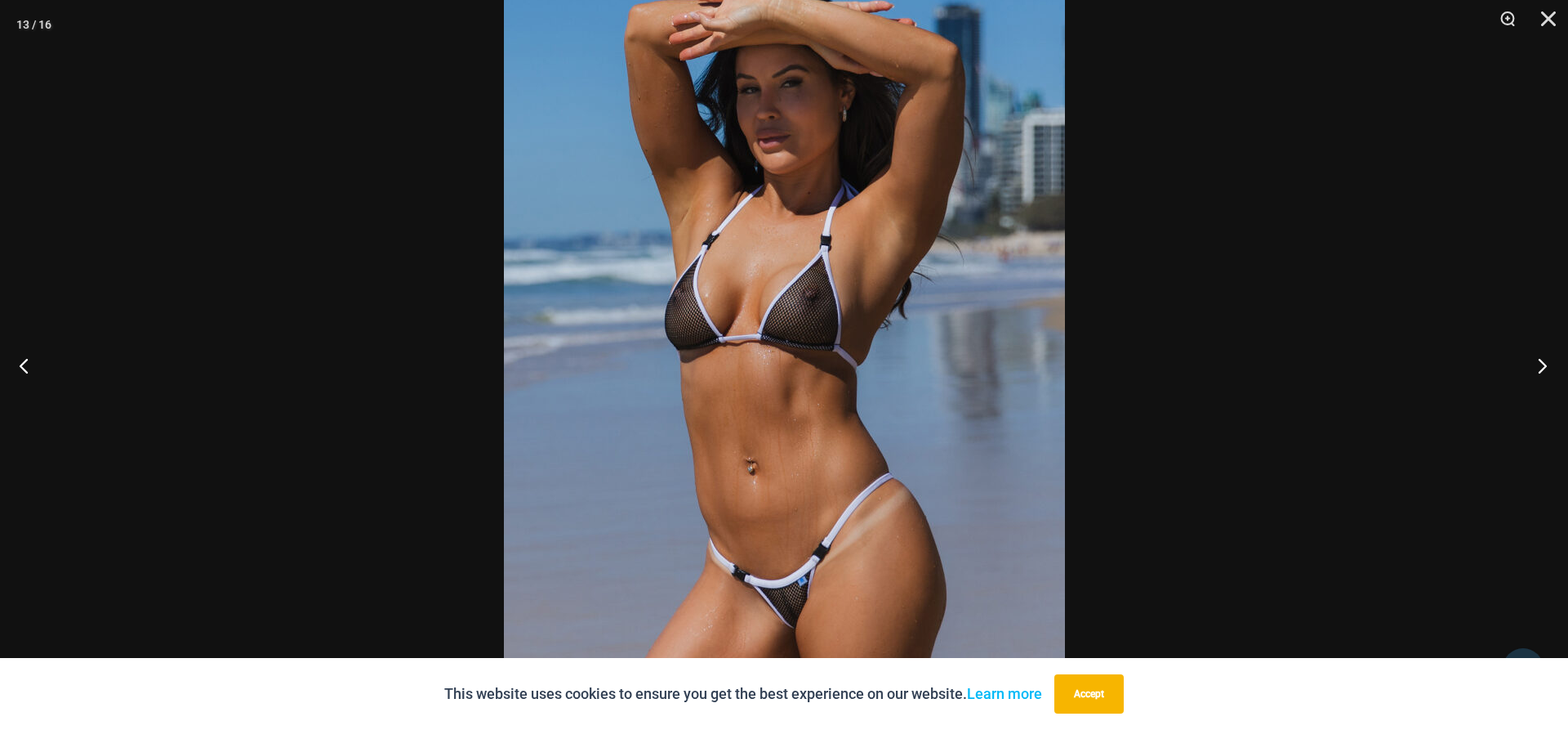
click at [1538, 365] on button "Next" at bounding box center [1537, 365] width 61 height 82
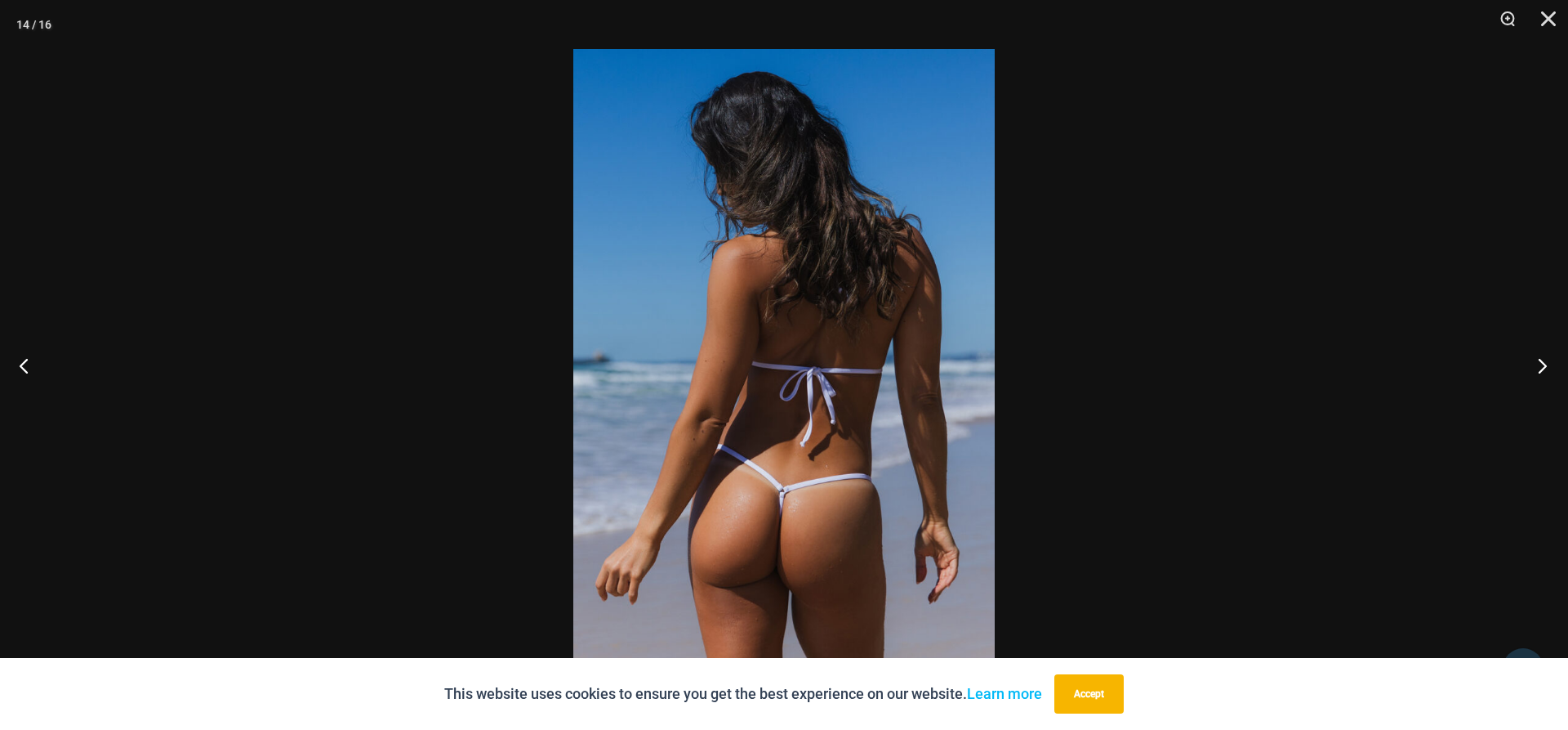
click at [1538, 365] on button "Next" at bounding box center [1537, 365] width 61 height 82
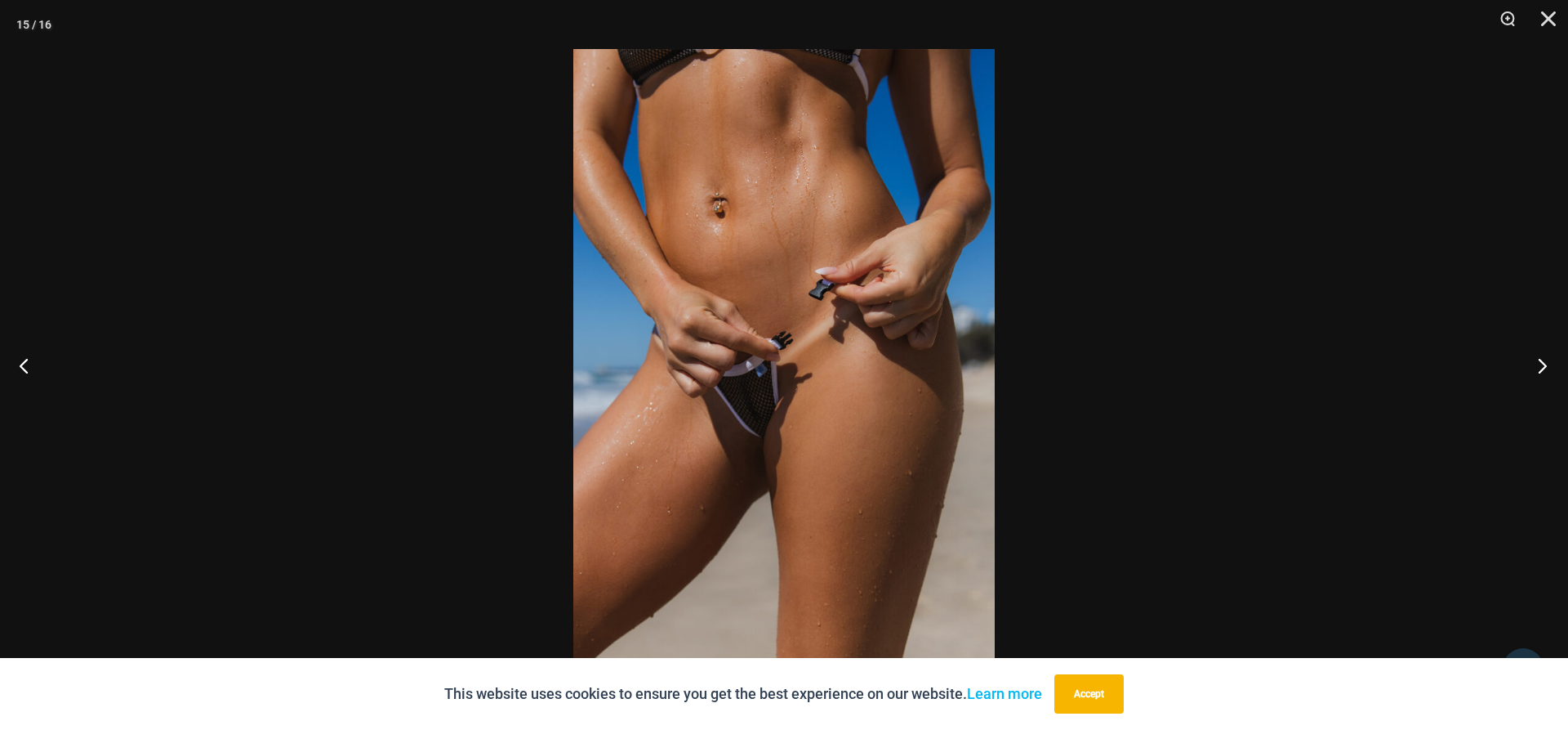
click at [1545, 366] on button "Next" at bounding box center [1537, 365] width 61 height 82
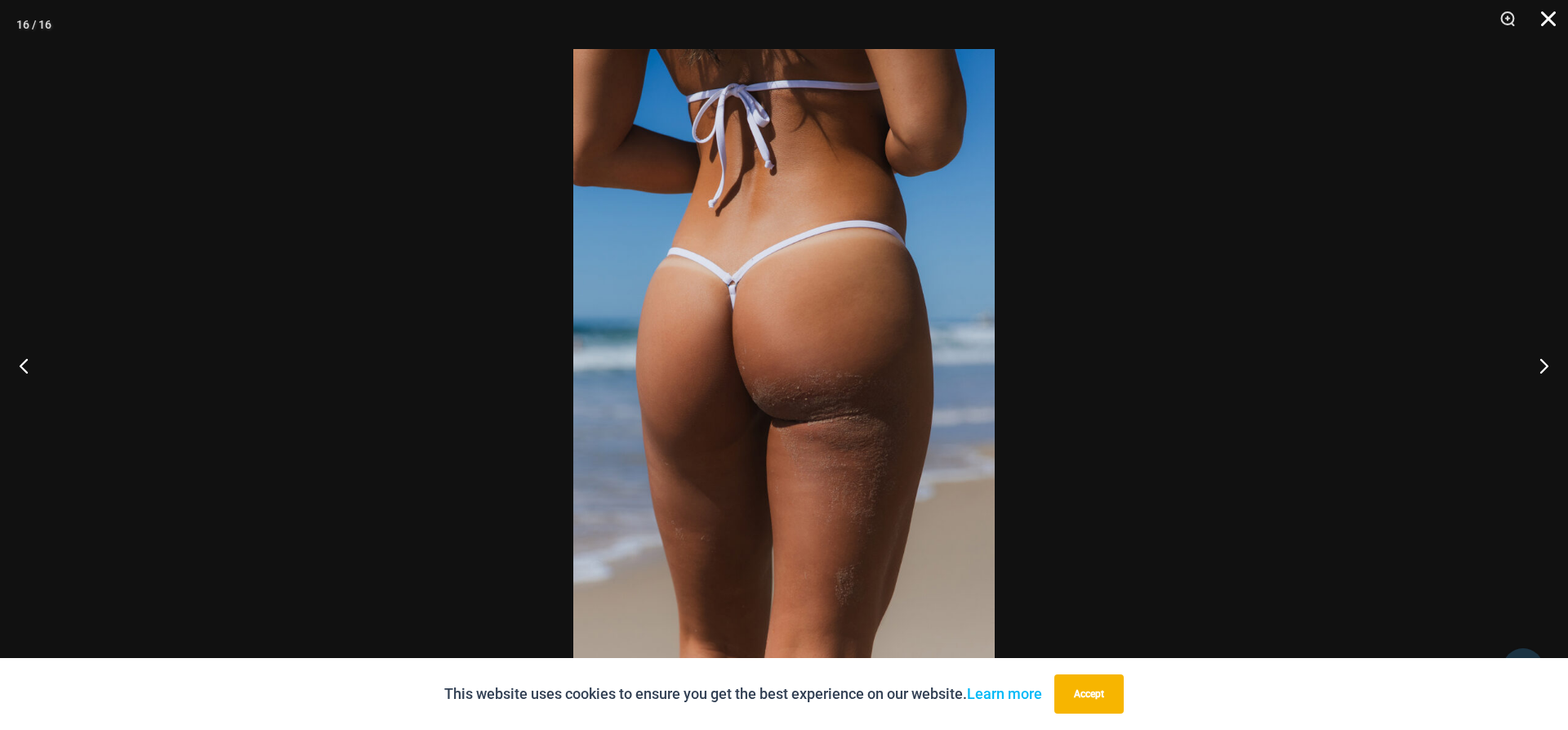
click at [1546, 37] on button "Close" at bounding box center [1542, 25] width 40 height 49
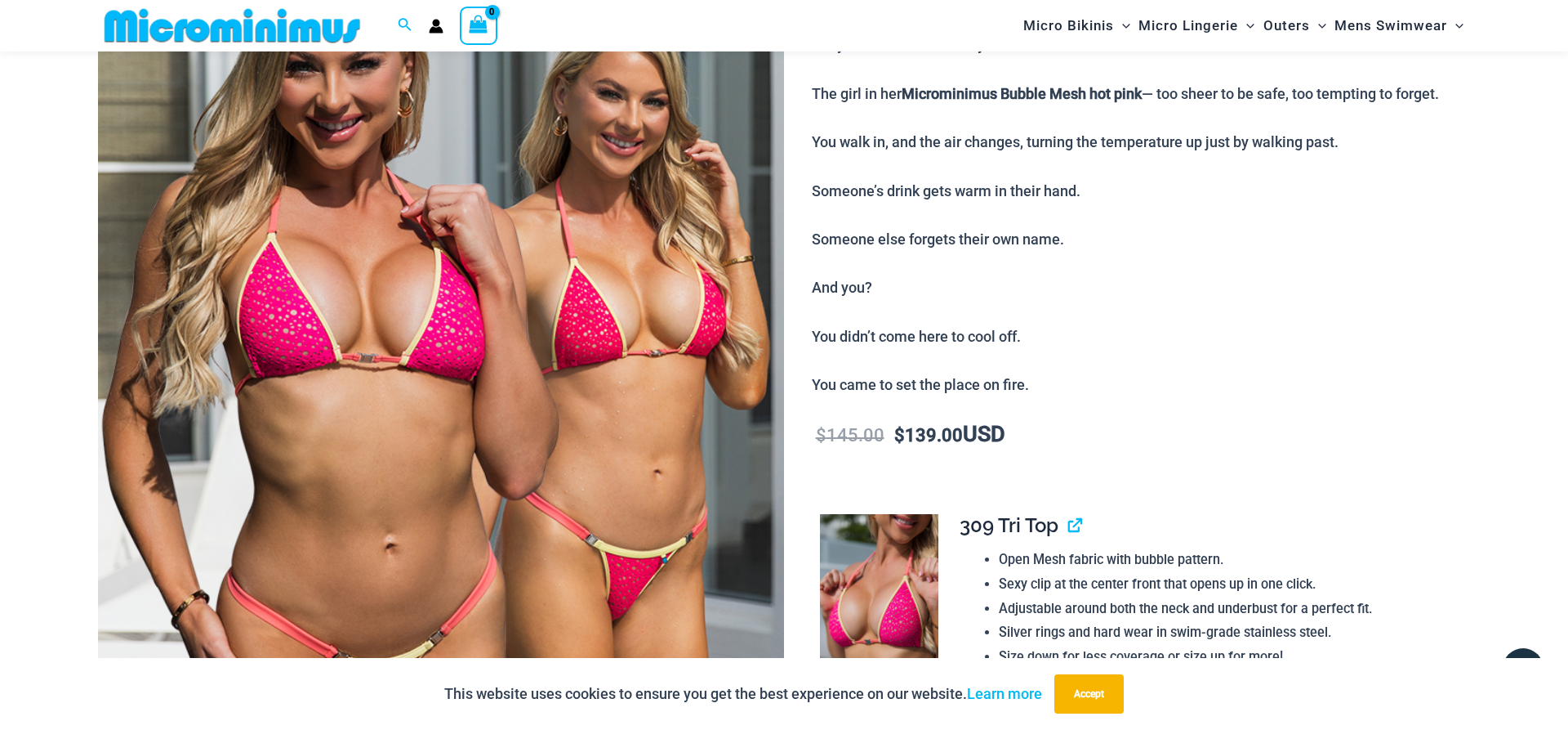
scroll to position [324, 0]
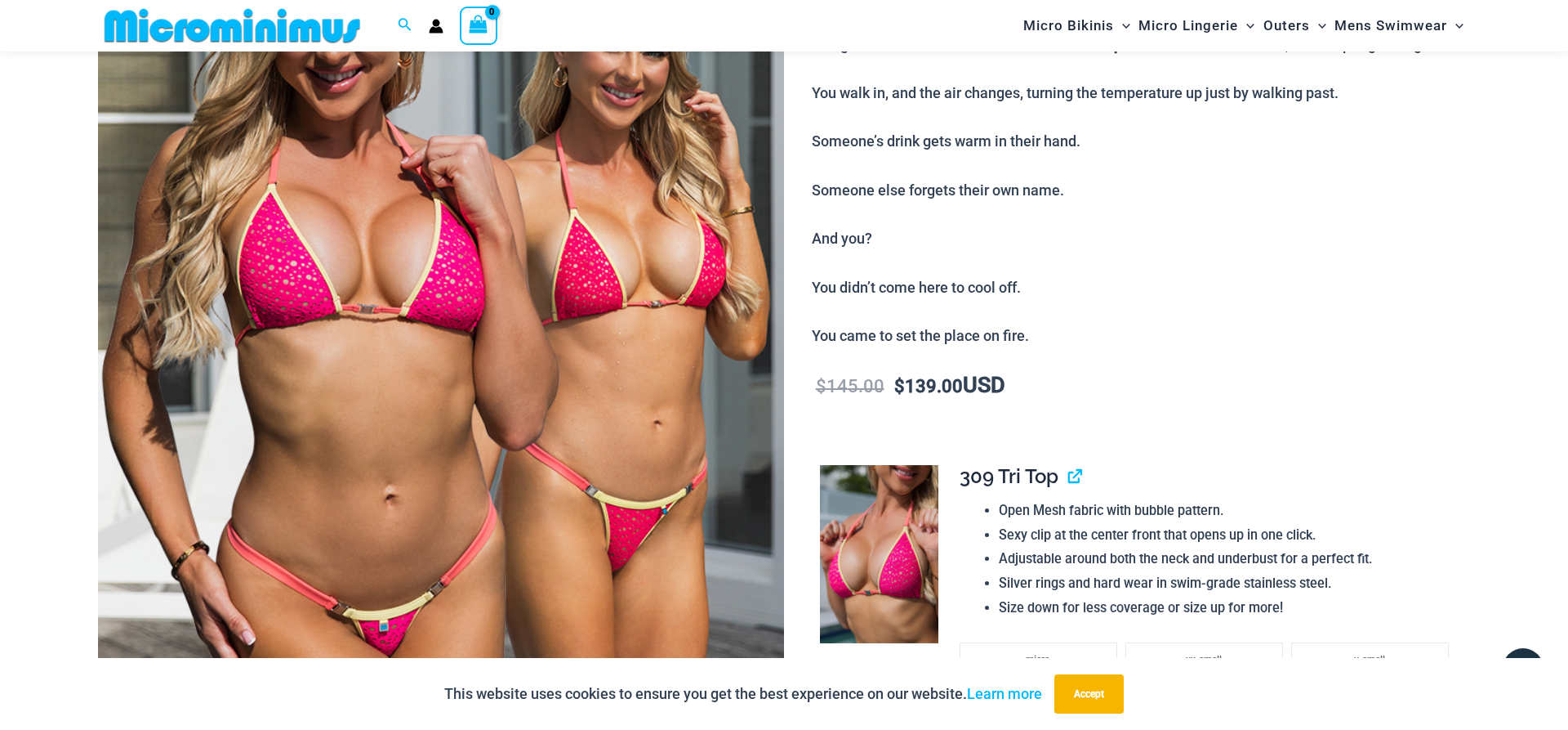
click at [467, 408] on img at bounding box center [440, 344] width 686 height 1029
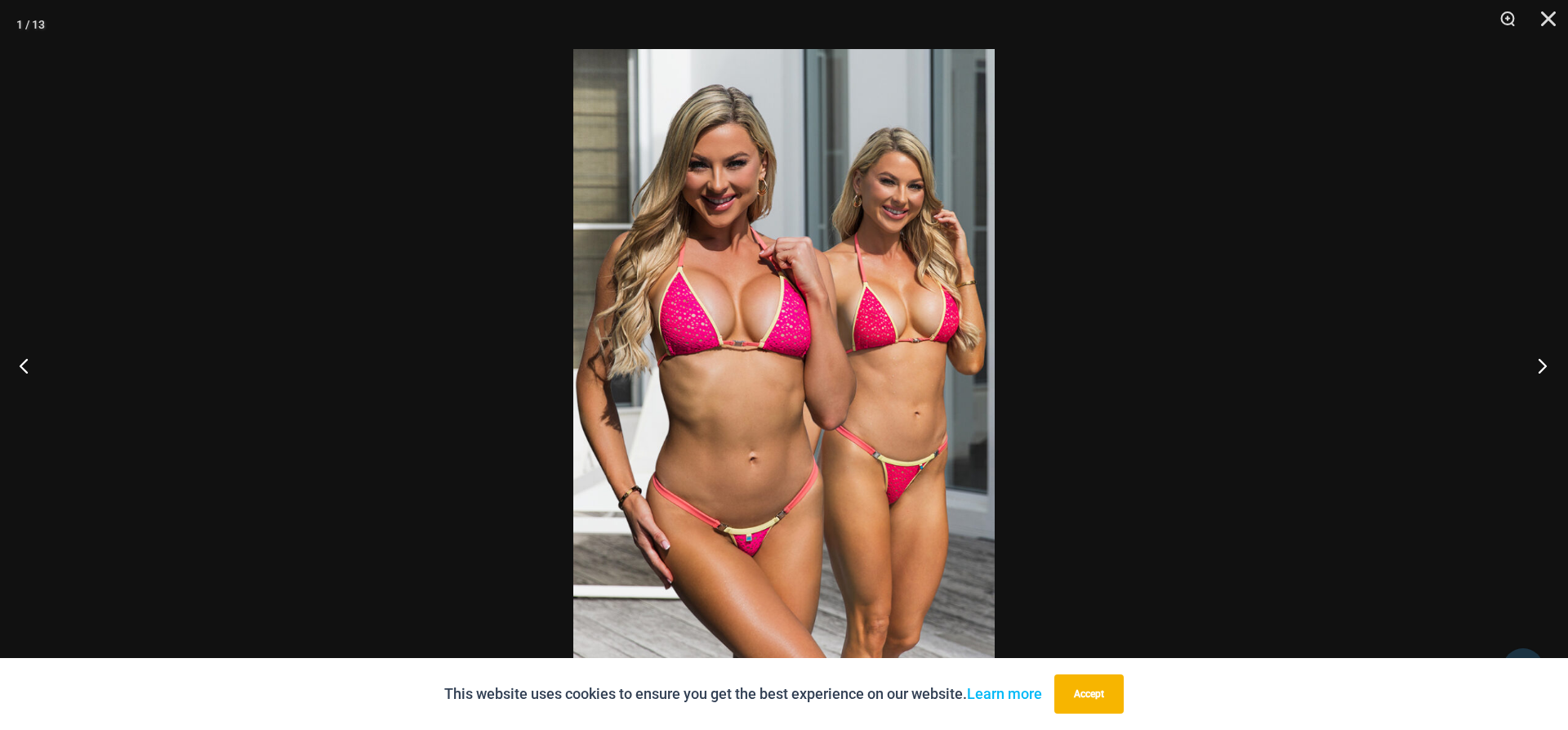
click at [1545, 370] on button "Next" at bounding box center [1537, 365] width 61 height 82
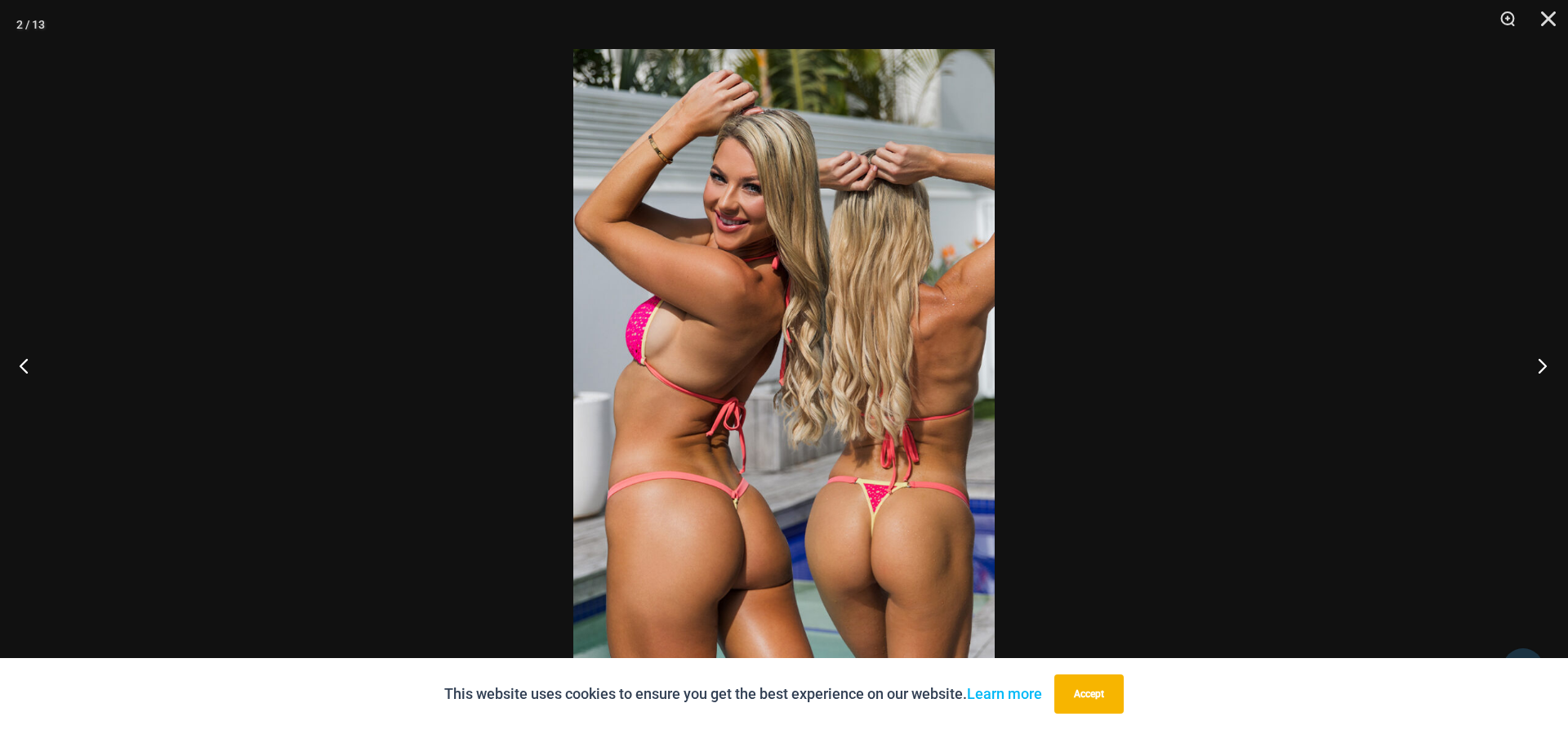
click at [1545, 370] on button "Next" at bounding box center [1537, 365] width 61 height 82
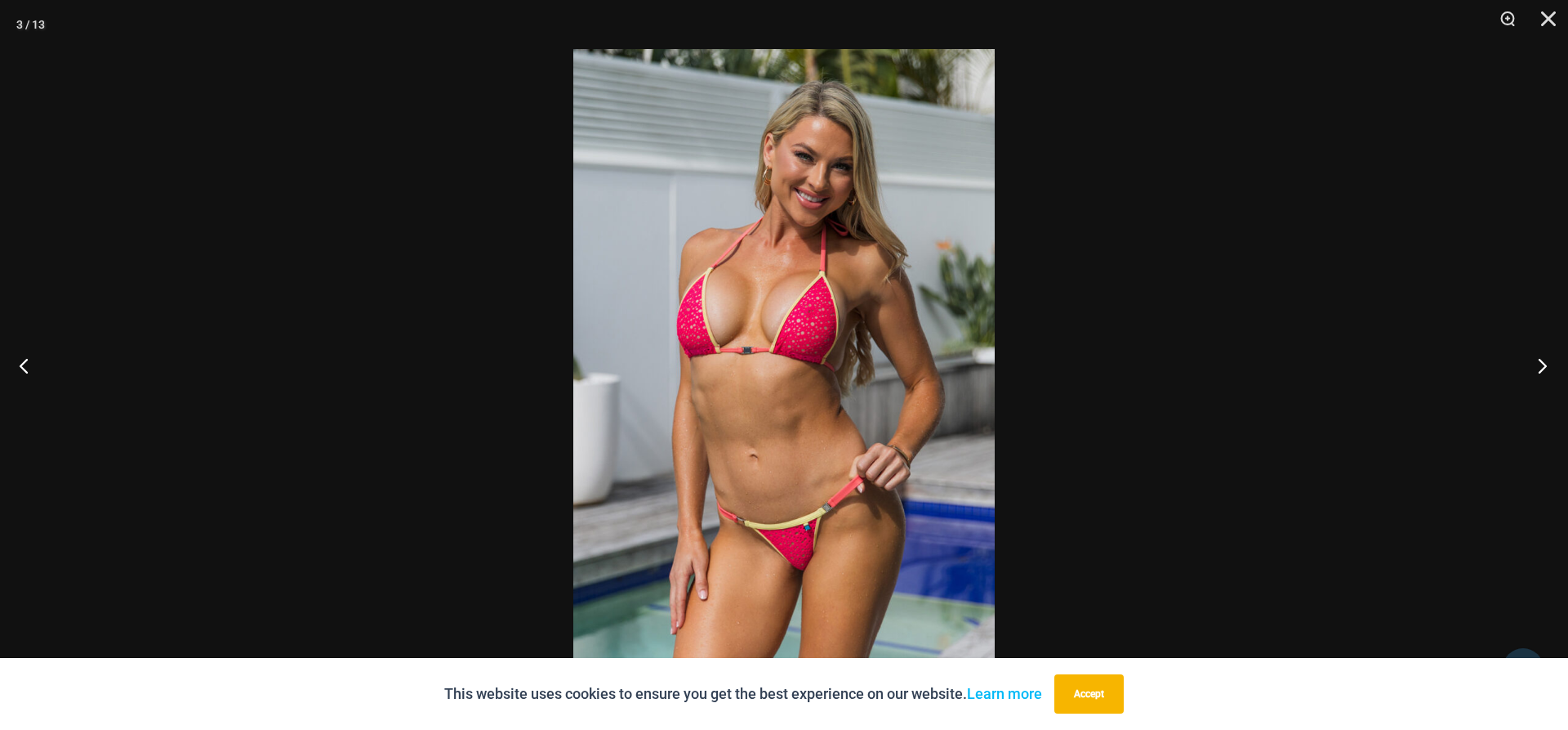
click at [1545, 370] on button "Next" at bounding box center [1537, 365] width 61 height 82
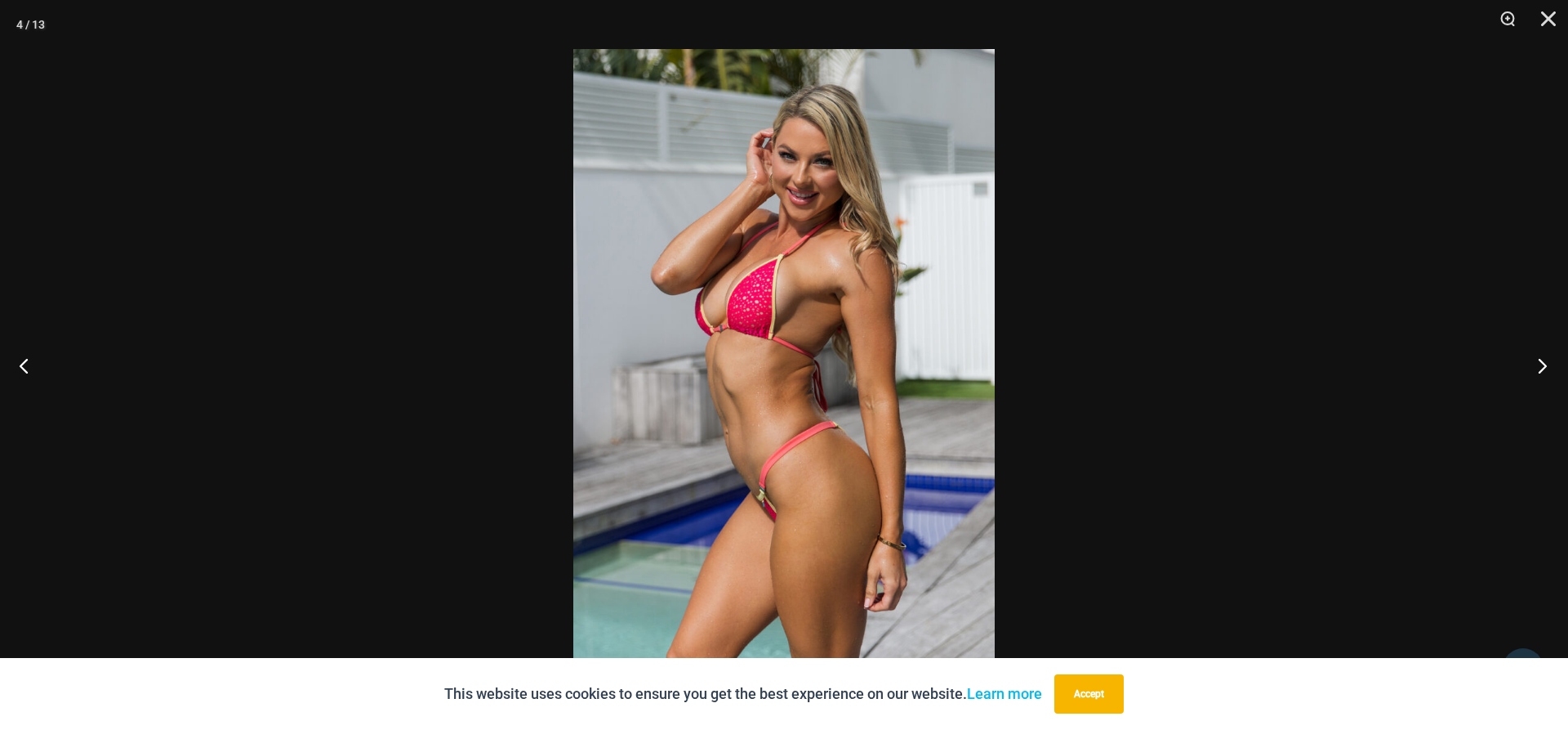
click at [1545, 370] on button "Next" at bounding box center [1537, 365] width 61 height 82
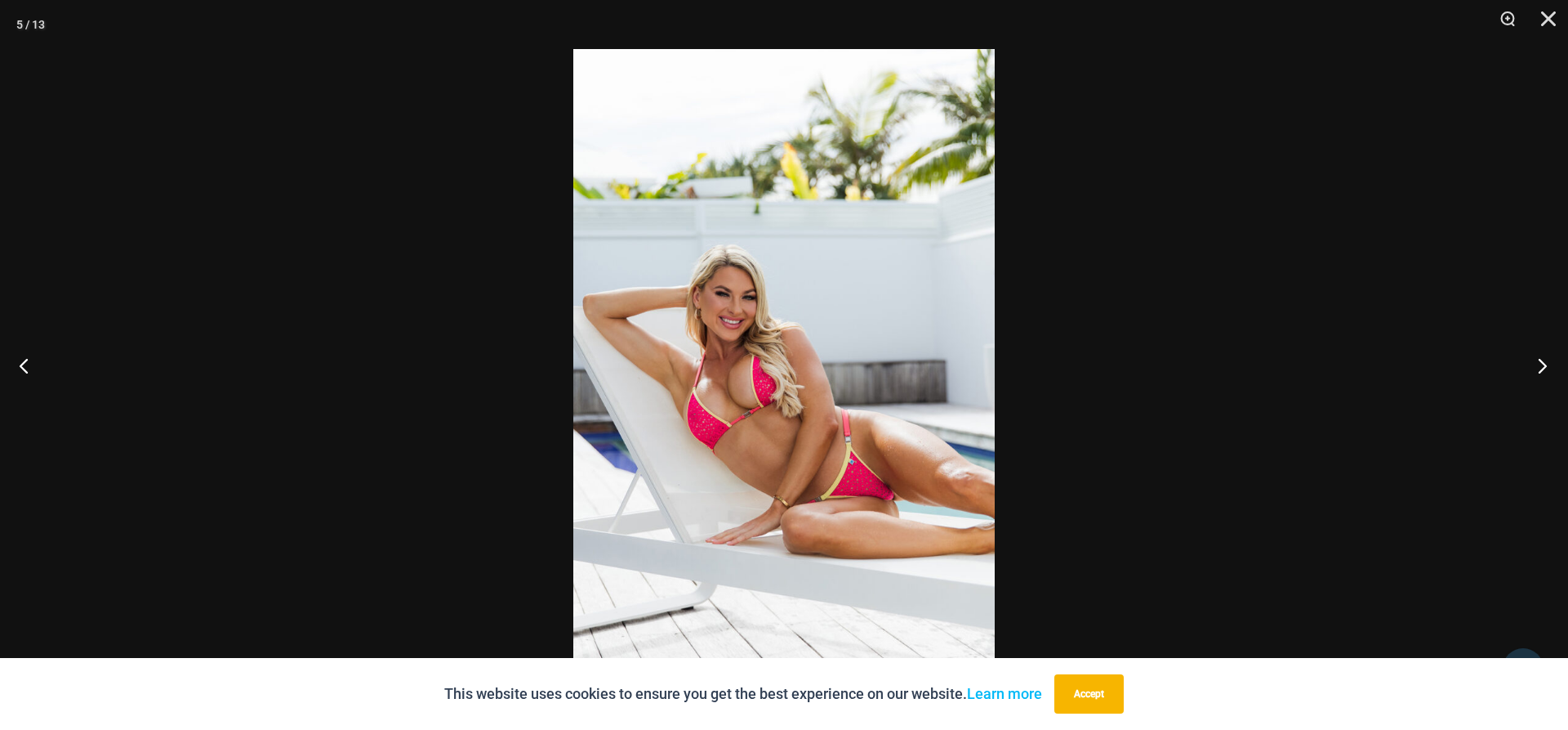
click at [1545, 370] on button "Next" at bounding box center [1537, 365] width 61 height 82
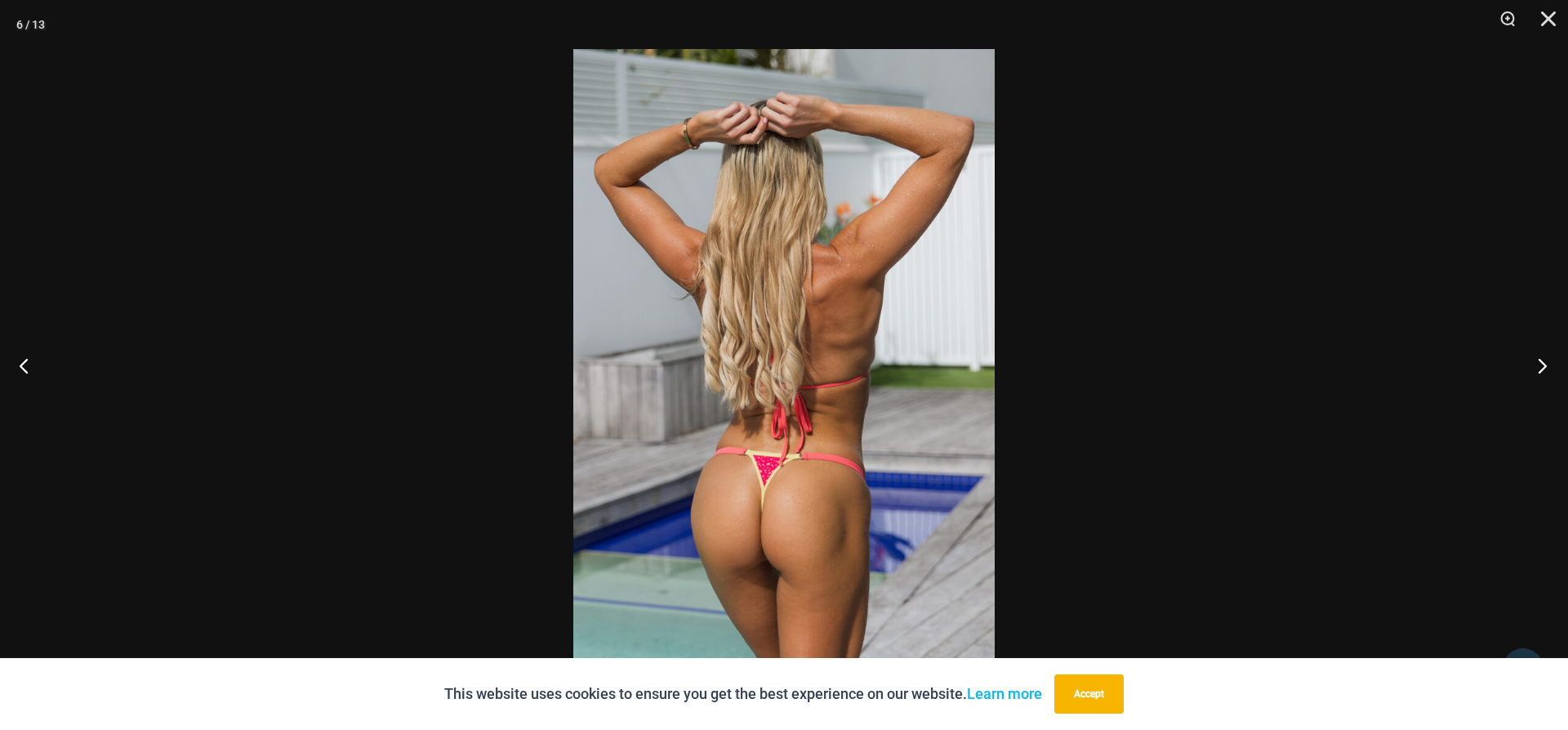
click at [1545, 370] on button "Next" at bounding box center [1537, 365] width 61 height 82
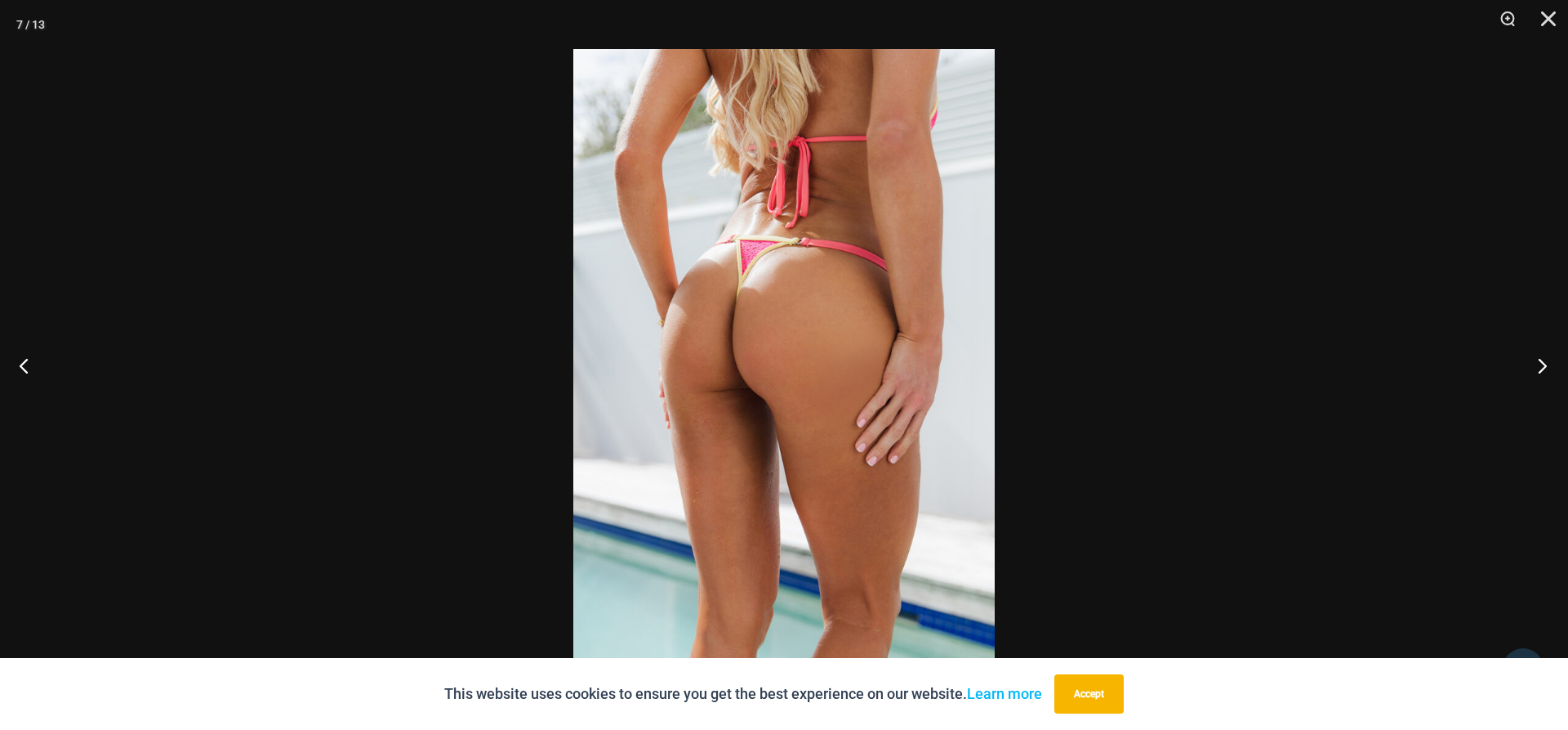
click at [1545, 370] on button "Next" at bounding box center [1537, 365] width 61 height 82
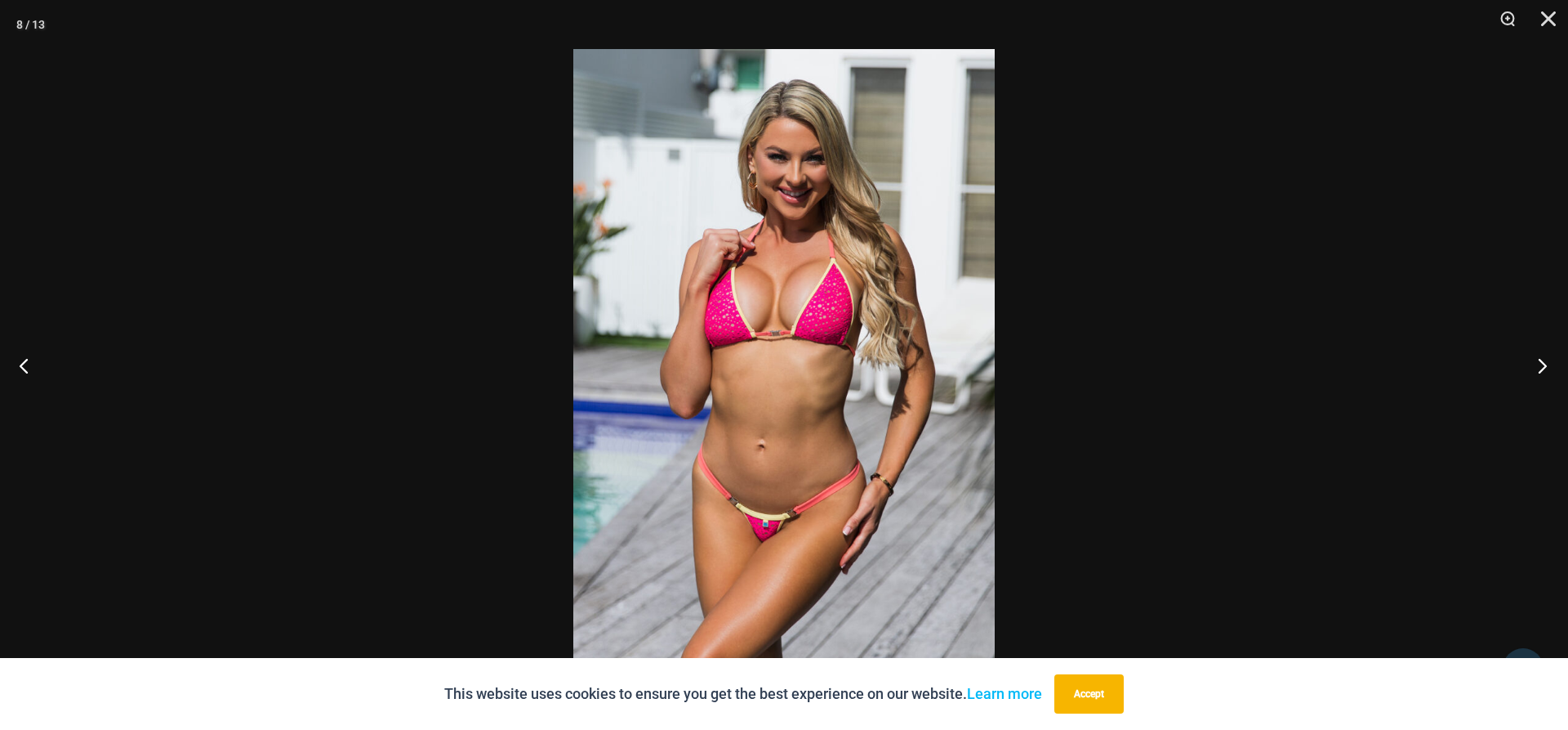
click at [1545, 370] on button "Next" at bounding box center [1537, 365] width 61 height 82
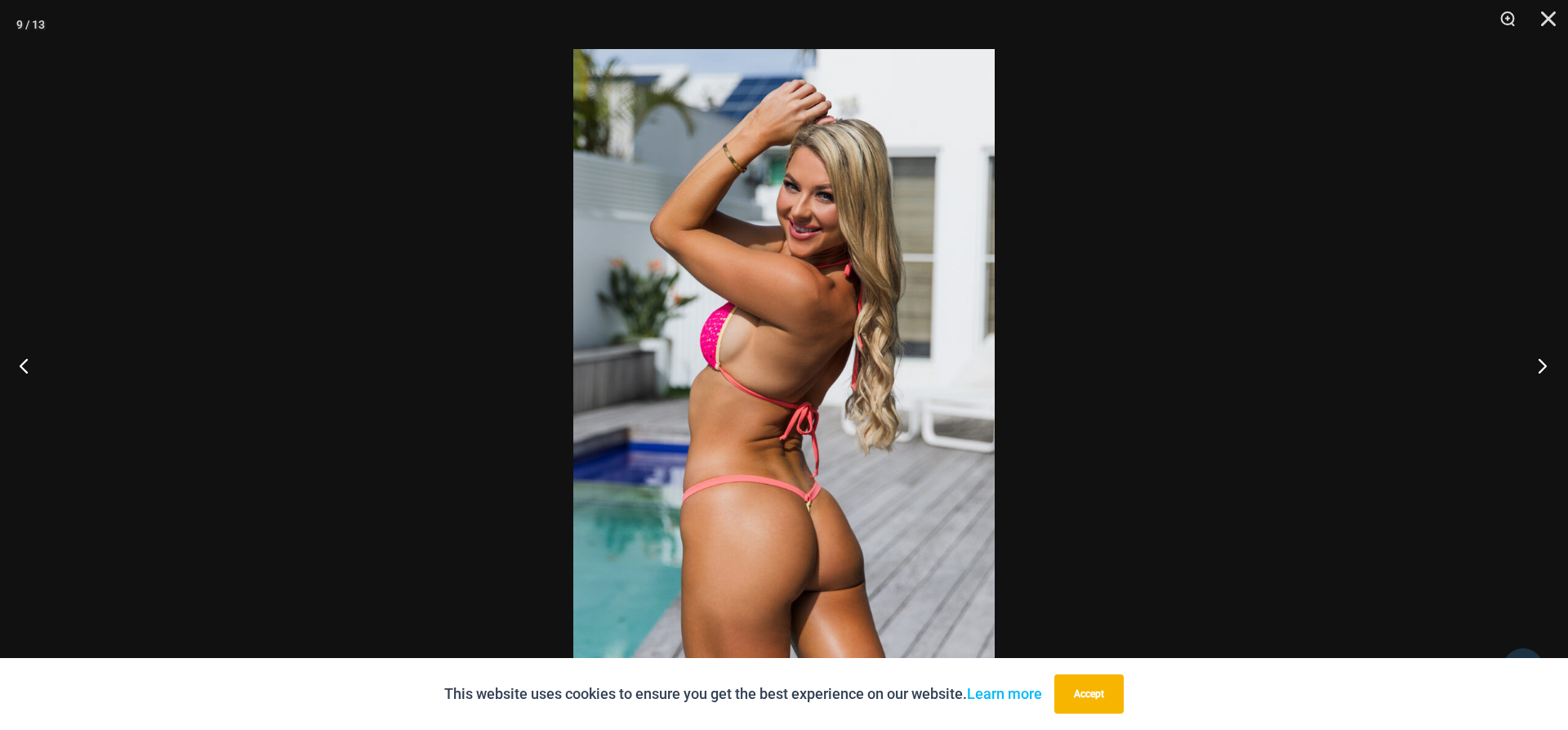
click at [1545, 370] on button "Next" at bounding box center [1537, 365] width 61 height 82
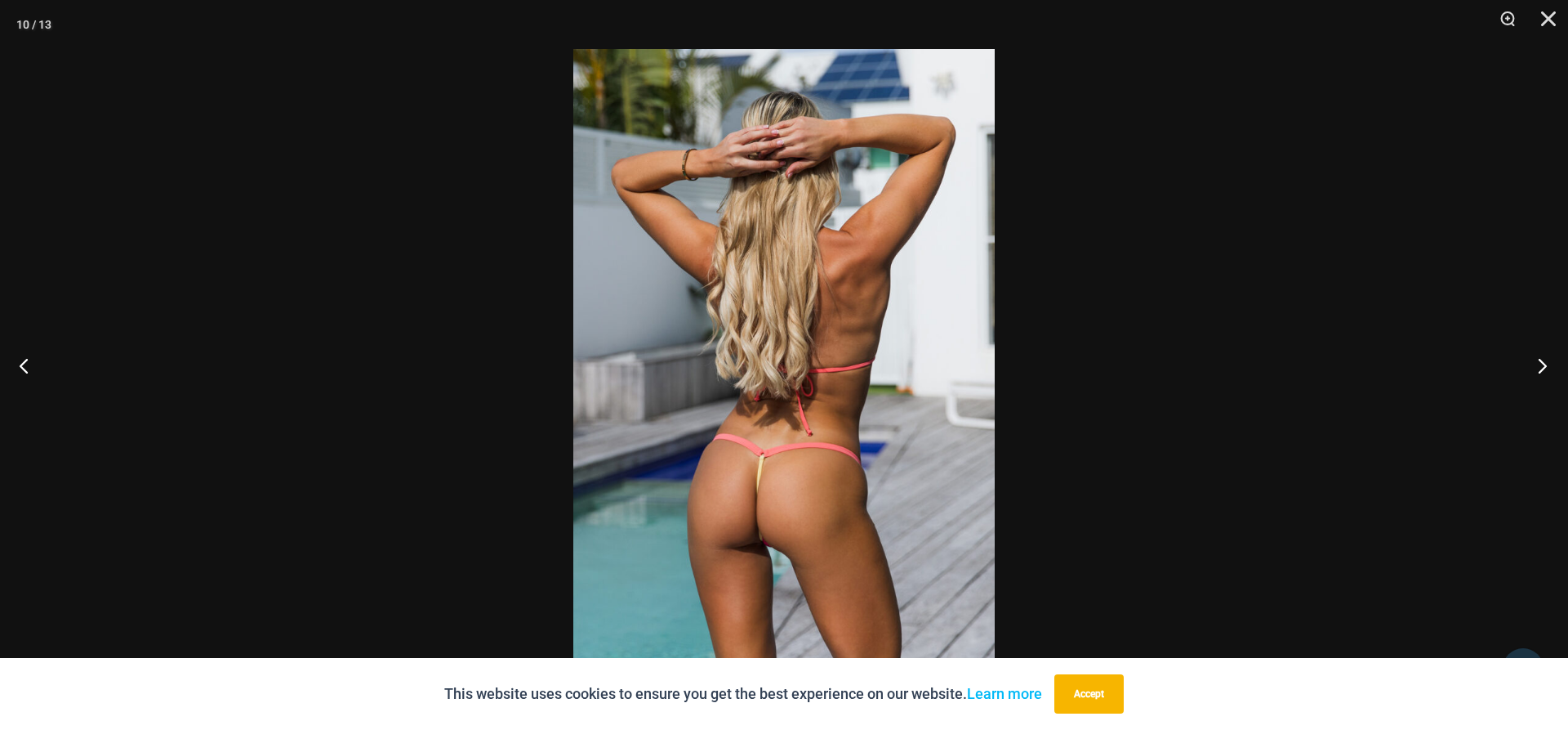
click at [1545, 370] on button "Next" at bounding box center [1537, 365] width 61 height 82
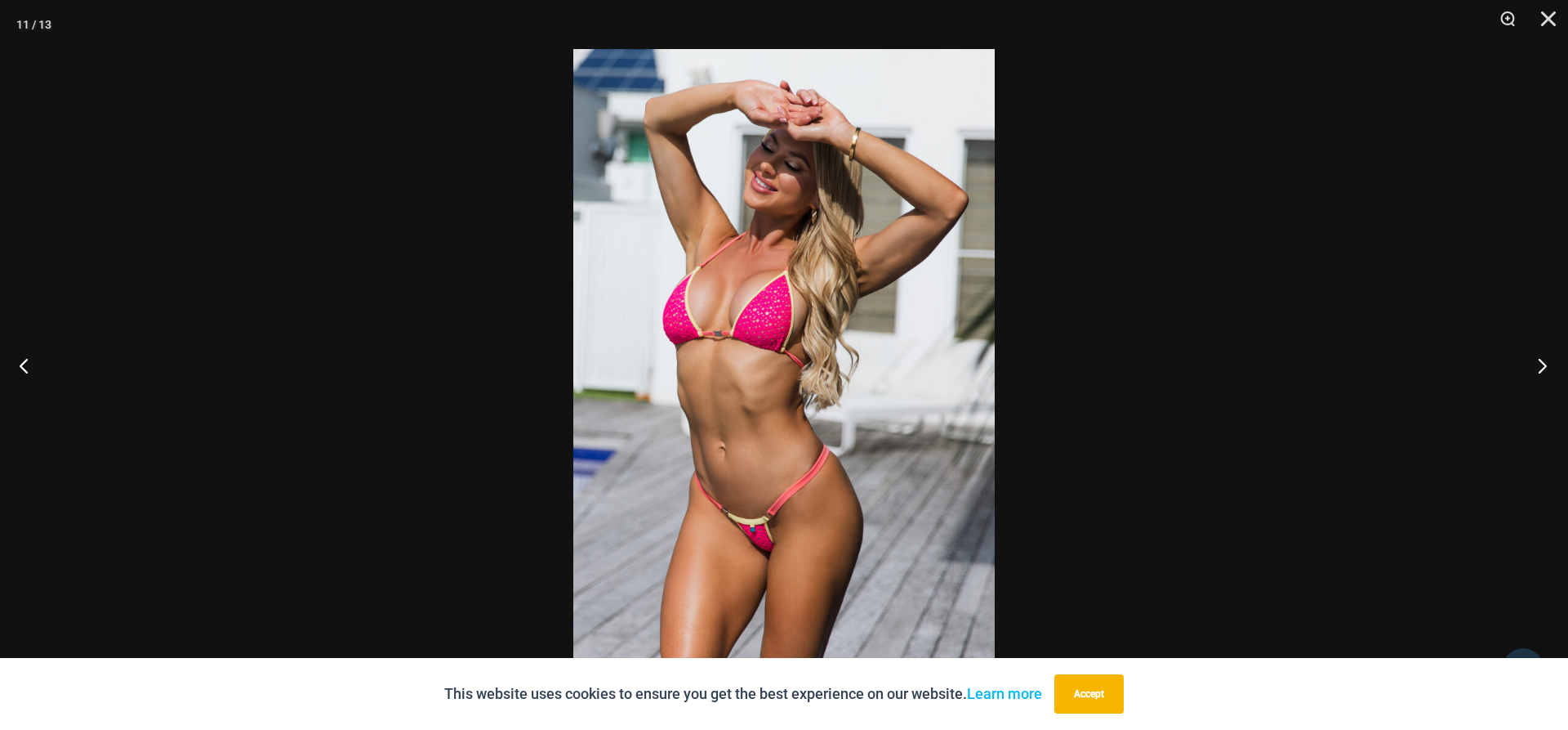
click at [1545, 370] on button "Next" at bounding box center [1537, 365] width 61 height 82
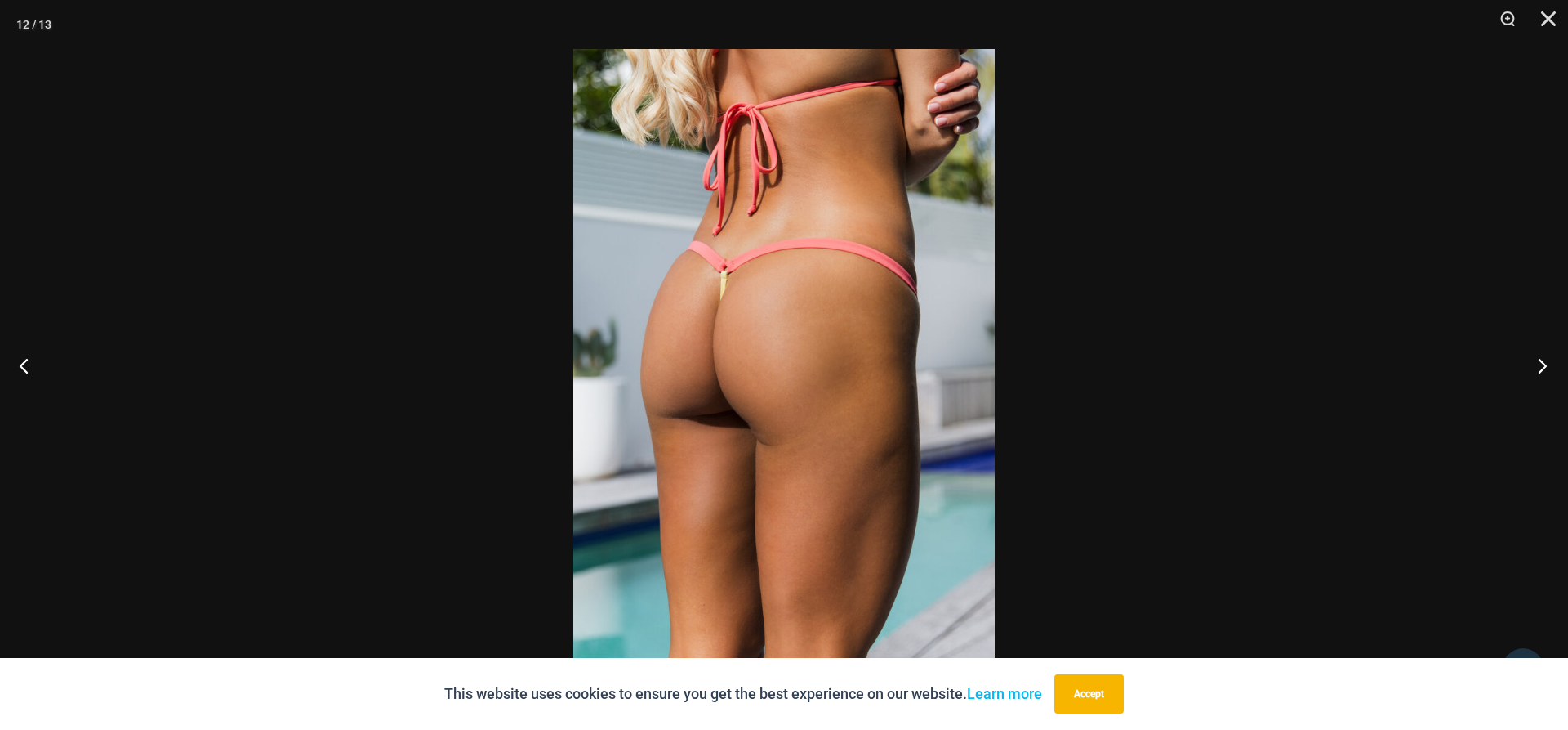
click at [1545, 370] on button "Next" at bounding box center [1537, 365] width 61 height 82
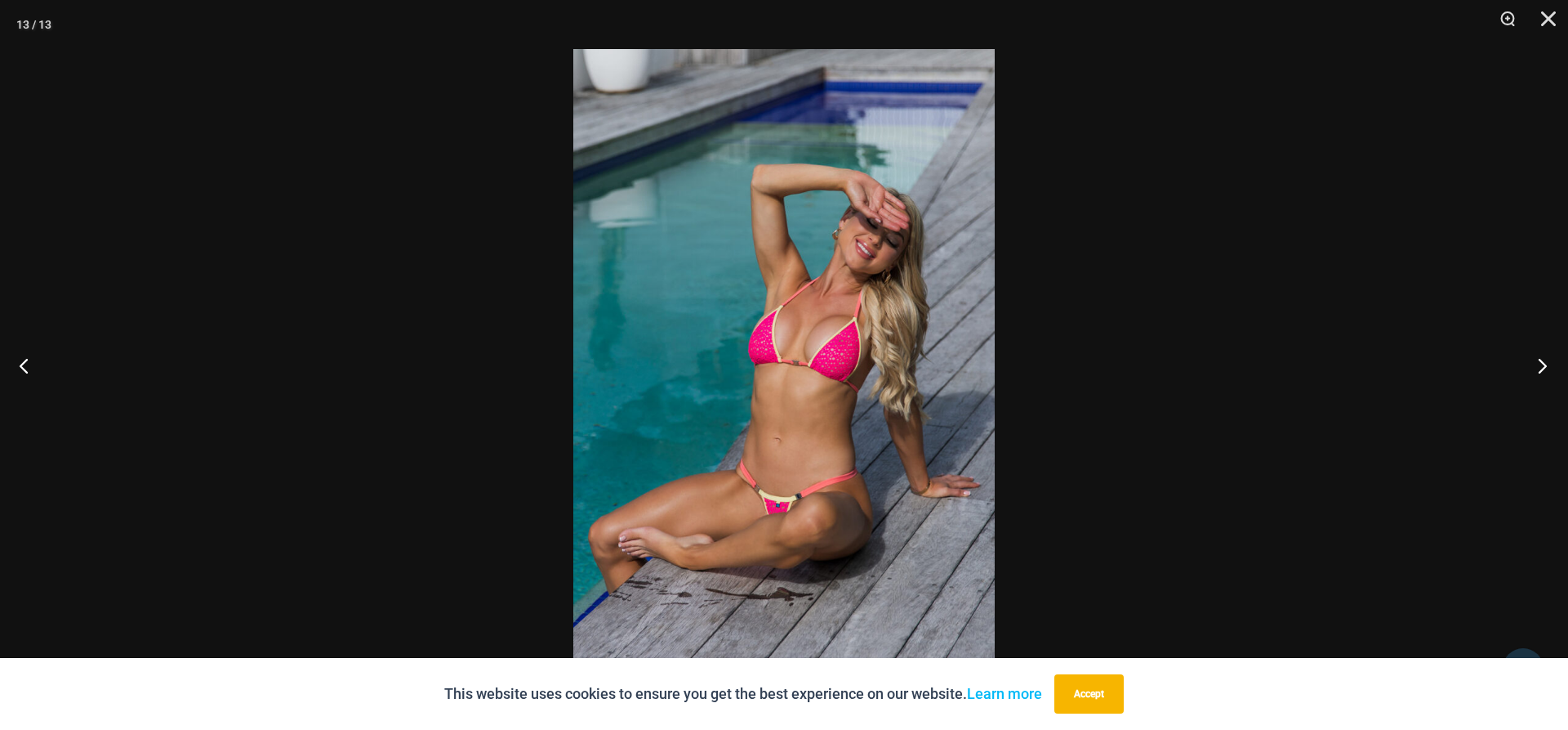
click at [1545, 370] on button "Next" at bounding box center [1537, 365] width 61 height 82
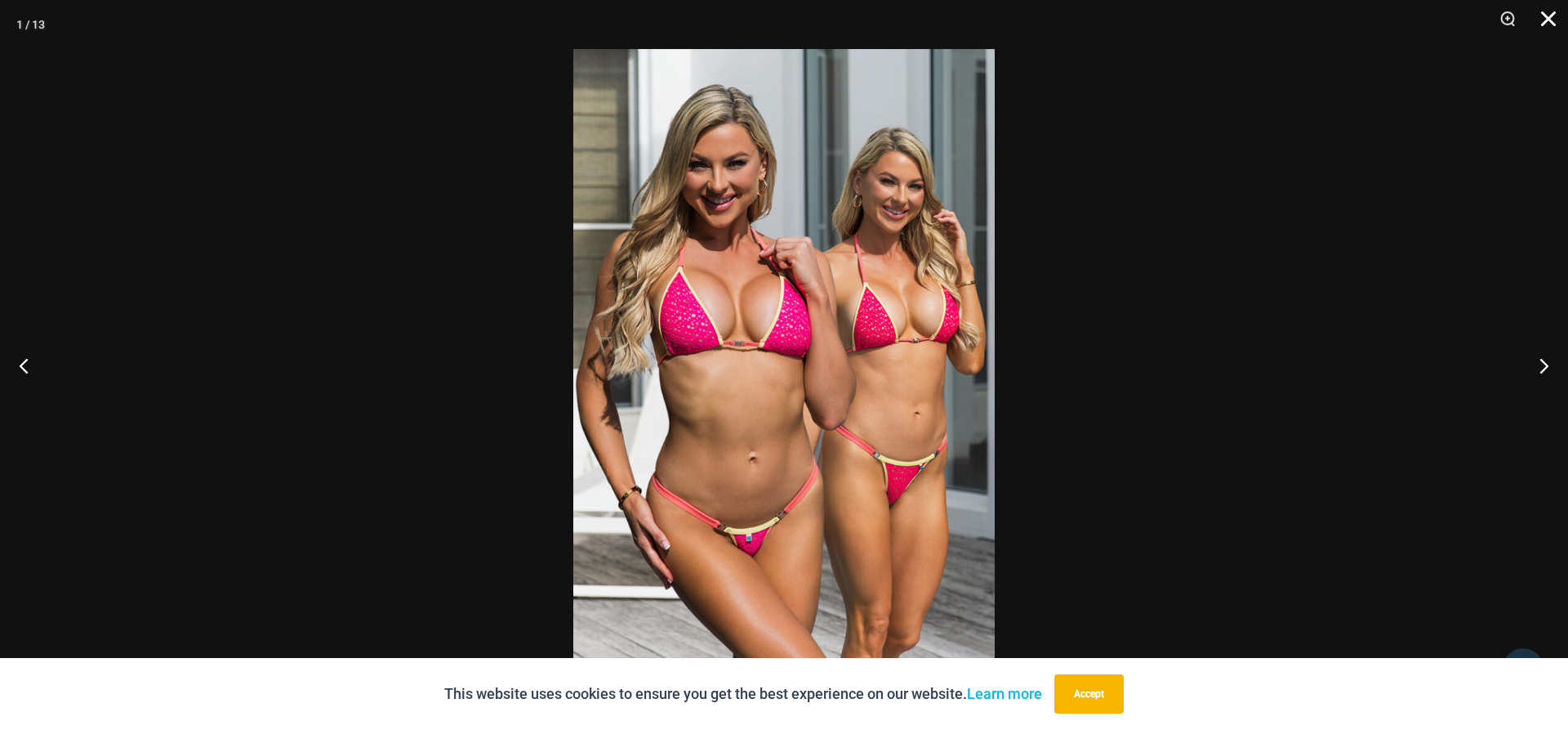
click at [1552, 26] on button "Close" at bounding box center [1542, 25] width 40 height 49
